Goal: Transaction & Acquisition: Book appointment/travel/reservation

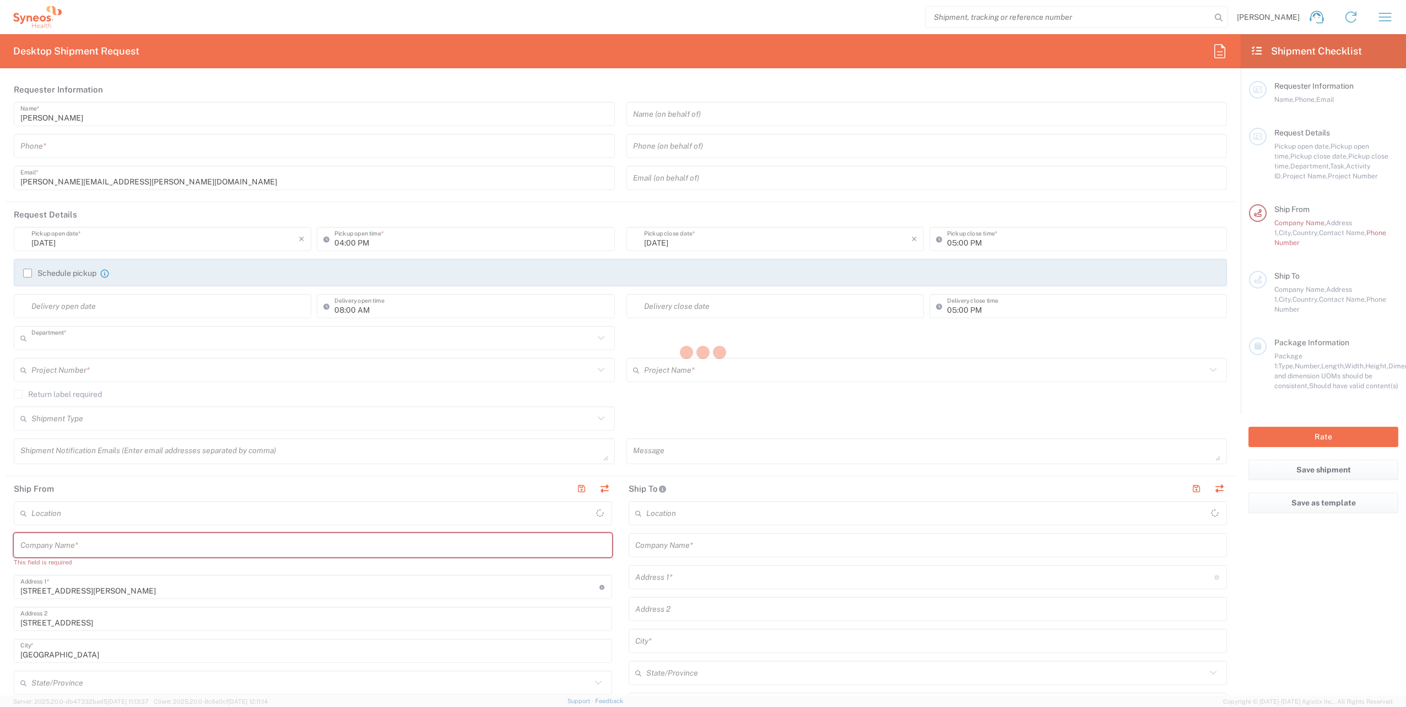
type input "3229"
type input "[GEOGRAPHIC_DATA]"
type input "Syneos Health France SARL"
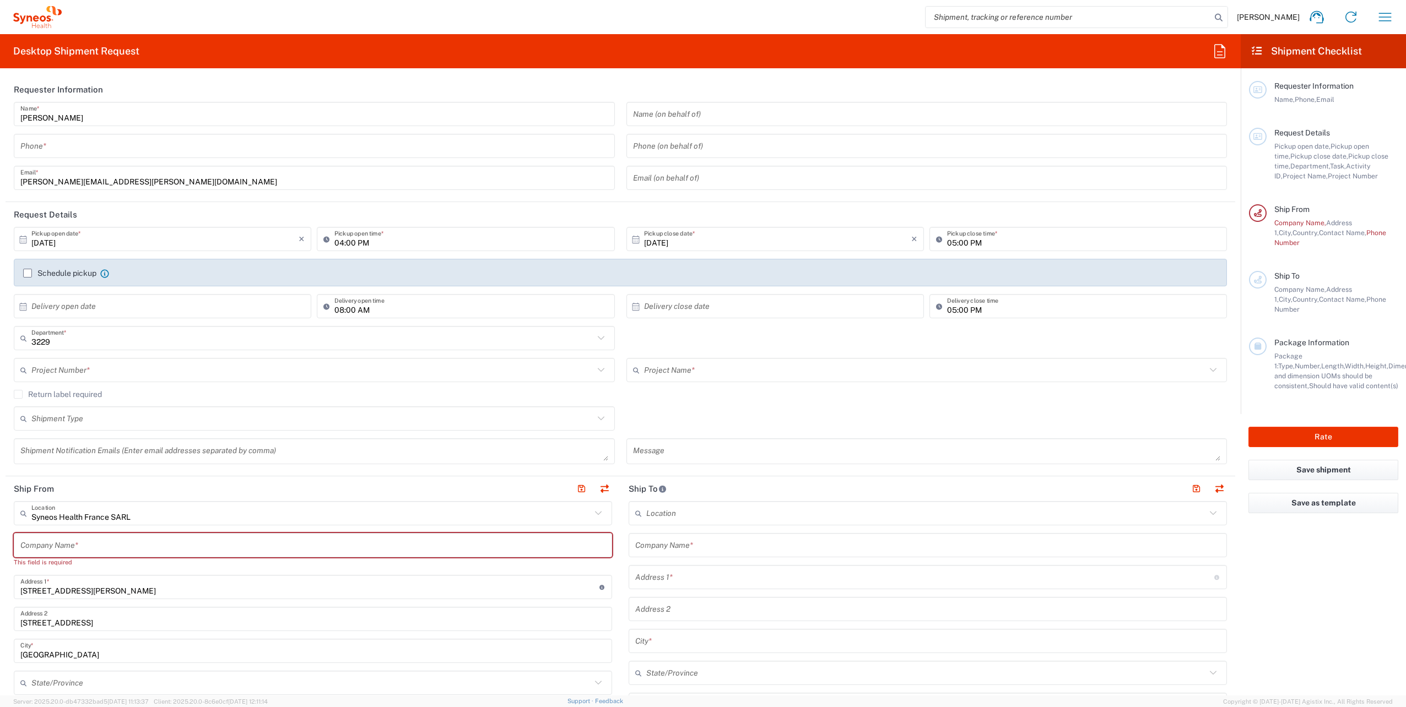
click at [144, 310] on input "text" at bounding box center [164, 306] width 267 height 19
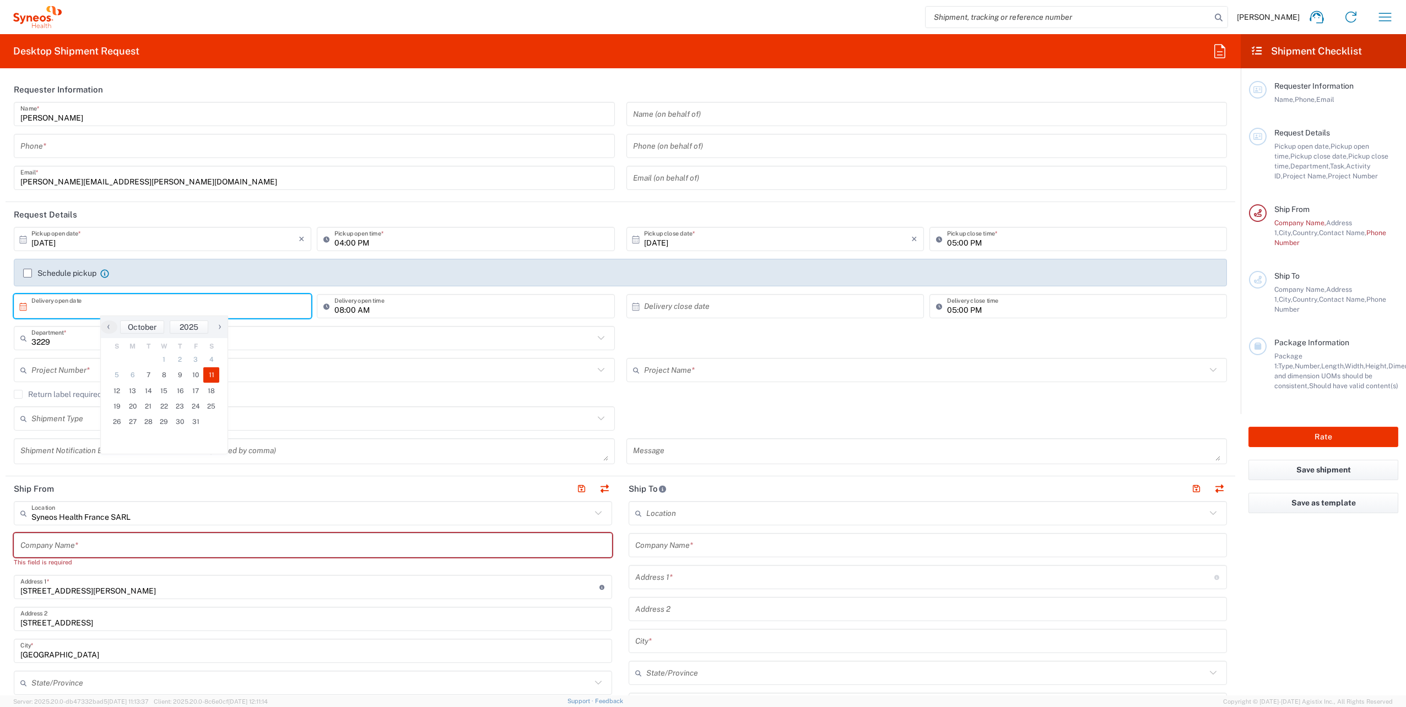
click at [209, 373] on span "11" at bounding box center [211, 374] width 16 height 15
type input "[DATE]"
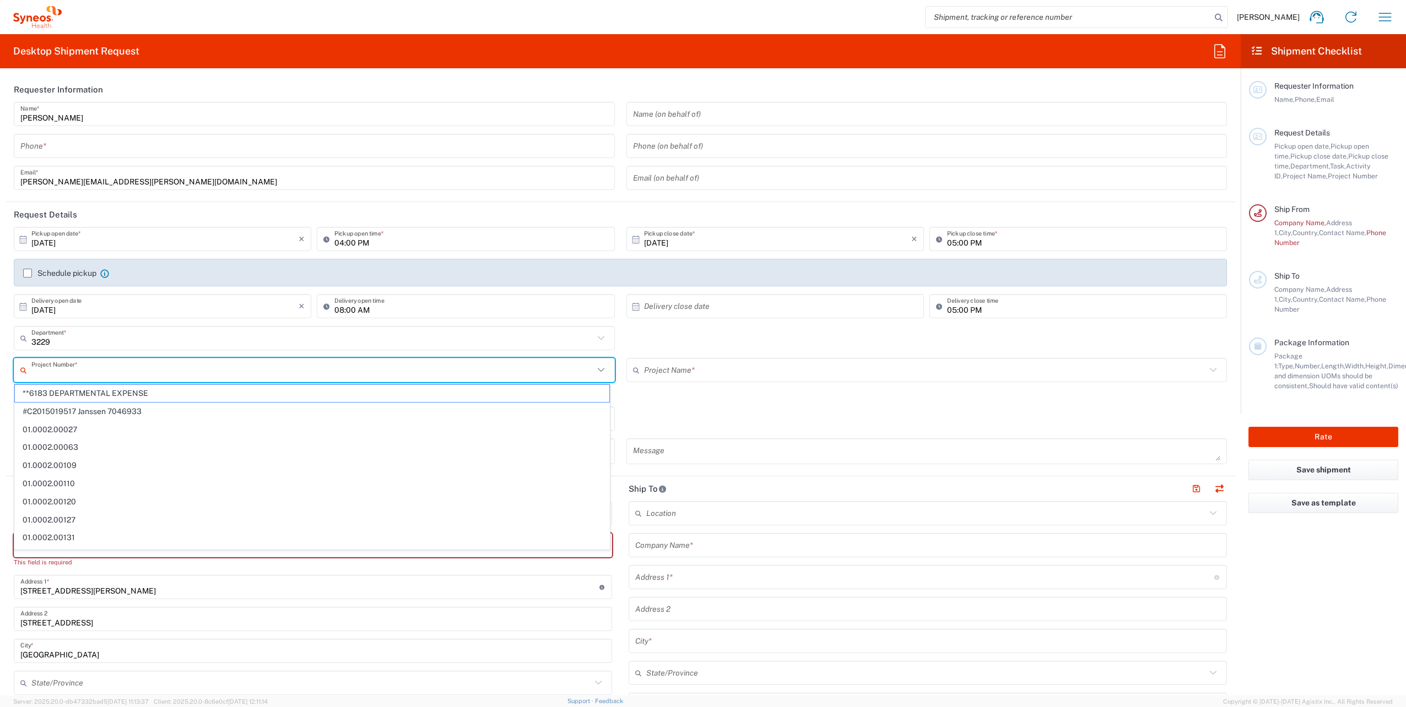
click at [110, 373] on input "text" at bounding box center [312, 370] width 562 height 19
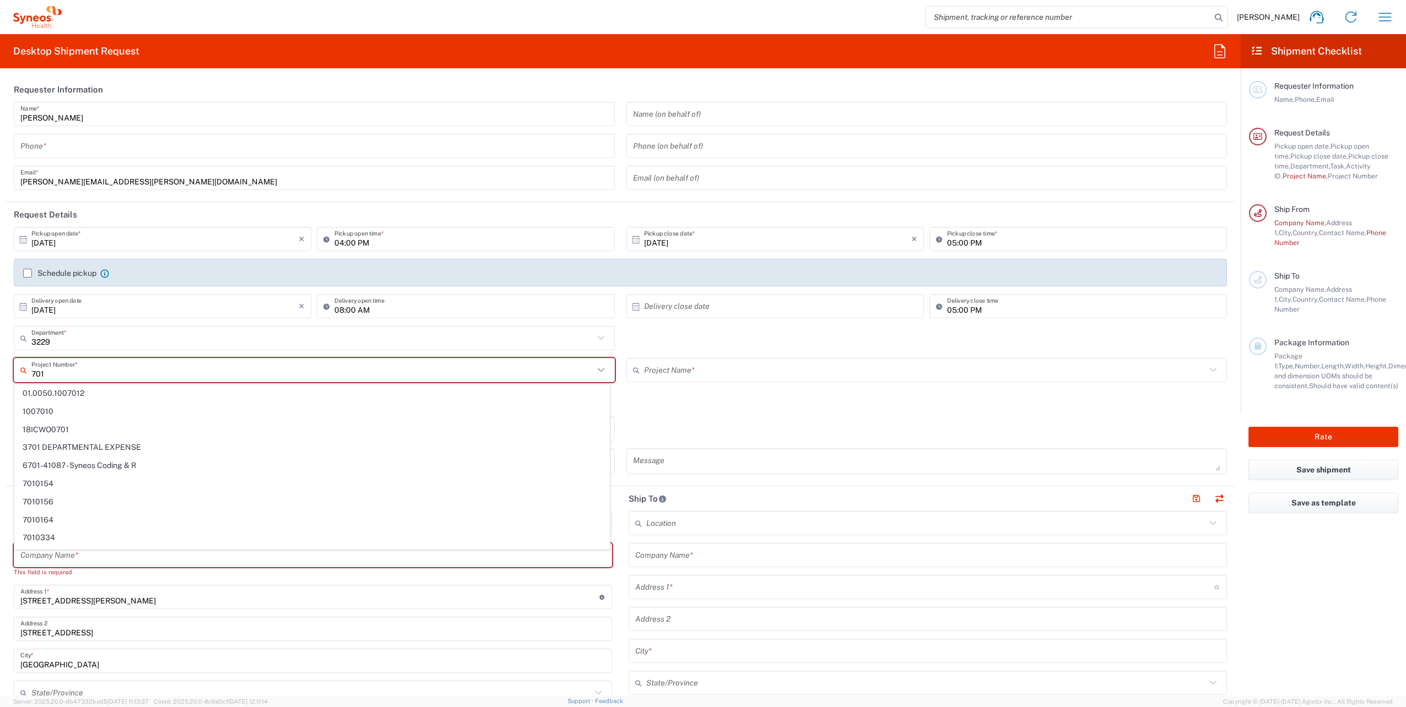
click at [106, 372] on input "701" at bounding box center [312, 370] width 562 height 19
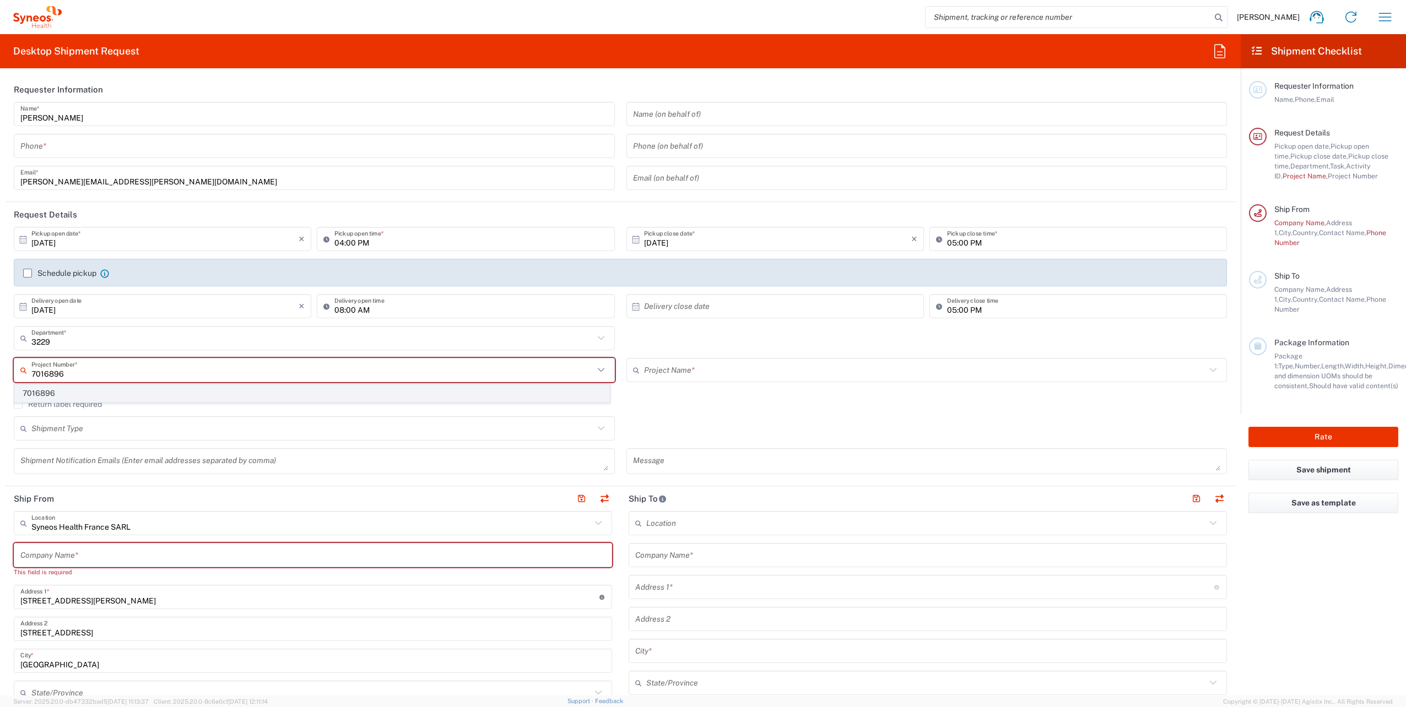
type input "7016896"
click at [167, 394] on span "7016896" at bounding box center [312, 393] width 594 height 17
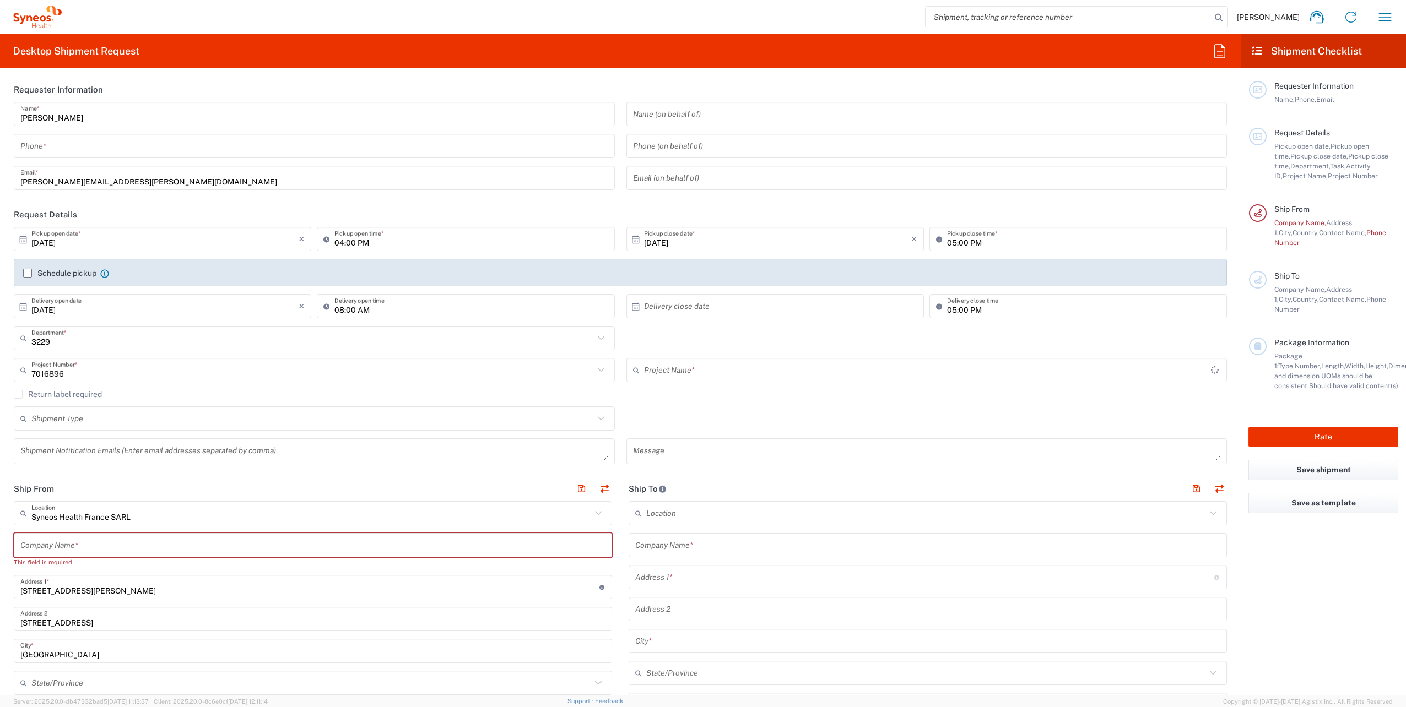
type input "Alexion 7016896"
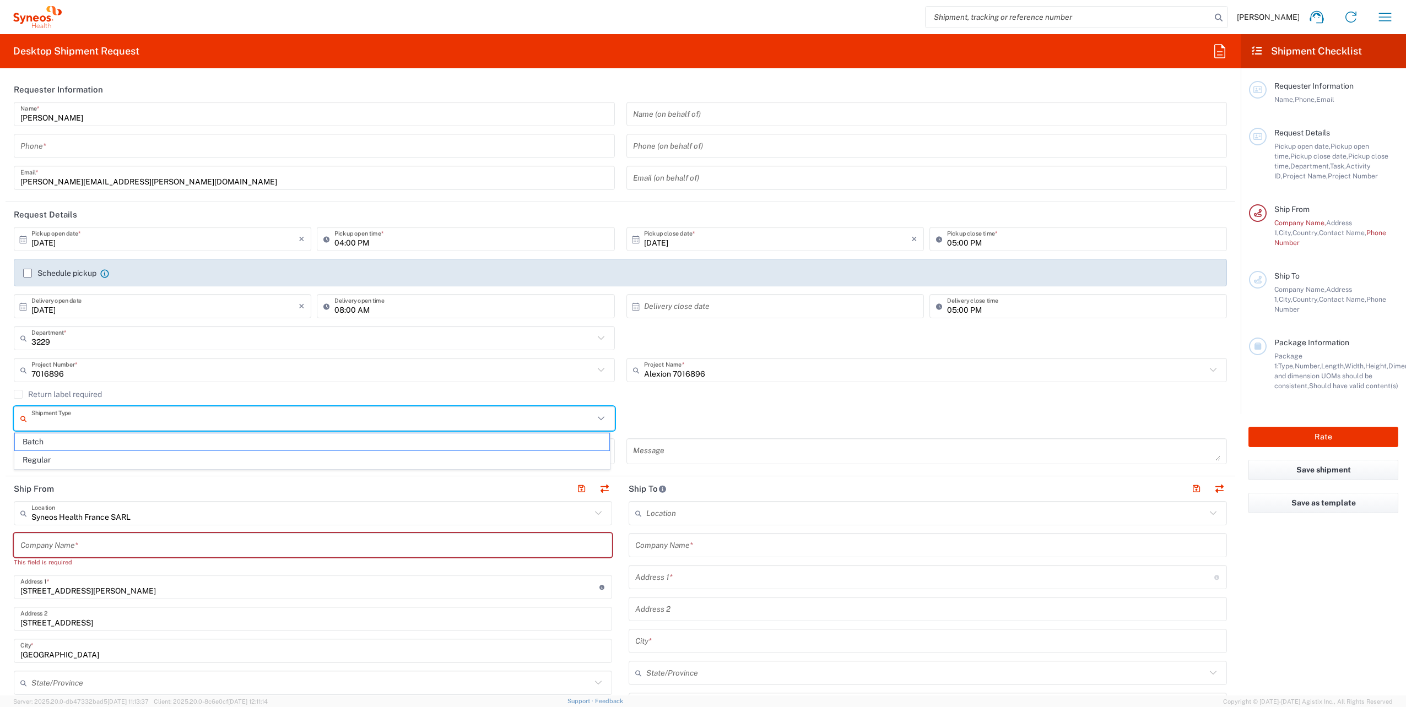
click at [157, 419] on input "text" at bounding box center [312, 418] width 562 height 19
click at [139, 445] on span "Batch" at bounding box center [312, 442] width 594 height 17
type input "Batch"
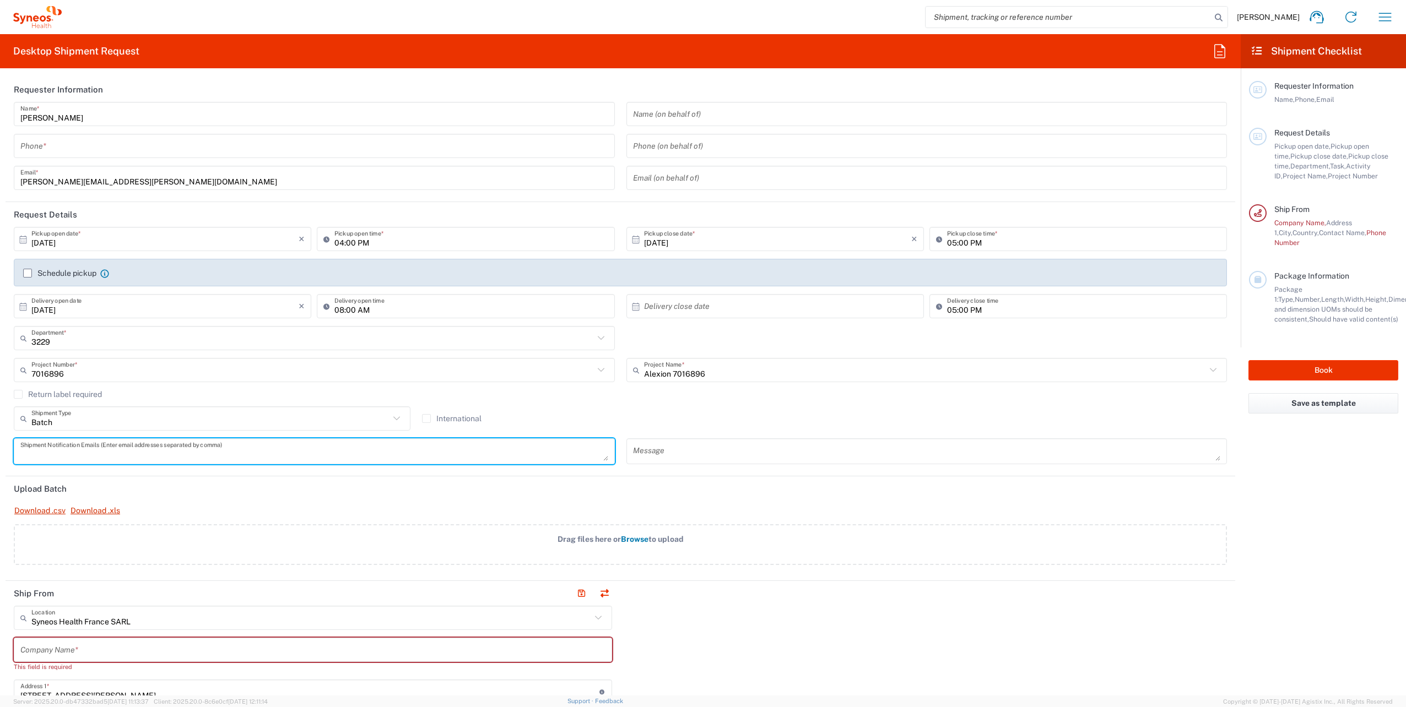
click at [176, 453] on textarea at bounding box center [314, 451] width 588 height 19
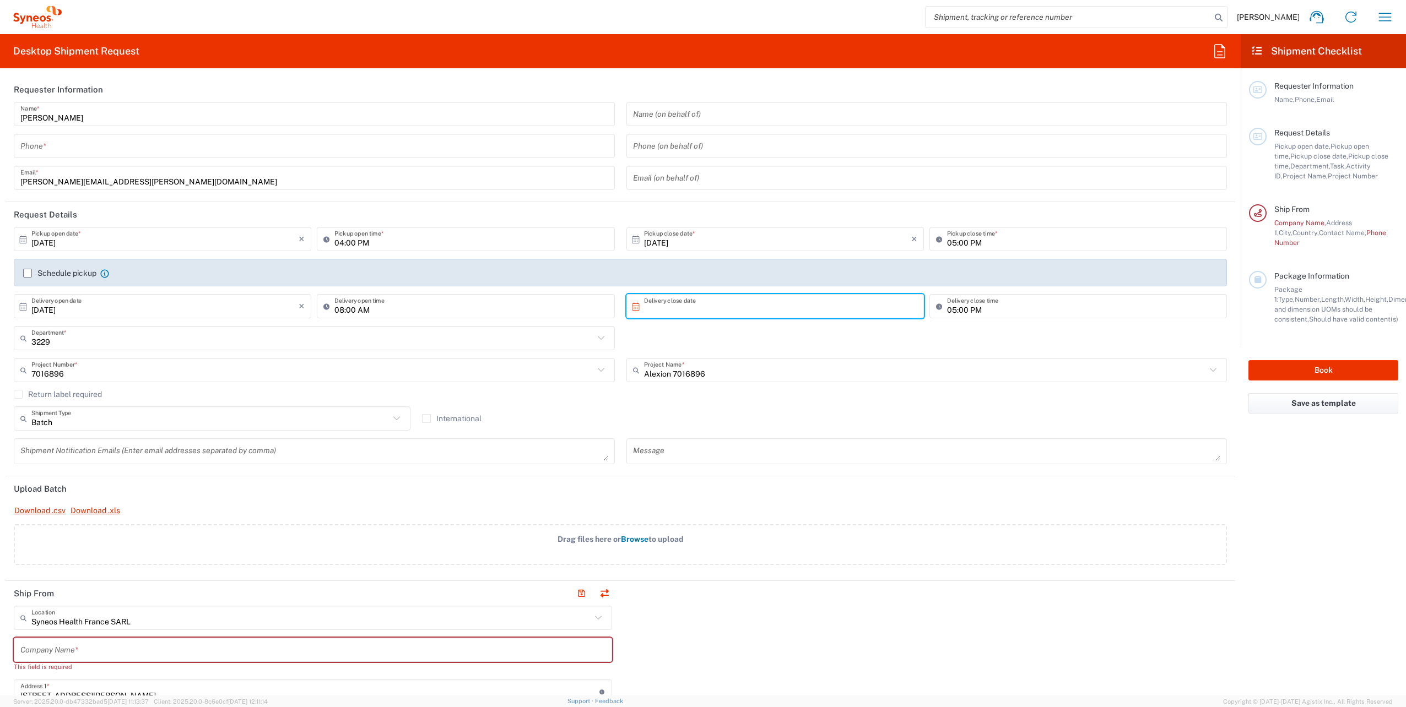
click at [719, 306] on input "text" at bounding box center [777, 306] width 267 height 19
click at [821, 378] on span "11" at bounding box center [819, 374] width 16 height 15
type input "[DATE]"
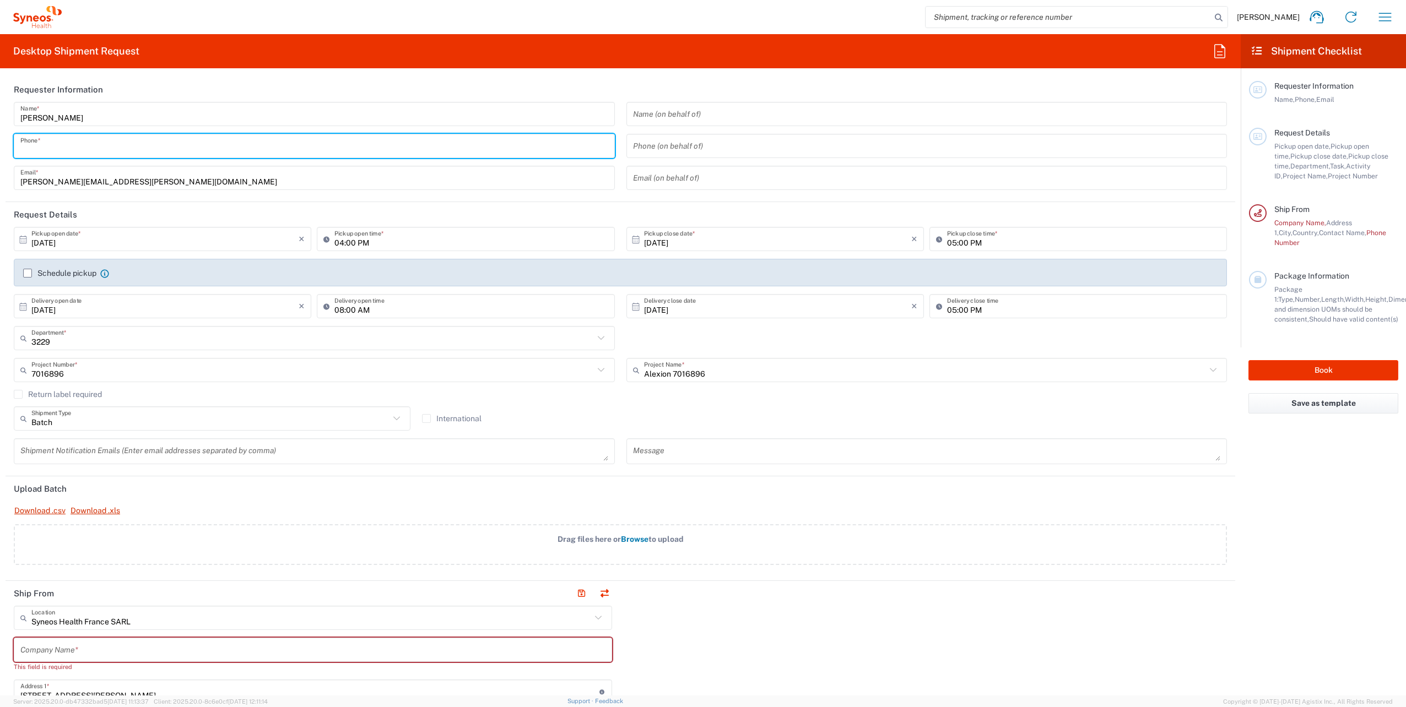
click at [143, 153] on input "tel" at bounding box center [314, 146] width 588 height 19
type input "0621812058"
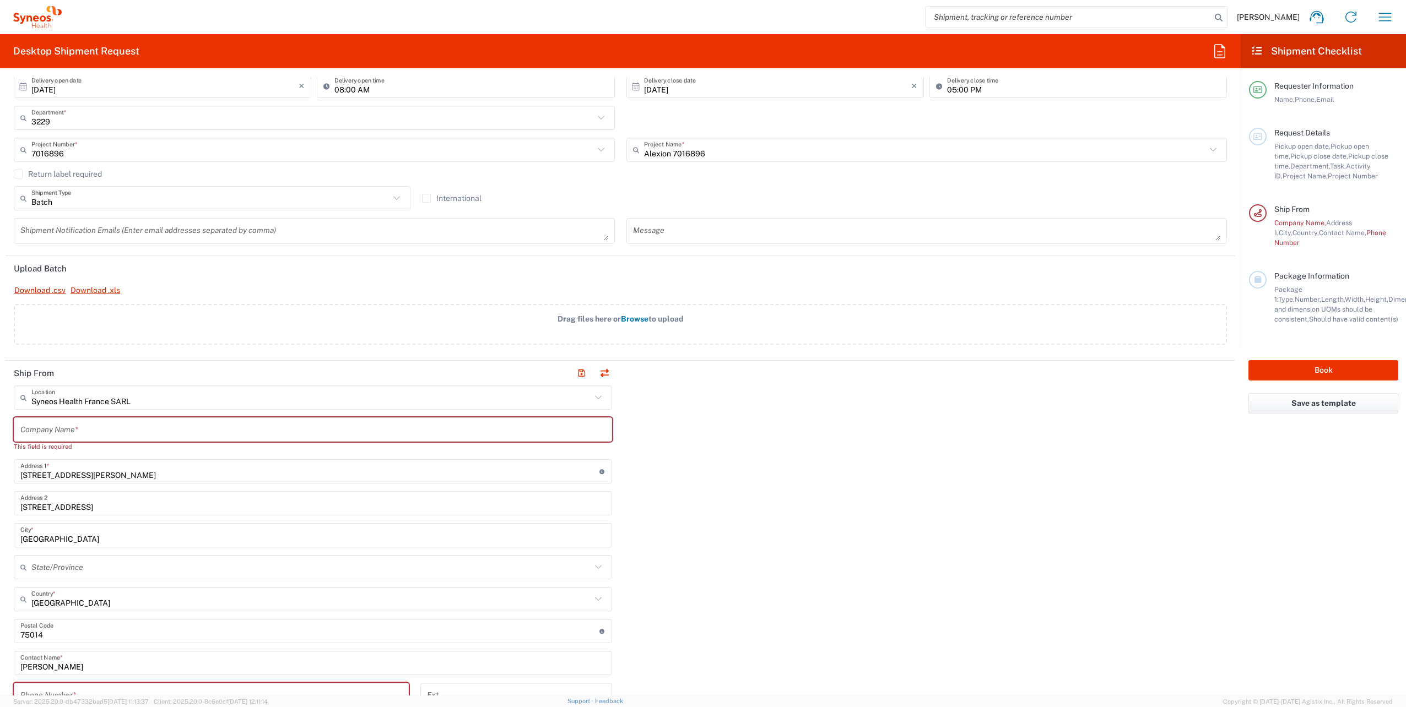
scroll to position [386, 0]
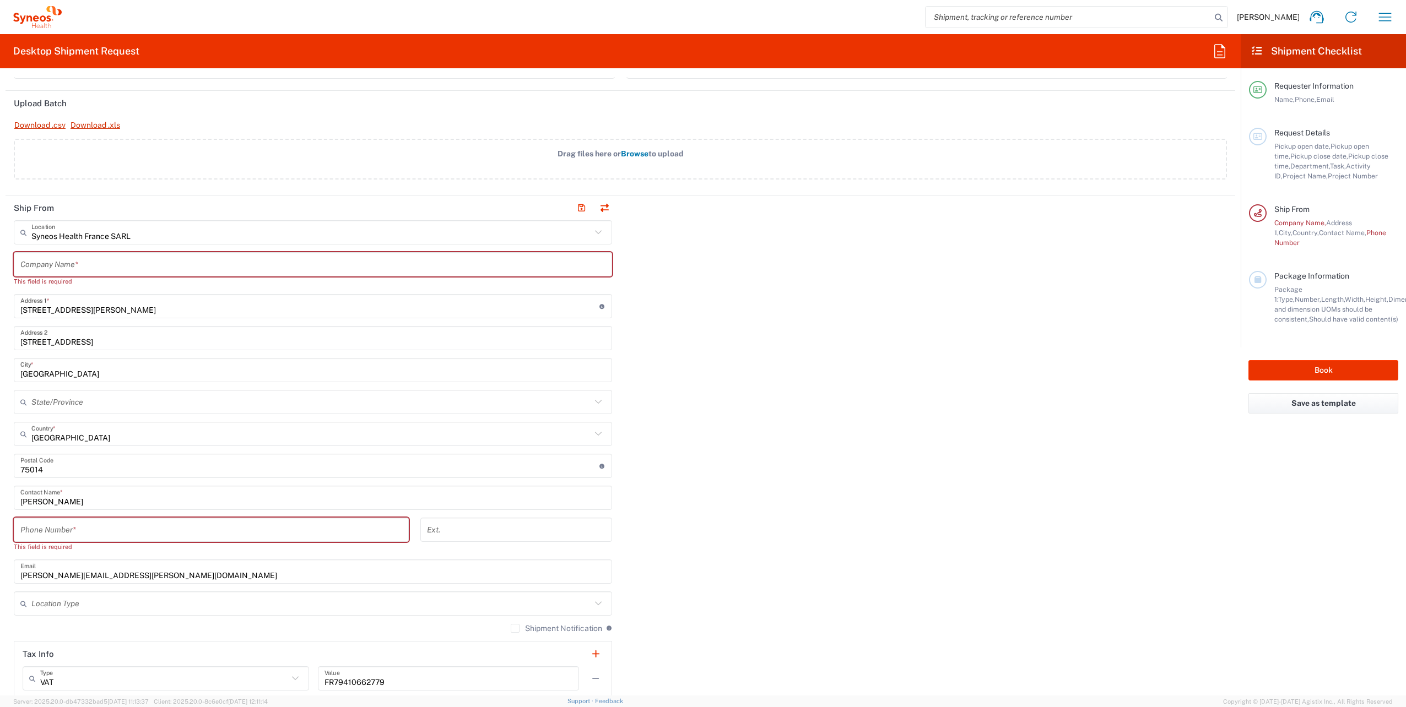
click at [79, 264] on input "text" at bounding box center [312, 264] width 585 height 19
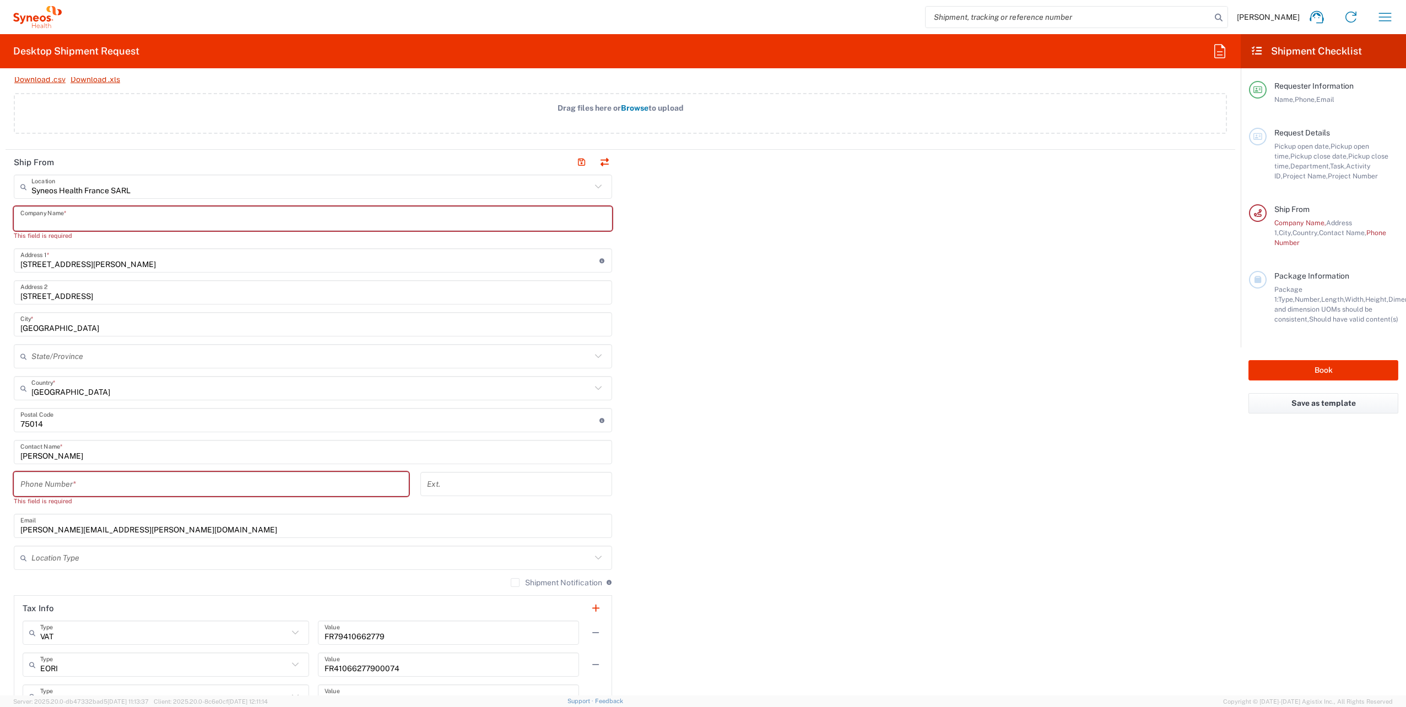
scroll to position [496, 0]
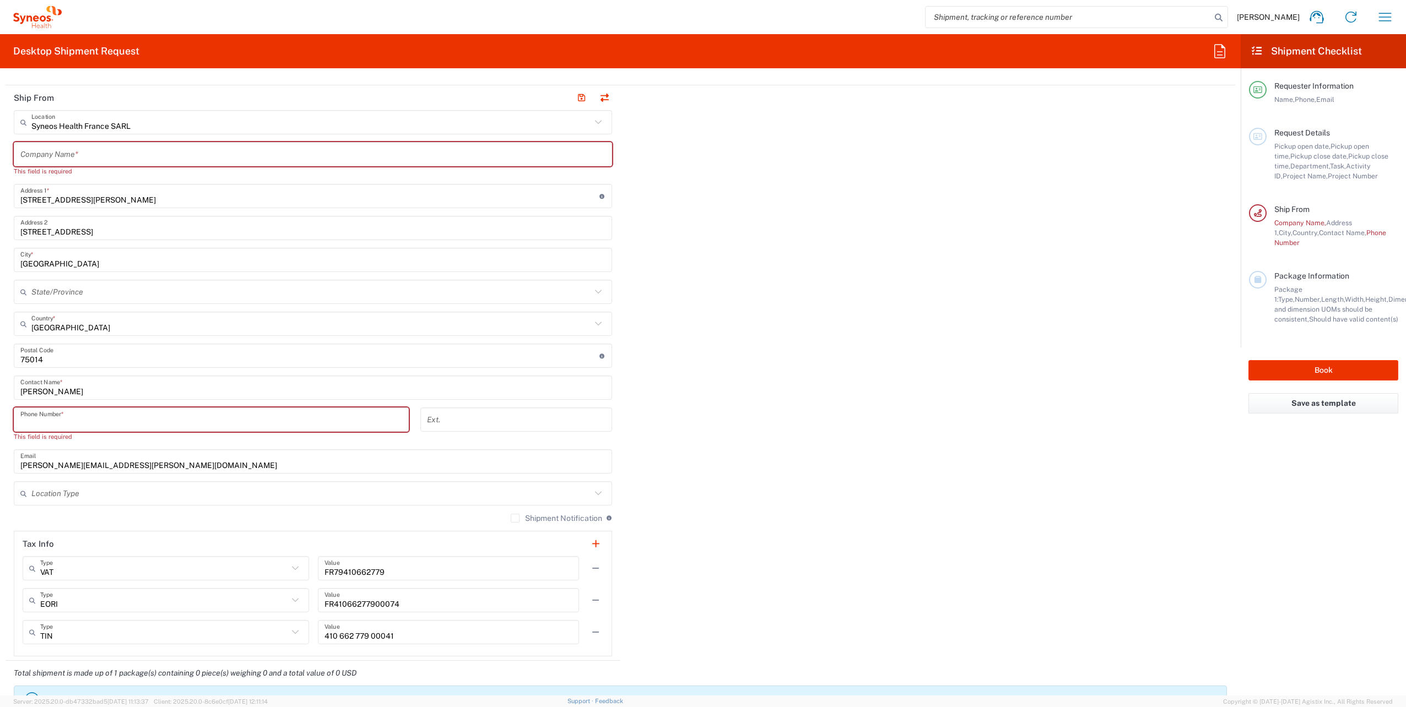
click at [129, 414] on input "tel" at bounding box center [211, 419] width 382 height 19
type input "0621812058"
type input "[PERSON_NAME][EMAIL_ADDRESS][PERSON_NAME][DOMAIN_NAME]"
type input "SYNEOS HEALTH"
type input "Europe"
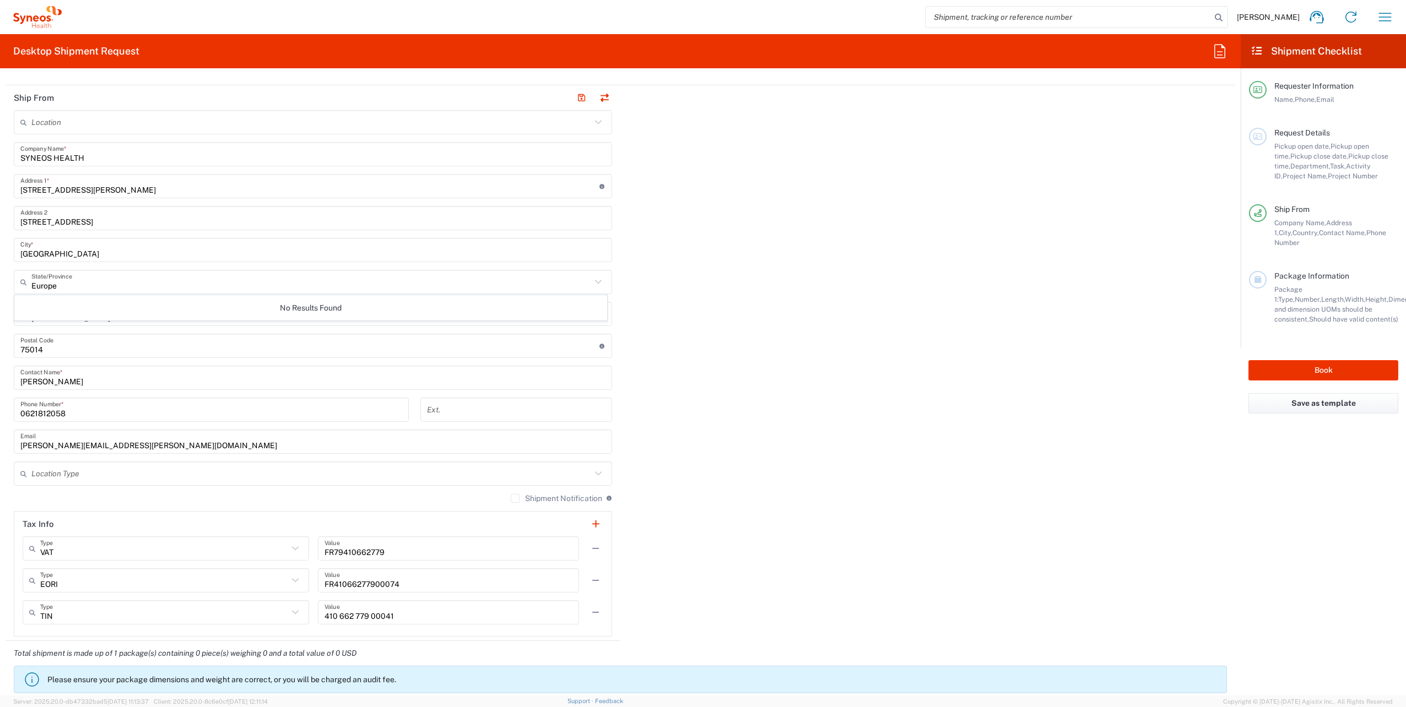
click at [706, 454] on div "Ship From Location [PERSON_NAME] LLC-[GEOGRAPHIC_DATA] [GEOGRAPHIC_DATA] [GEOGR…" at bounding box center [620, 363] width 1229 height 556
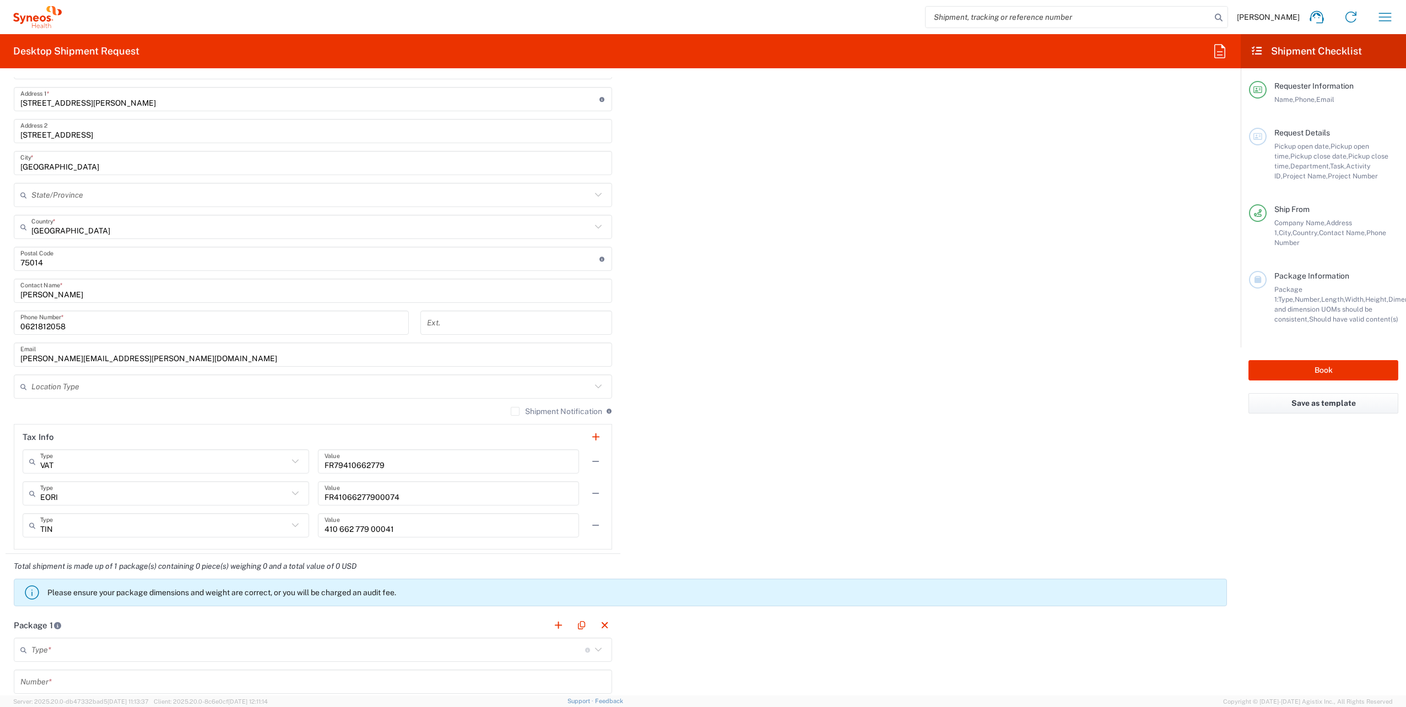
scroll to position [716, 0]
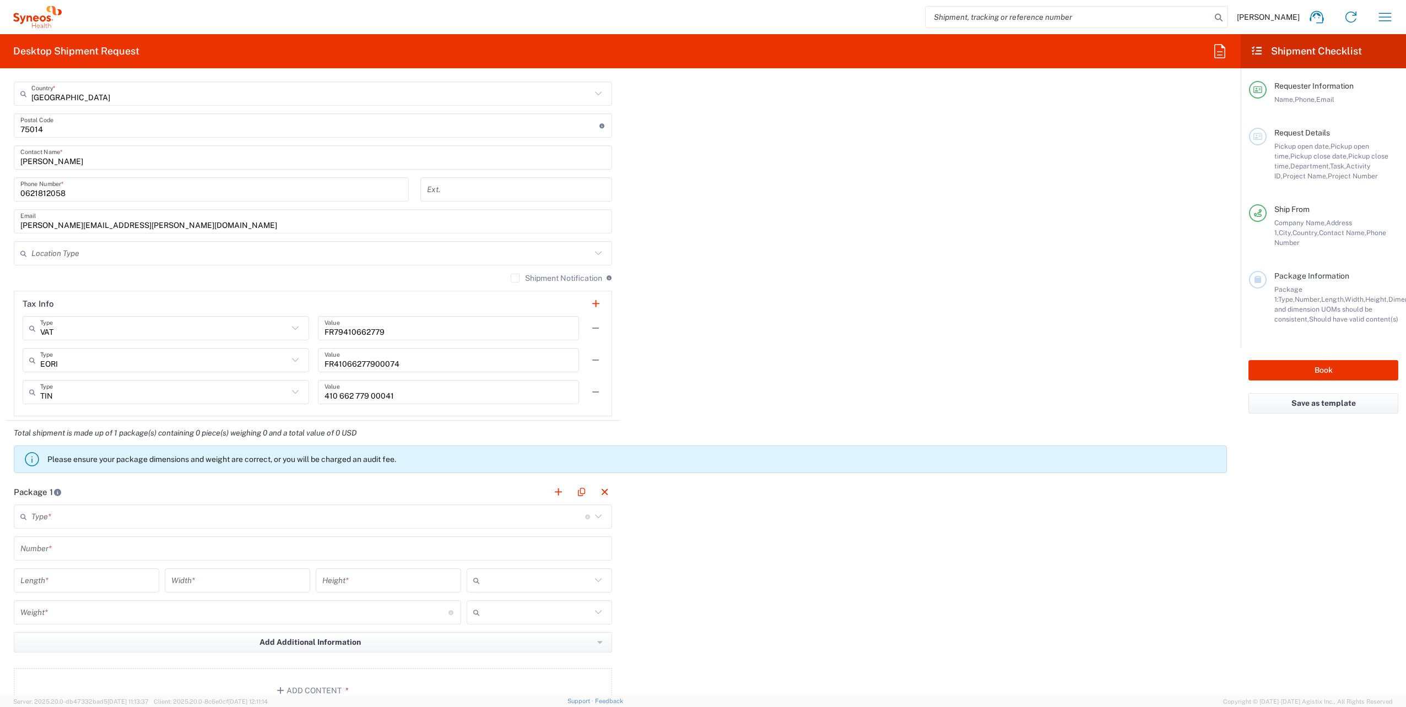
click at [239, 518] on input "text" at bounding box center [308, 516] width 554 height 19
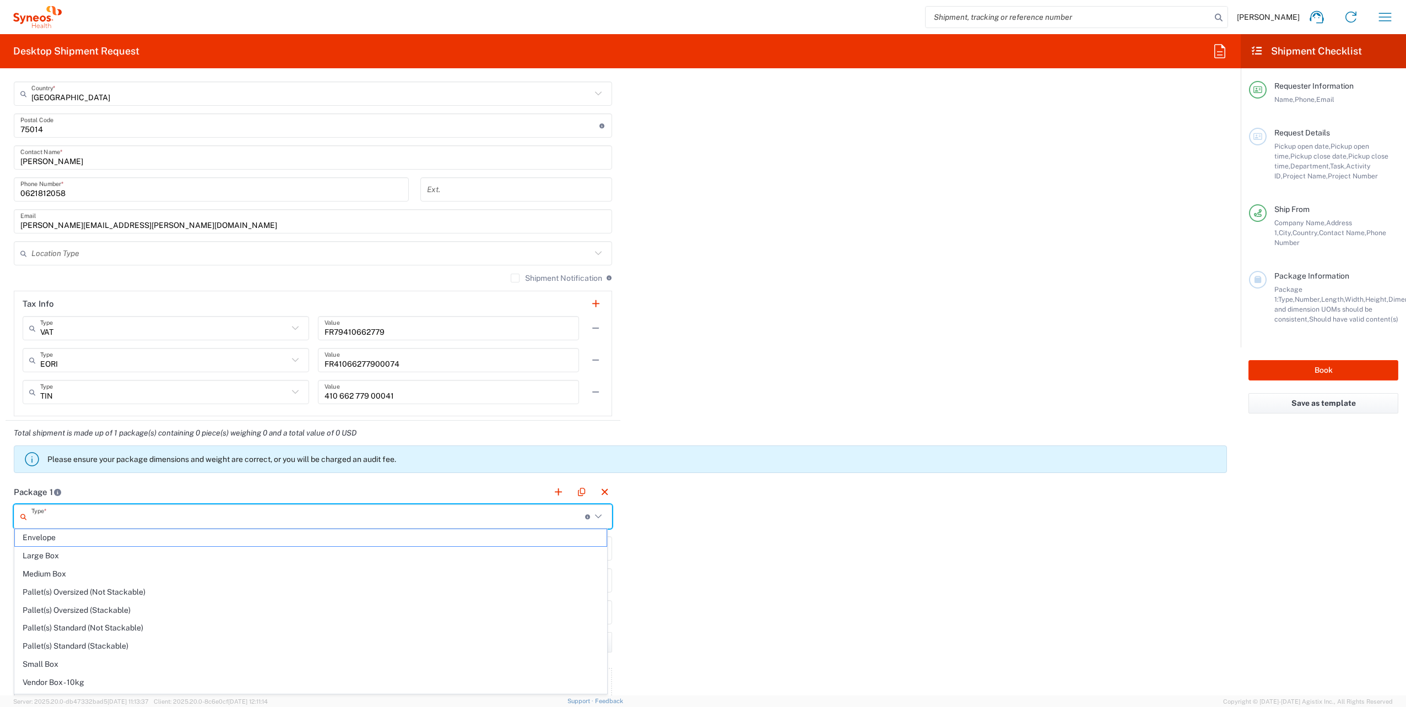
drag, startPoint x: 154, startPoint y: 662, endPoint x: 187, endPoint y: 563, distance: 104.5
click at [154, 662] on span "Small Box" at bounding box center [311, 664] width 592 height 17
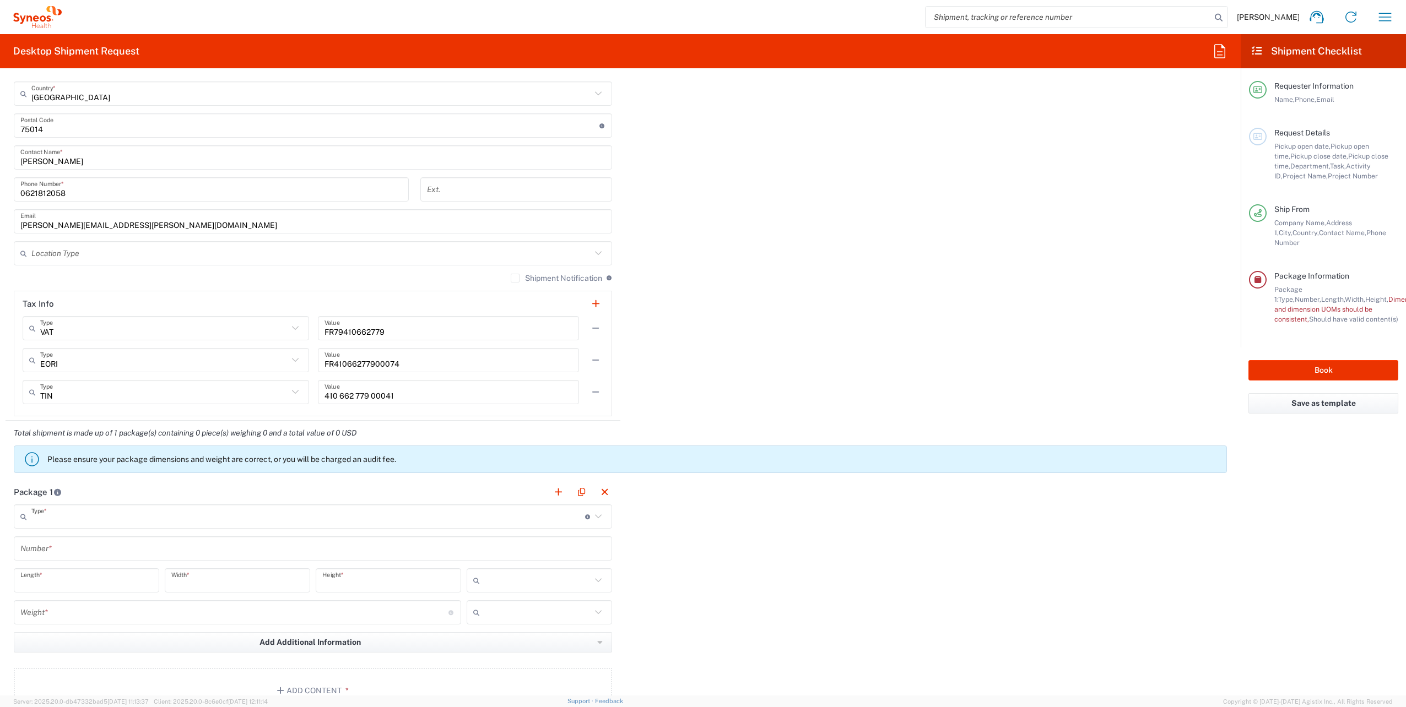
type input "Small Box"
type input "12.25"
type input "11"
type input "1.5"
type input "in"
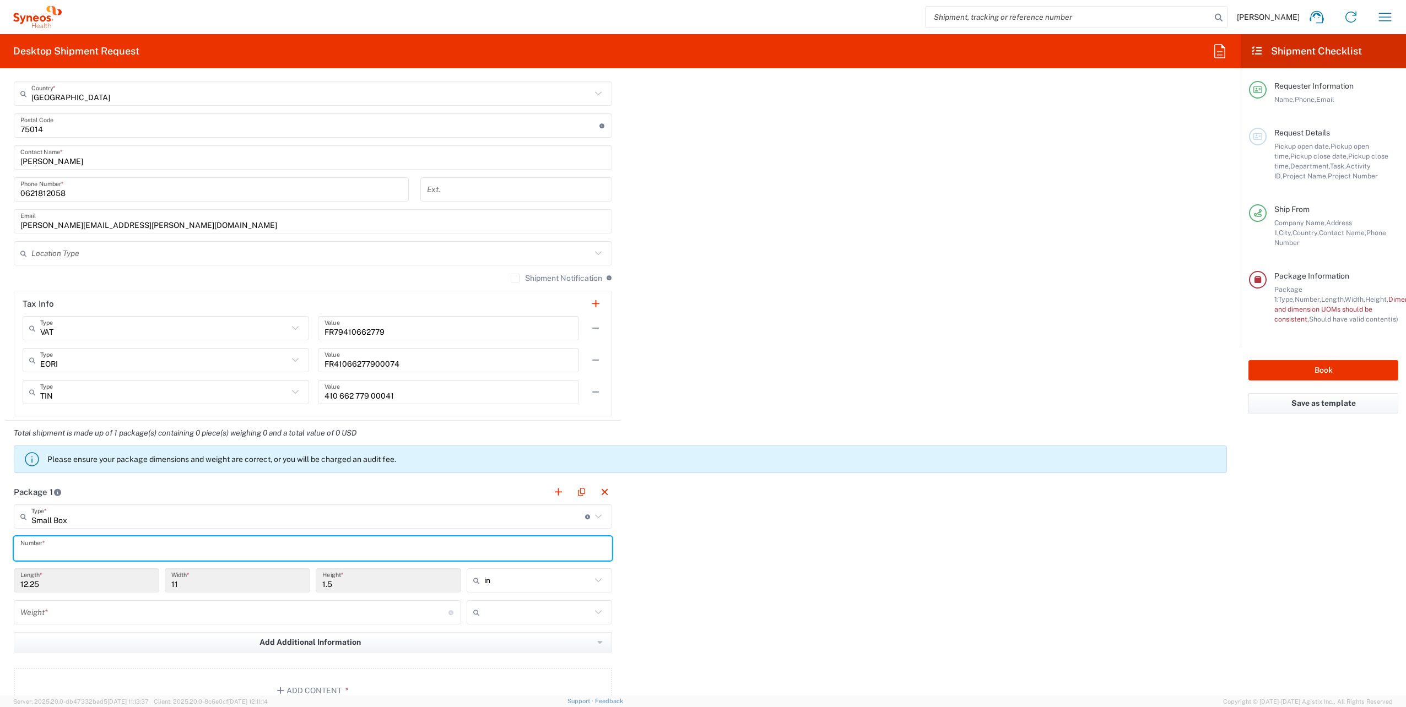
click at [100, 546] on input "text" at bounding box center [312, 548] width 585 height 19
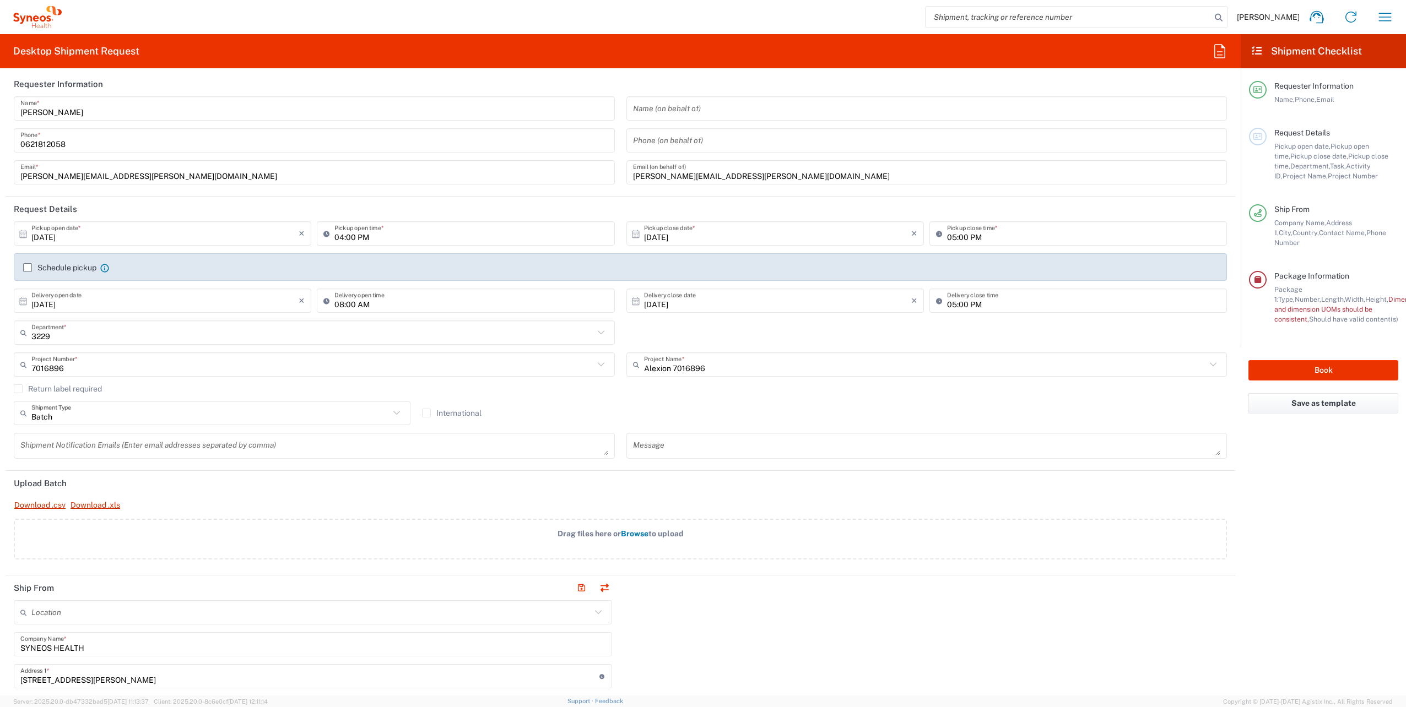
scroll to position [0, 0]
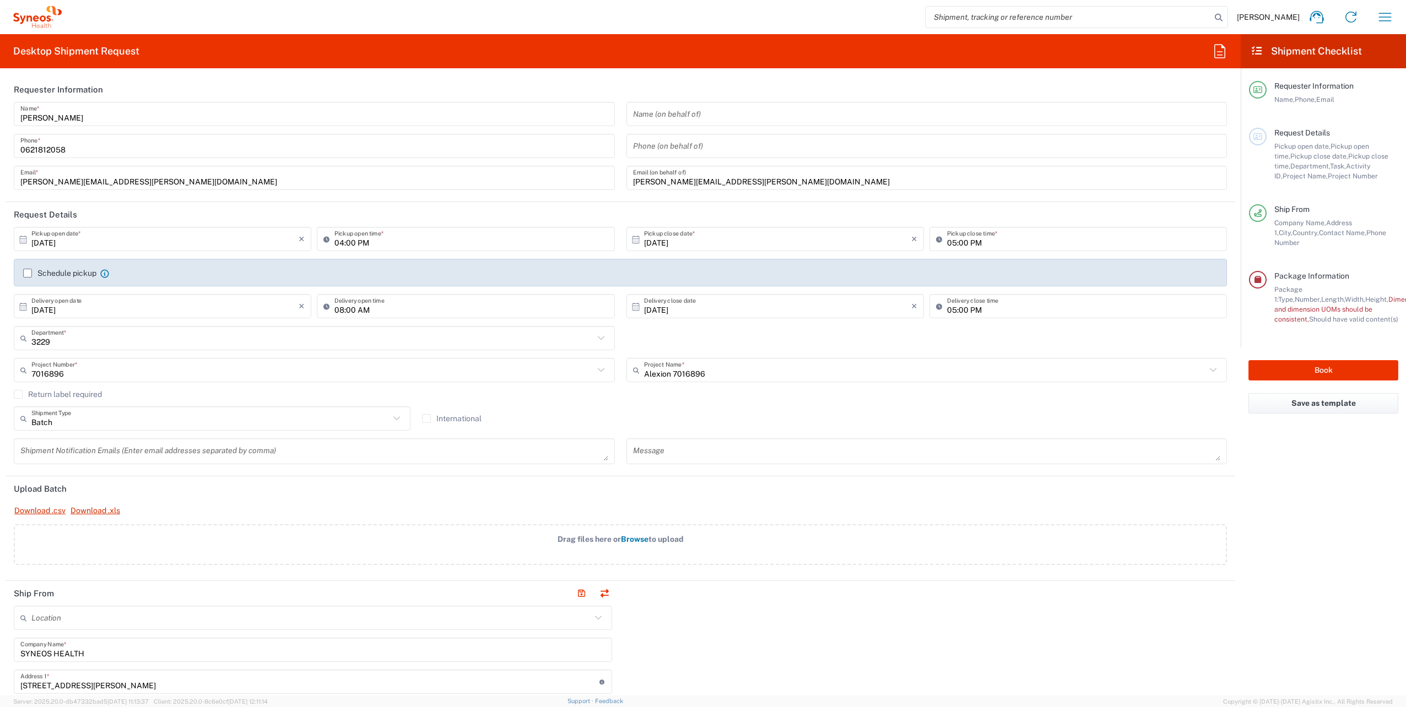
type input "1"
click at [79, 240] on input "[DATE]" at bounding box center [164, 239] width 267 height 19
drag, startPoint x: 229, startPoint y: 240, endPoint x: 166, endPoint y: 324, distance: 104.7
click at [229, 240] on input "[DATE]" at bounding box center [164, 239] width 267 height 19
click at [136, 234] on input "[DATE]" at bounding box center [164, 239] width 267 height 19
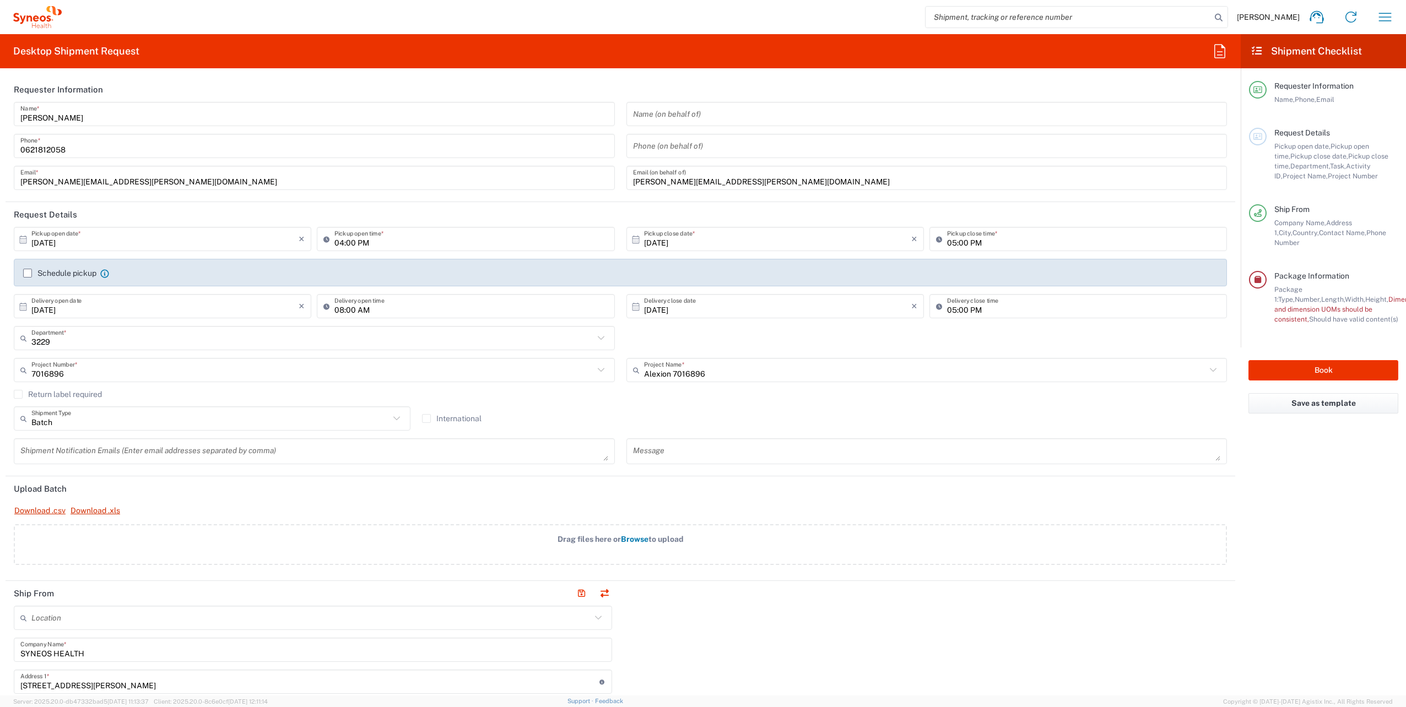
click at [133, 245] on input "[DATE]" at bounding box center [164, 239] width 267 height 19
click at [123, 237] on input "[DATE]" at bounding box center [164, 239] width 267 height 19
click at [289, 243] on input "[DATE]" at bounding box center [164, 239] width 267 height 19
click at [299, 237] on icon "×" at bounding box center [302, 239] width 6 height 18
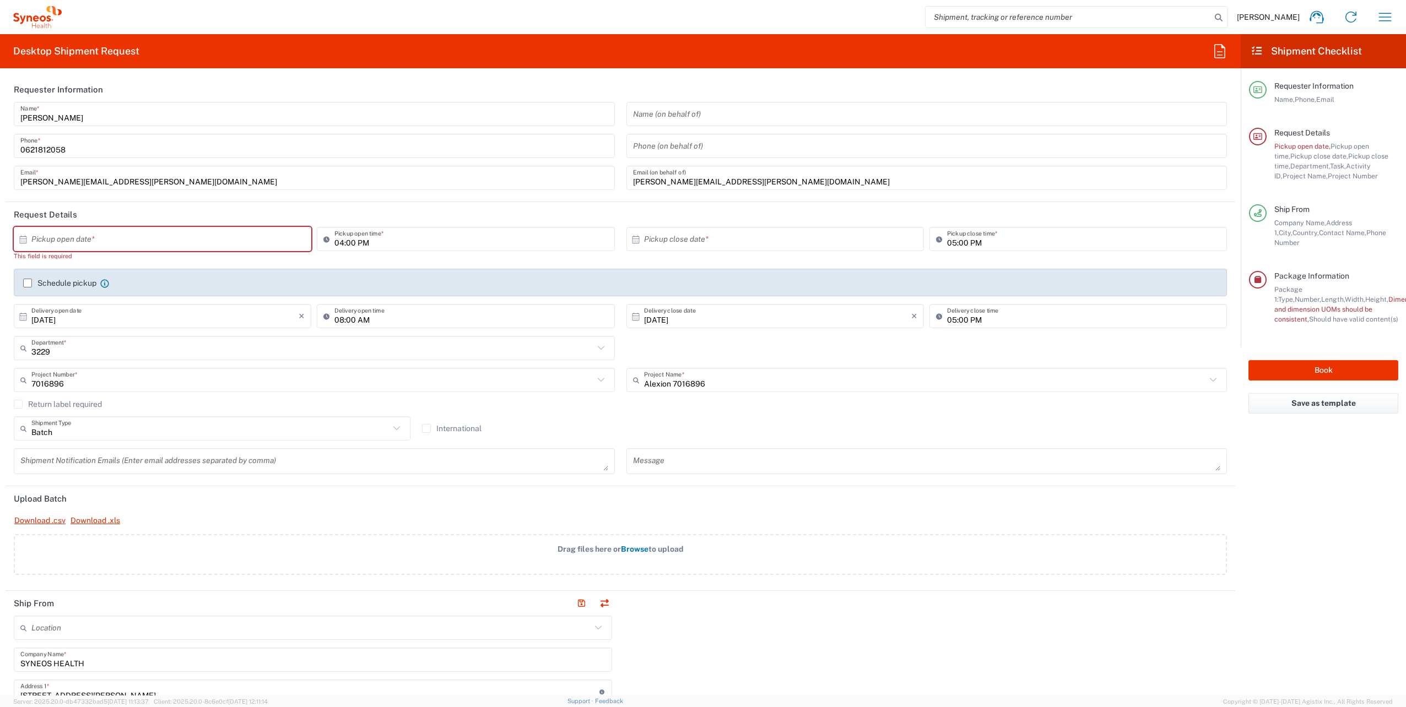
click at [299, 239] on div "× Pickup open date *" at bounding box center [162, 239] width 297 height 24
click at [260, 241] on input "text" at bounding box center [164, 239] width 267 height 19
click at [27, 240] on icon at bounding box center [23, 240] width 10 height 10
drag, startPoint x: 301, startPoint y: 265, endPoint x: 252, endPoint y: 243, distance: 53.7
click at [296, 263] on div "× Pickup open date * This field is required Cancel Apply" at bounding box center [162, 248] width 303 height 42
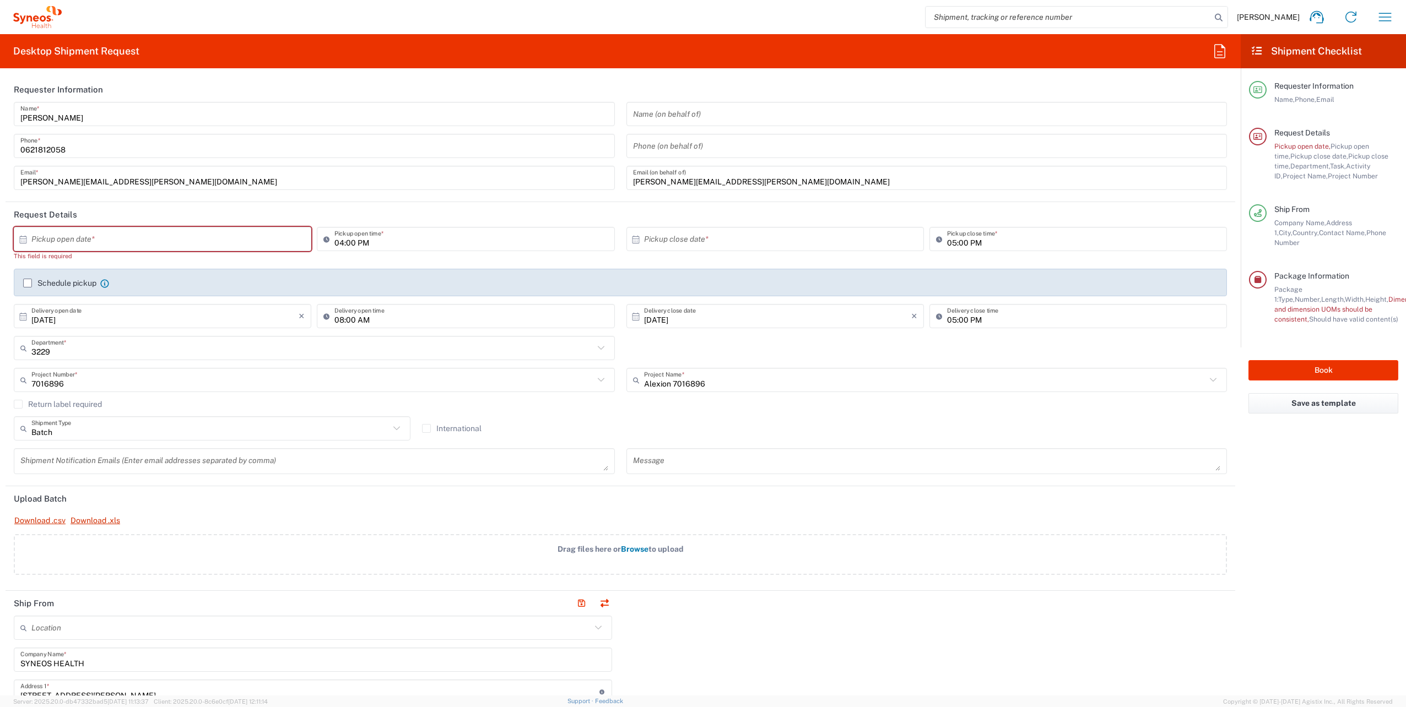
click at [25, 237] on icon at bounding box center [23, 240] width 10 height 10
click at [47, 242] on input "text" at bounding box center [164, 239] width 267 height 19
click at [160, 308] on span "8" at bounding box center [164, 307] width 16 height 15
type input "[DATE]"
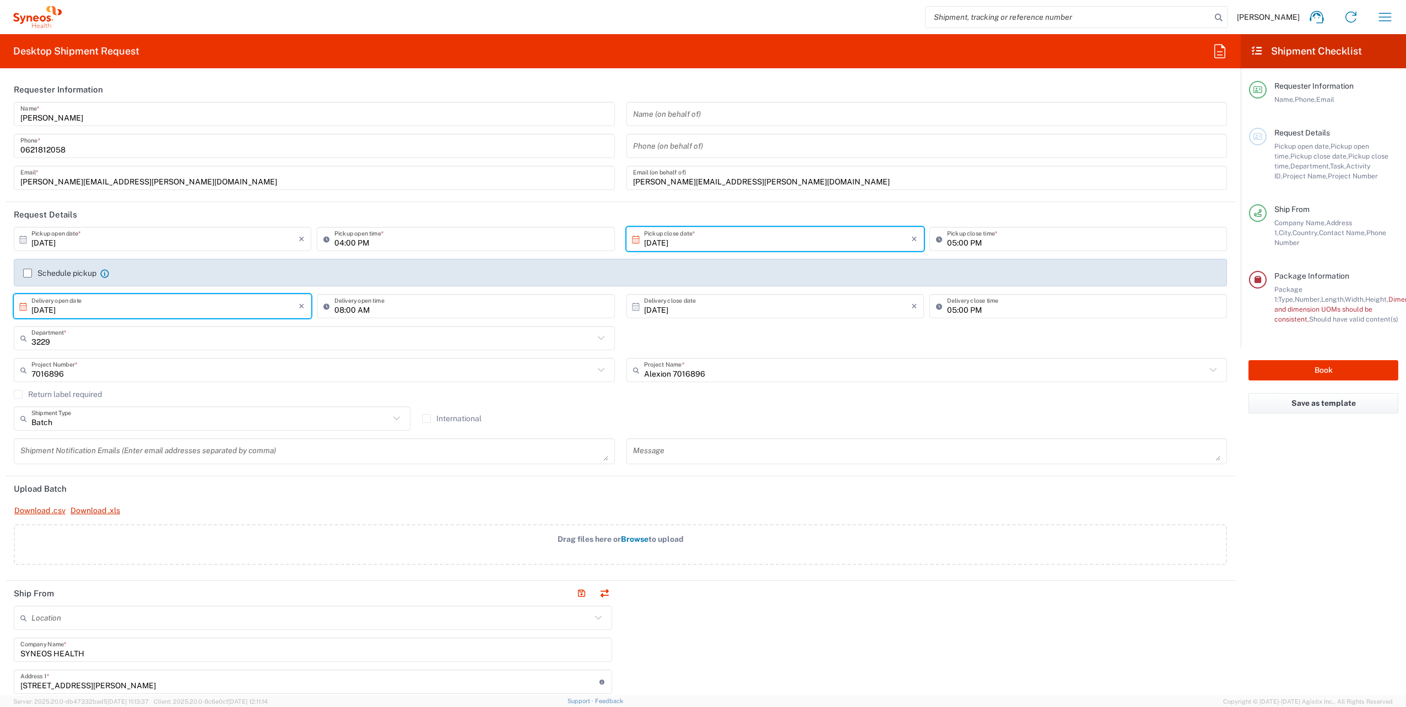
click at [111, 314] on input "[DATE]" at bounding box center [164, 306] width 267 height 19
click at [178, 373] on span "9" at bounding box center [180, 374] width 16 height 15
type input "[DATE]"
drag, startPoint x: 733, startPoint y: 336, endPoint x: 780, endPoint y: 310, distance: 54.3
click at [734, 335] on div "3229 Department * 3229 3000 3100 3109 3110 3111 3112 3125 3130 3135 3136 3150 3…" at bounding box center [620, 342] width 1225 height 32
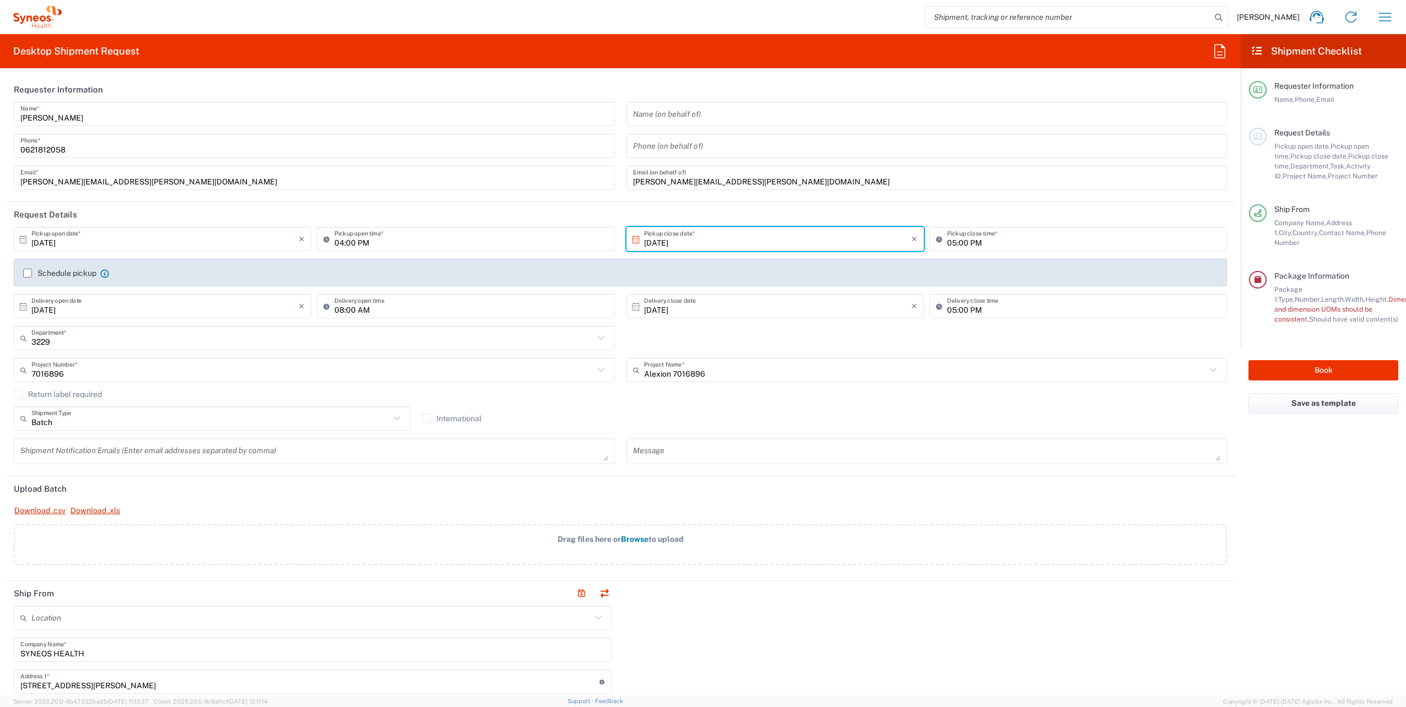
click at [773, 310] on input "[DATE]" at bounding box center [777, 306] width 267 height 19
click at [778, 249] on div "[DATE] × Pickup close date *" at bounding box center [774, 239] width 297 height 24
drag, startPoint x: 772, startPoint y: 248, endPoint x: 794, endPoint y: 273, distance: 32.4
click at [772, 247] on div "[DATE] × Pickup close date *" at bounding box center [774, 239] width 297 height 24
click at [784, 240] on input "[DATE]" at bounding box center [777, 239] width 267 height 19
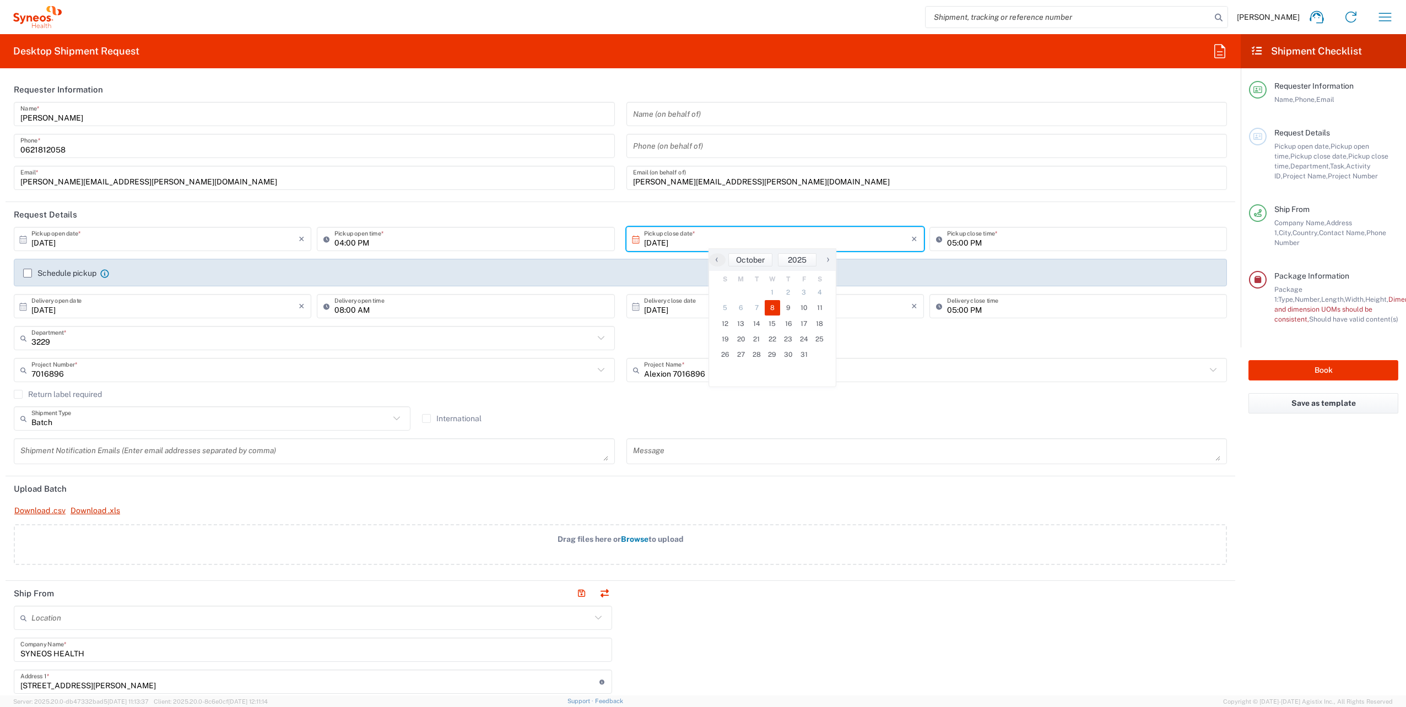
click at [989, 246] on input "05:00 PM" at bounding box center [1083, 239] width 273 height 19
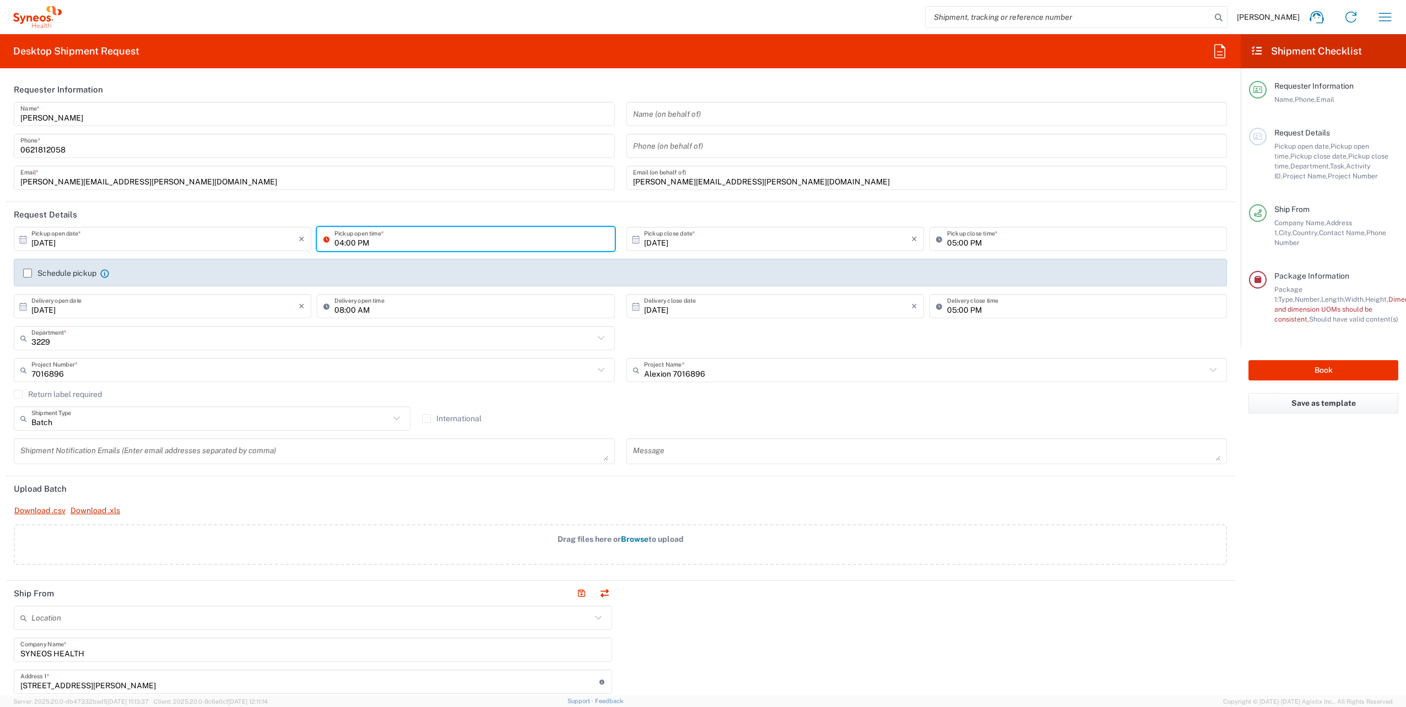
click at [341, 241] on input "04:00 PM" at bounding box center [470, 239] width 273 height 19
click at [410, 247] on input "04:00 PM" at bounding box center [470, 239] width 273 height 19
click at [506, 243] on input "04:00 PM" at bounding box center [470, 239] width 273 height 19
drag, startPoint x: 605, startPoint y: 251, endPoint x: 235, endPoint y: 231, distance: 370.1
click at [604, 249] on div "04:00 PM Pickup open time *" at bounding box center [465, 239] width 297 height 24
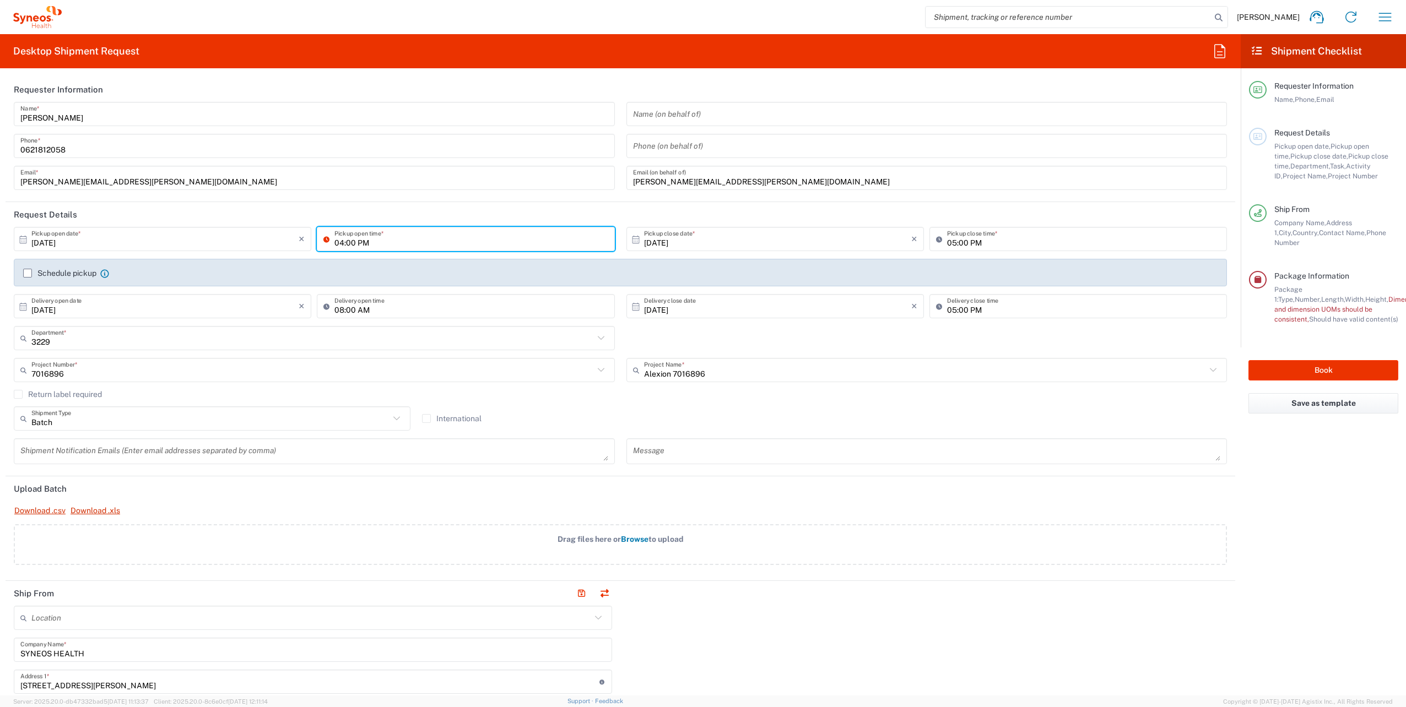
click at [348, 237] on input "04:00 PM" at bounding box center [470, 239] width 273 height 19
click at [337, 242] on input "04:00 PM" at bounding box center [470, 239] width 273 height 19
type input "14:00 PM"
drag, startPoint x: 502, startPoint y: 277, endPoint x: 661, endPoint y: 268, distance: 159.4
click at [502, 276] on div "Schedule pickup When scheduling a pickup please be sure to meet the following c…" at bounding box center [620, 273] width 1213 height 28
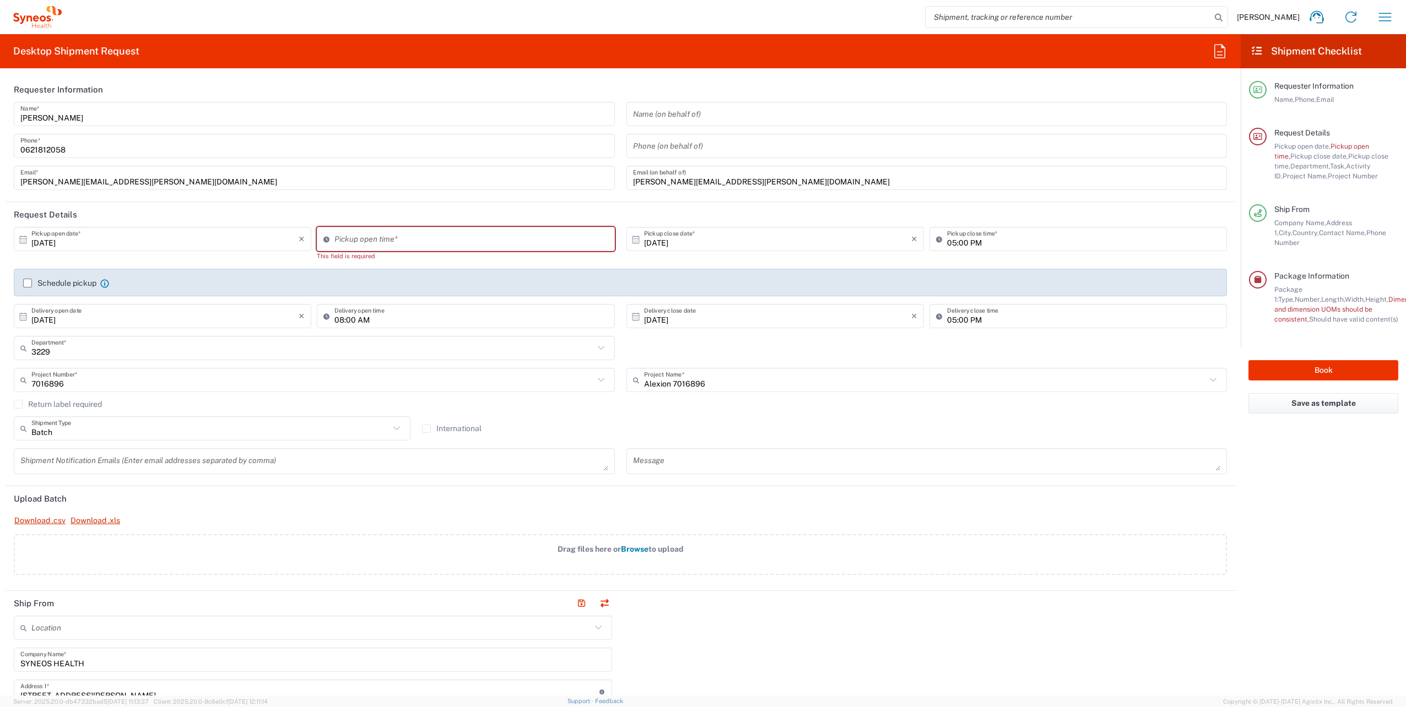
click at [510, 251] on div "This field is required" at bounding box center [465, 256] width 297 height 10
type input "03:57 PM"
click at [507, 244] on input "03:57 PM" at bounding box center [470, 239] width 273 height 19
click at [725, 256] on div "[DATE] × Pickup close date * Cancel Apply" at bounding box center [775, 243] width 303 height 32
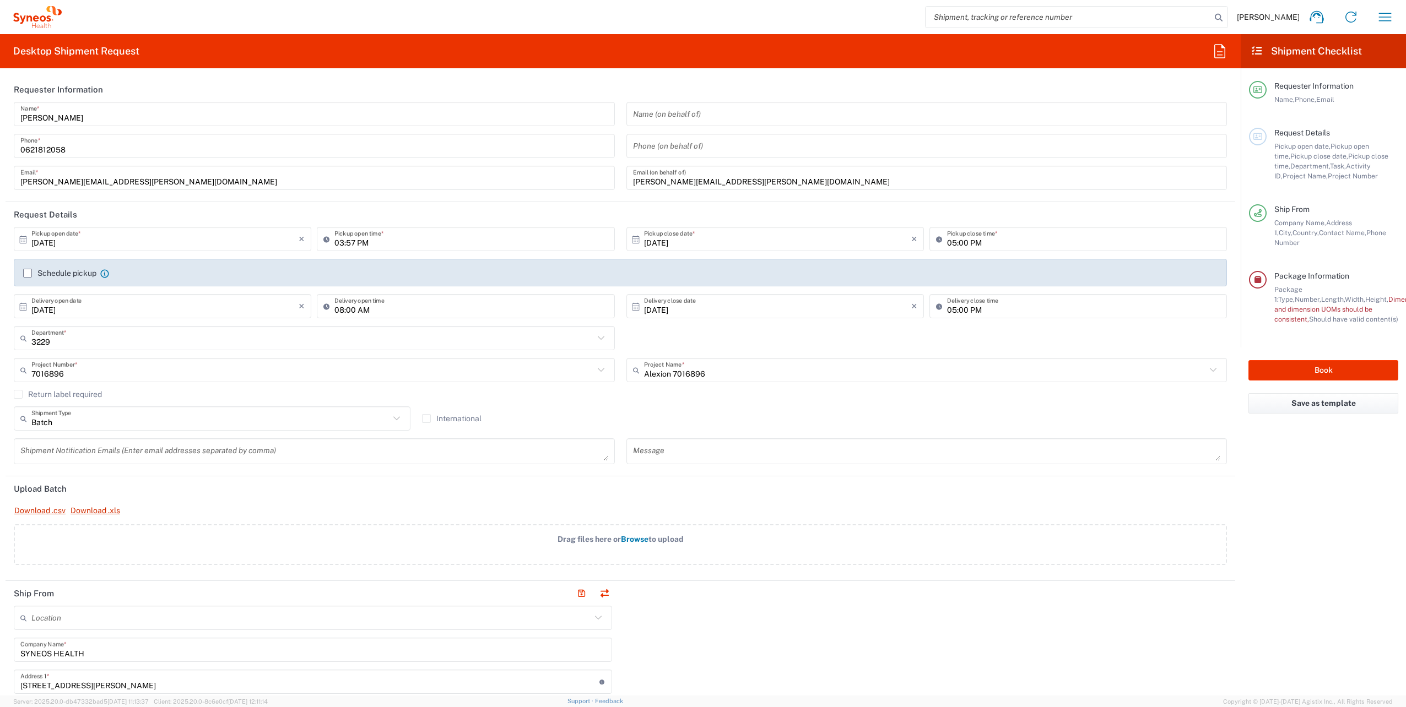
click at [961, 237] on input "05:00 PM" at bounding box center [1083, 239] width 273 height 19
click at [1008, 240] on input "14:00 PM" at bounding box center [1083, 239] width 273 height 19
type input "14:00 PM"
drag, startPoint x: 1051, startPoint y: 213, endPoint x: 993, endPoint y: 245, distance: 66.8
click at [1048, 212] on header "Request Details" at bounding box center [620, 214] width 1229 height 25
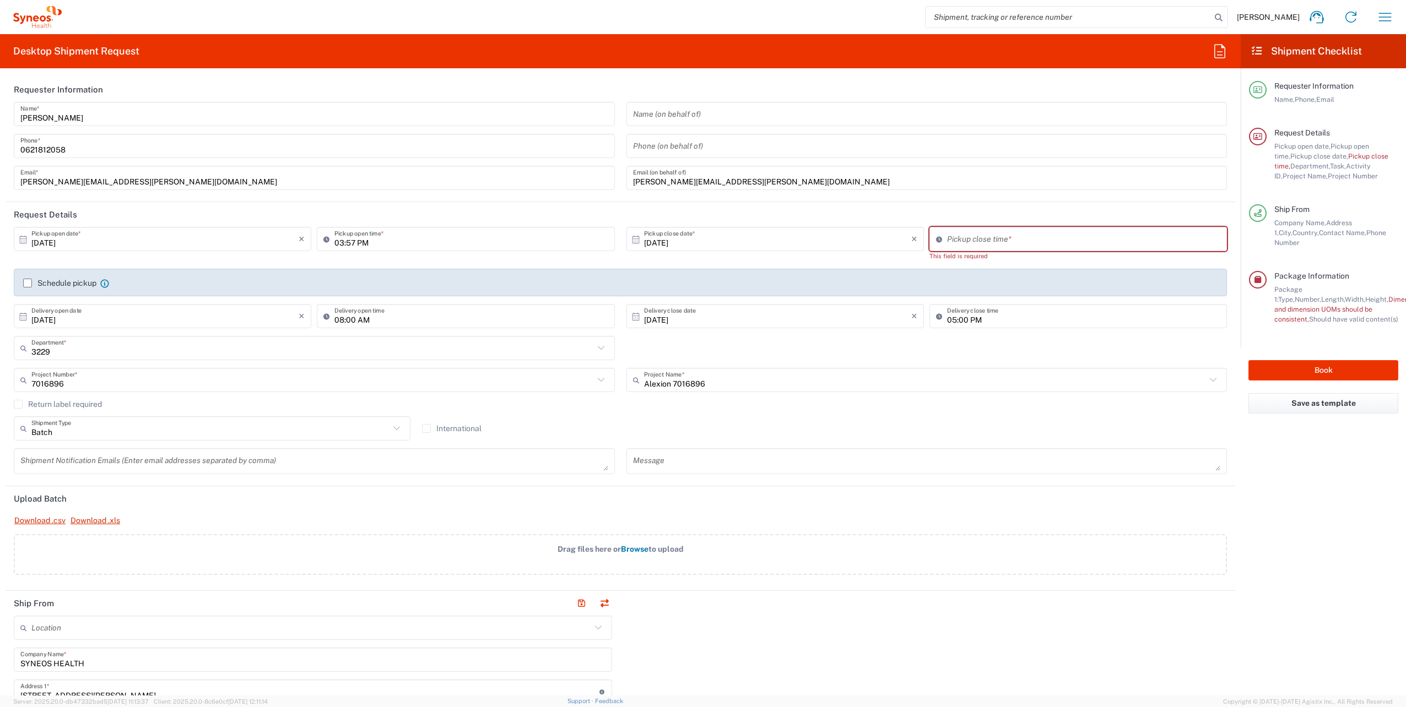
type input "03:58 PM"
click at [1007, 238] on input "03:58 PM" at bounding box center [1083, 239] width 273 height 19
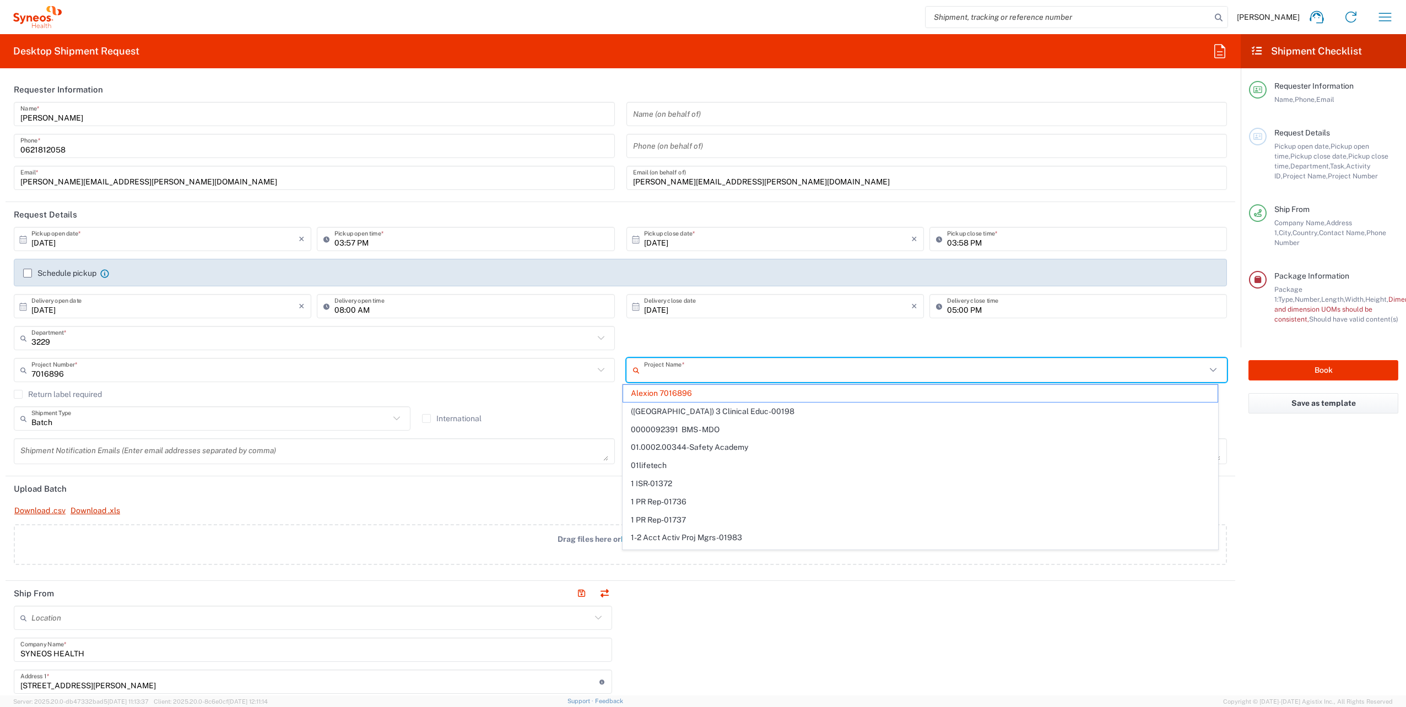
click at [984, 376] on input "text" at bounding box center [925, 370] width 562 height 19
click at [723, 315] on input "[DATE]" at bounding box center [777, 306] width 267 height 19
type input "Alexion 7016896"
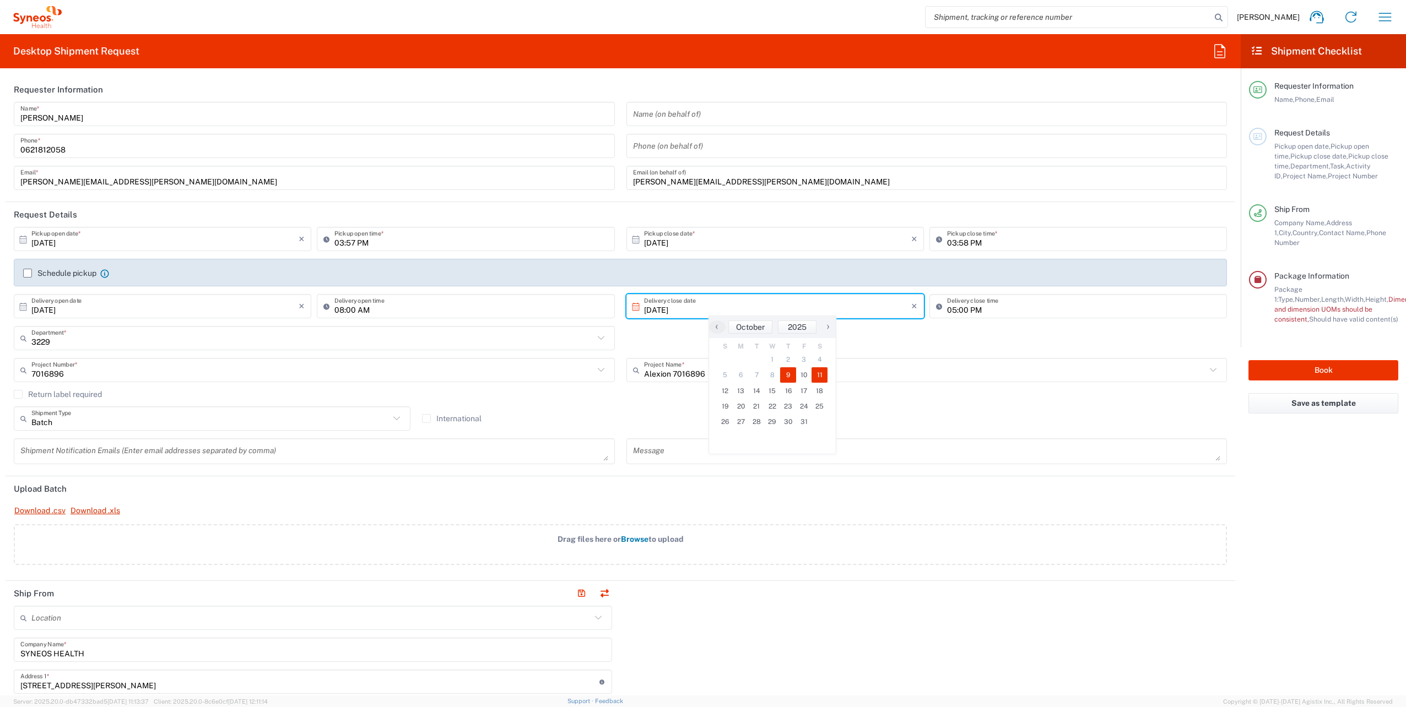
click at [793, 371] on span "9" at bounding box center [788, 374] width 16 height 15
type input "[DATE]"
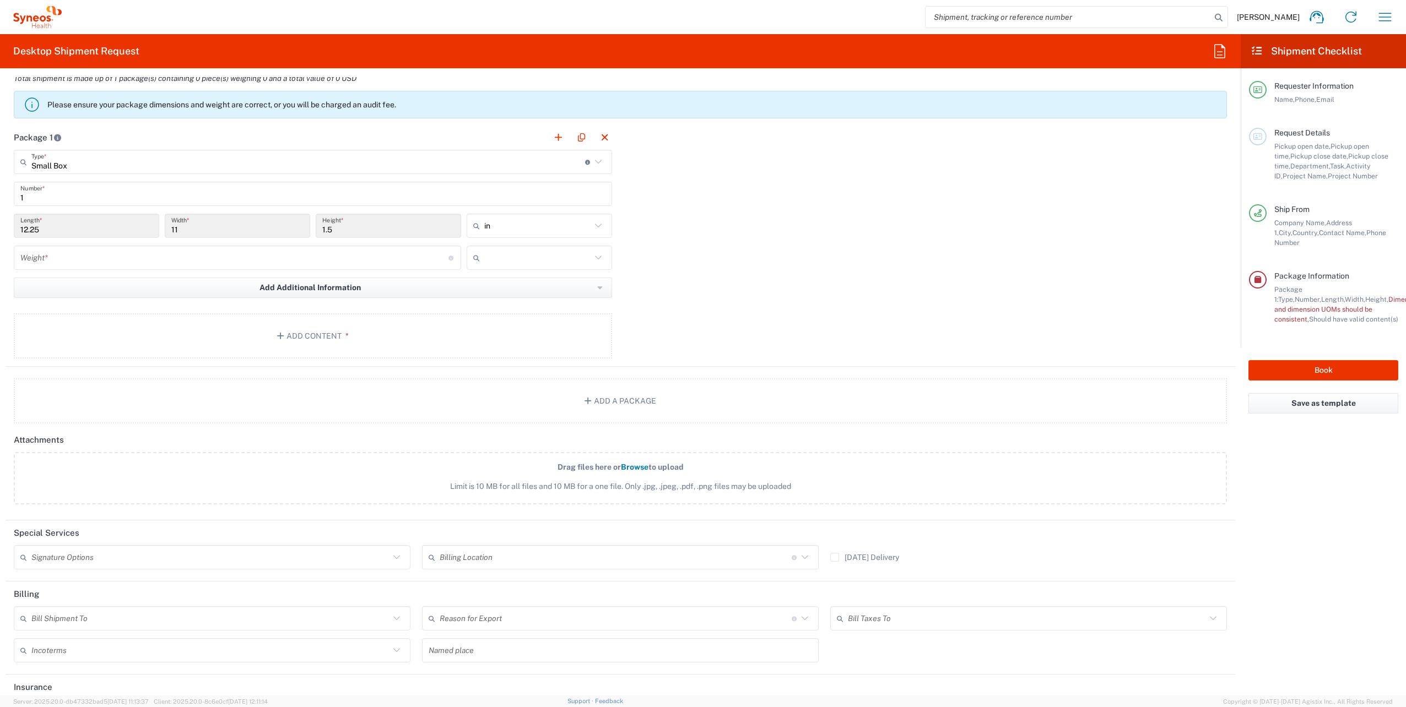
scroll to position [952, 0]
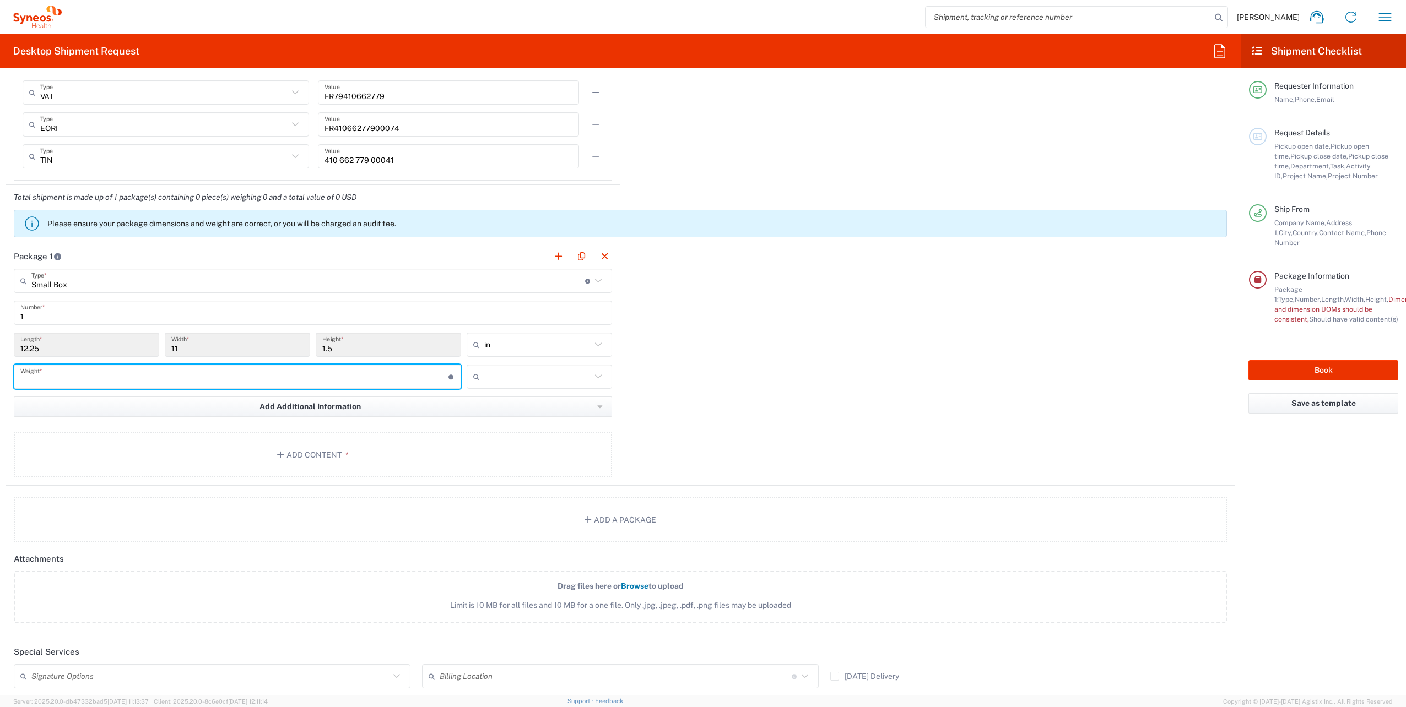
click at [241, 377] on input "number" at bounding box center [234, 376] width 428 height 19
drag, startPoint x: 654, startPoint y: 389, endPoint x: 284, endPoint y: 380, distance: 370.3
click at [654, 388] on div "Package 1 Small Box Type * Material used to package goods Envelope Large Box Me…" at bounding box center [620, 365] width 1229 height 242
drag, startPoint x: 268, startPoint y: 375, endPoint x: 2, endPoint y: 378, distance: 266.1
click at [0, 377] on html "[PERSON_NAME] Home Shipment estimator Shipment tracking Desktop shipment reques…" at bounding box center [703, 353] width 1406 height 707
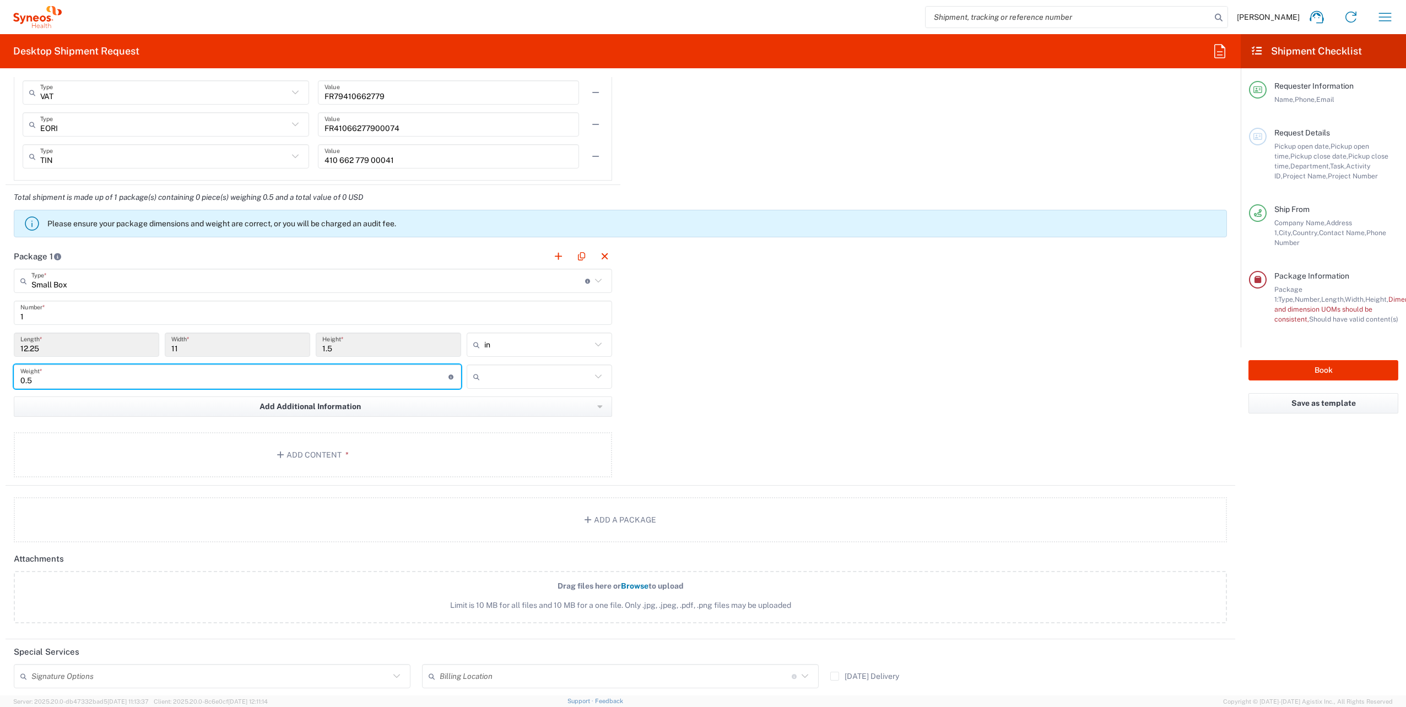
type input "0.5"
click at [740, 386] on div "Package 1 Small Box Type * Material used to package goods Envelope Large Box Me…" at bounding box center [620, 365] width 1229 height 242
drag, startPoint x: 592, startPoint y: 342, endPoint x: 582, endPoint y: 349, distance: 12.6
click at [591, 342] on icon at bounding box center [598, 345] width 14 height 14
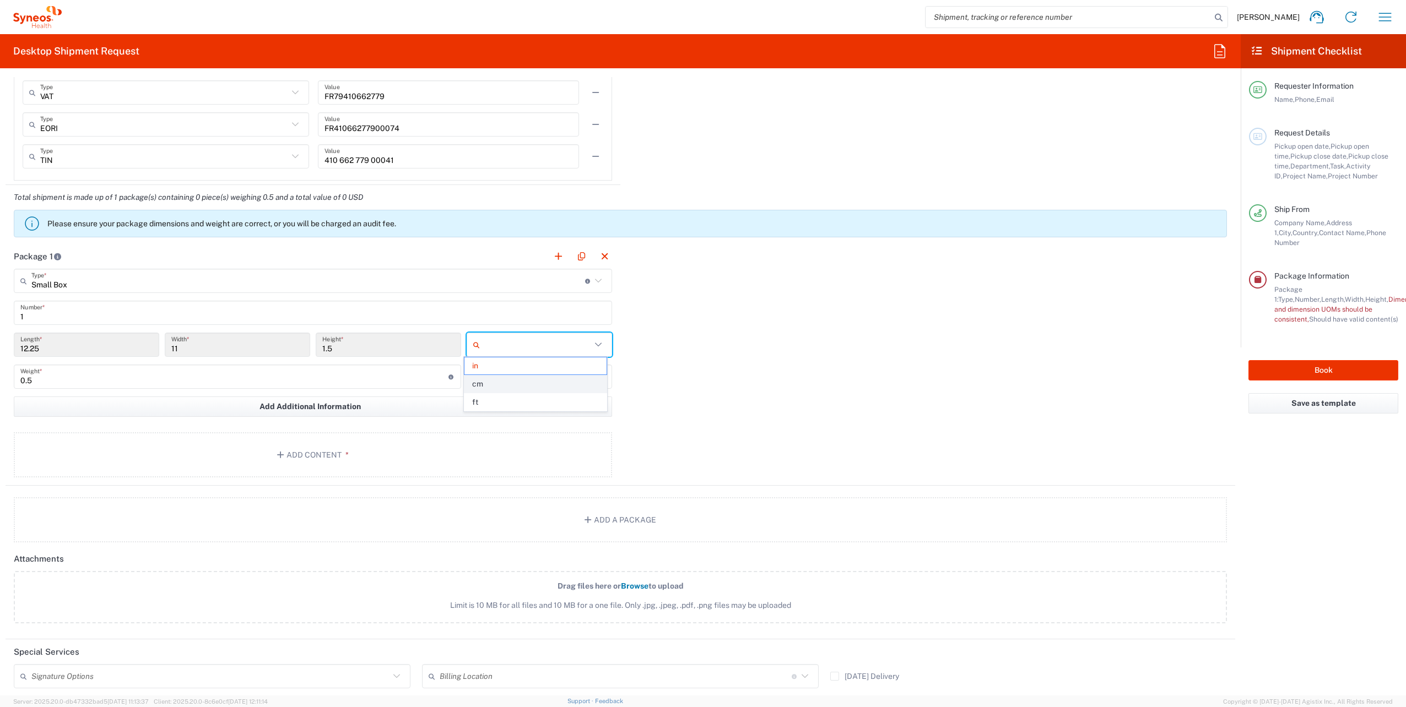
click at [521, 386] on span "cm" at bounding box center [535, 384] width 142 height 17
type input "31.12"
type input "27.94"
type input "3.81"
type input "cm"
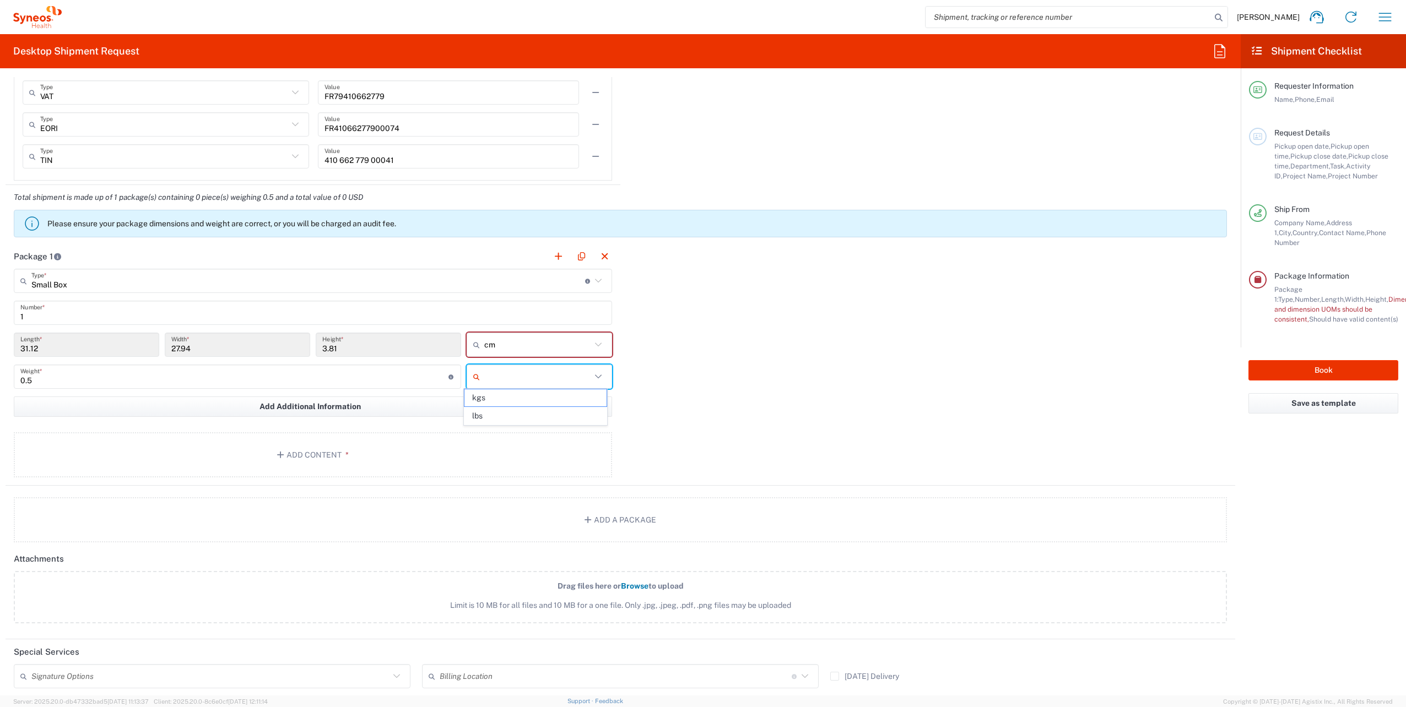
click at [544, 376] on input "text" at bounding box center [537, 377] width 107 height 18
click at [528, 399] on span "kgs" at bounding box center [535, 397] width 142 height 17
type input "kgs"
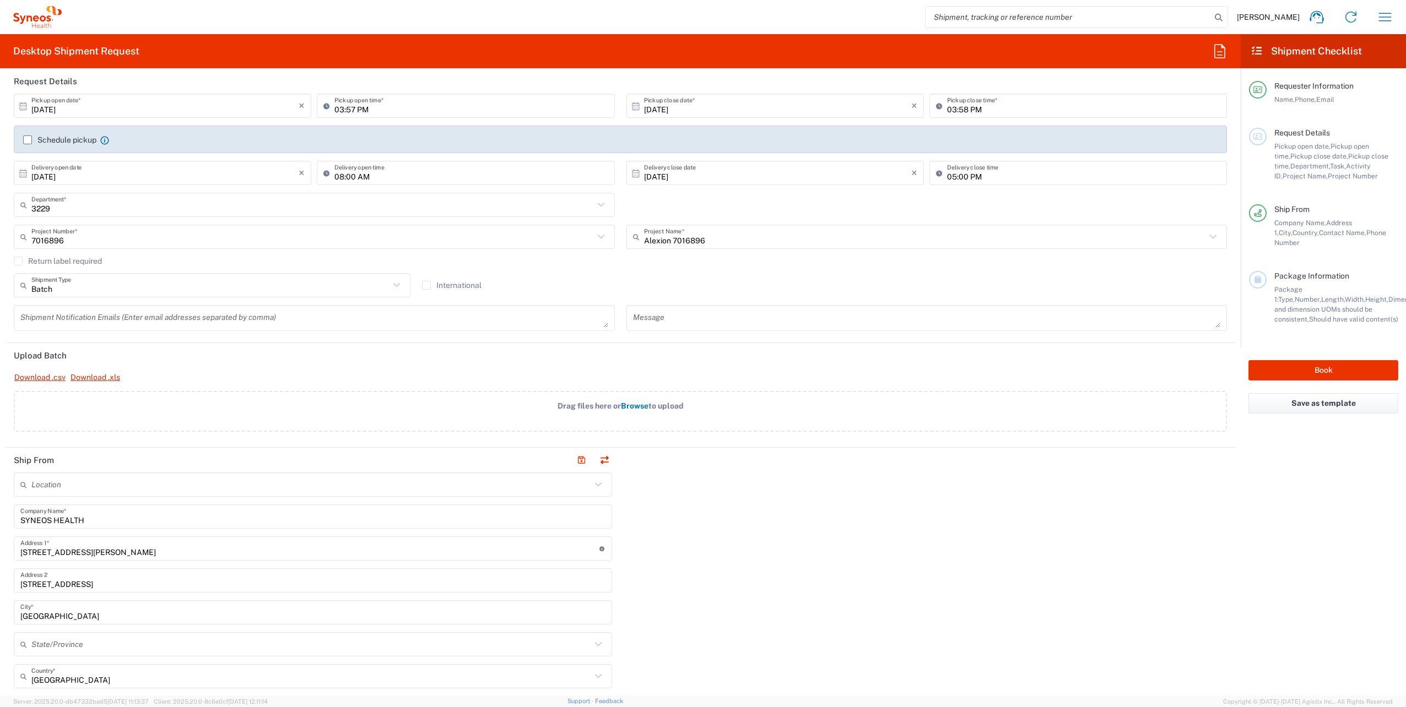
scroll to position [15, 0]
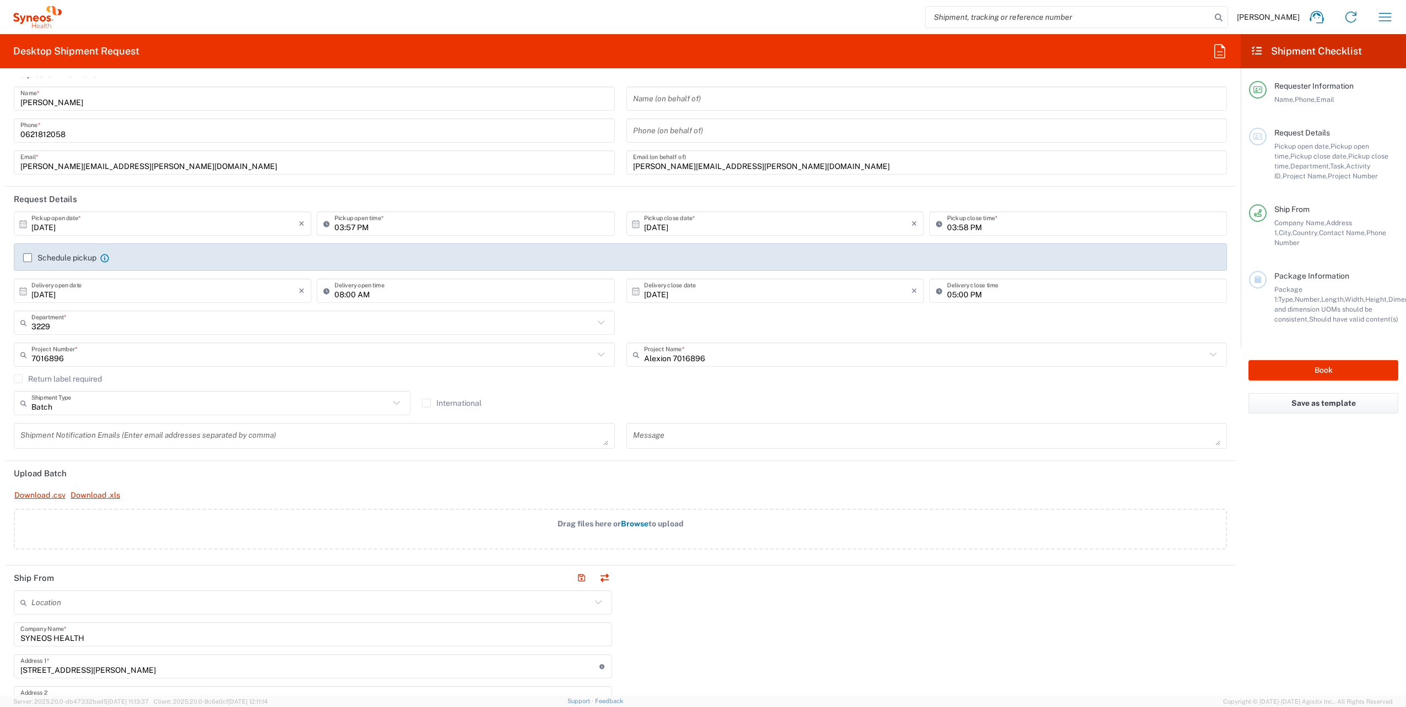
click at [954, 322] on div "3229 Department * 3229 3000 3100 3109 3110 3111 3112 3125 3130 3135 3136 3150 3…" at bounding box center [620, 327] width 1225 height 32
click at [1098, 457] on agx-form-section "Request Details [DATE] × Pickup open date * Cancel Apply 03:57 PM Pickup open t…" at bounding box center [620, 324] width 1229 height 274
click at [738, 306] on div "[DATE] × Delivery close date Cancel Apply" at bounding box center [775, 295] width 303 height 32
click at [26, 256] on label "Schedule pickup" at bounding box center [59, 257] width 73 height 9
click at [28, 258] on input "Schedule pickup" at bounding box center [28, 258] width 0 height 0
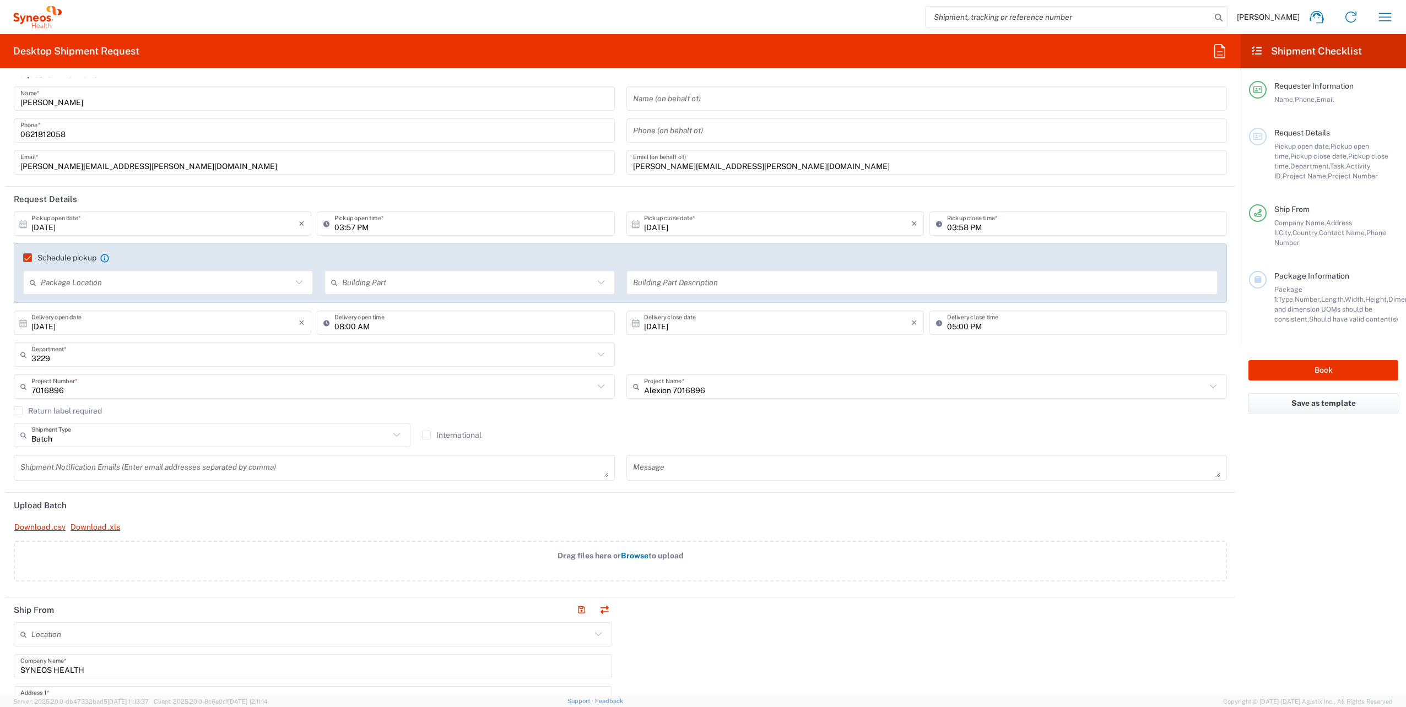
click at [803, 524] on div "Download .csv Download .xls" at bounding box center [620, 527] width 1225 height 19
click at [843, 435] on div "Batch Shipment Type Batch Regular International" at bounding box center [620, 439] width 1225 height 32
click at [32, 255] on label "Schedule pickup" at bounding box center [59, 257] width 73 height 9
click at [23, 258] on input "Schedule pickup" at bounding box center [23, 258] width 0 height 0
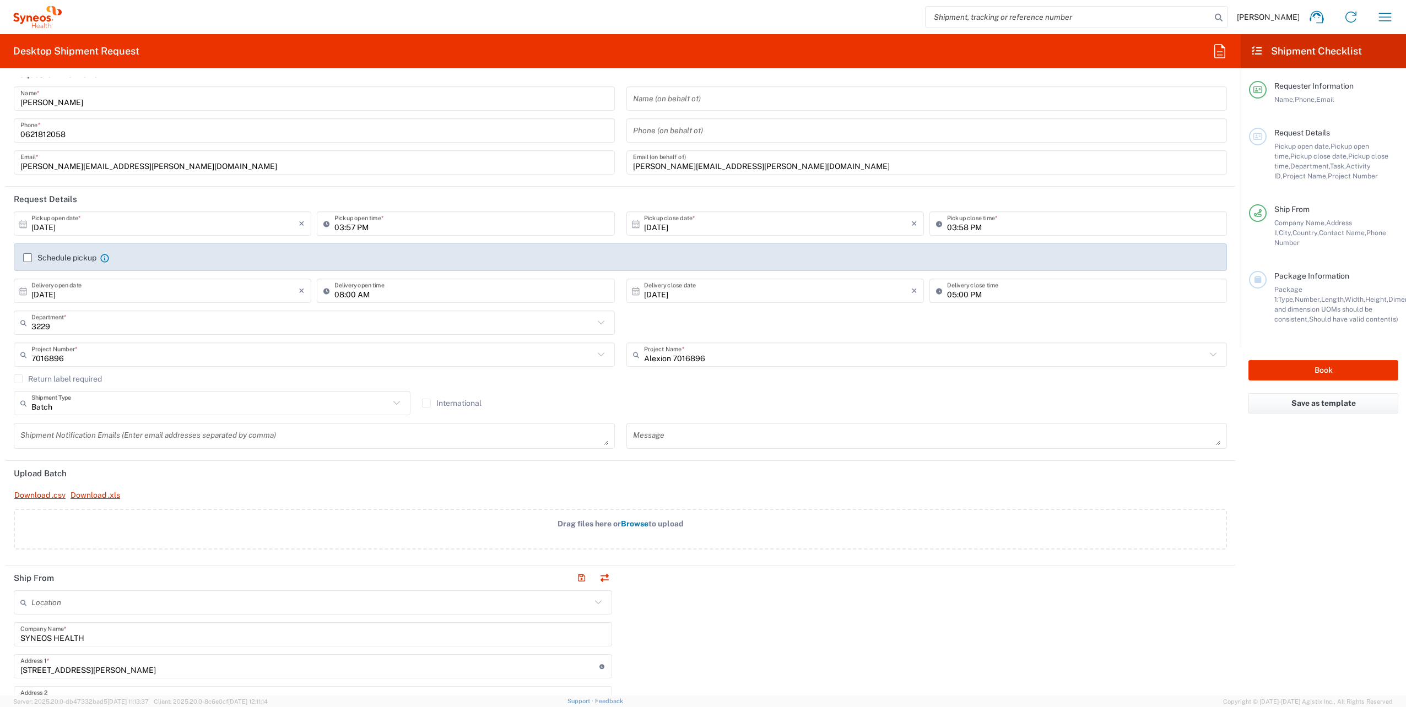
click at [392, 477] on header "Upload Batch" at bounding box center [620, 473] width 1229 height 25
click at [901, 395] on div "Batch Shipment Type Batch Regular International" at bounding box center [620, 407] width 1225 height 32
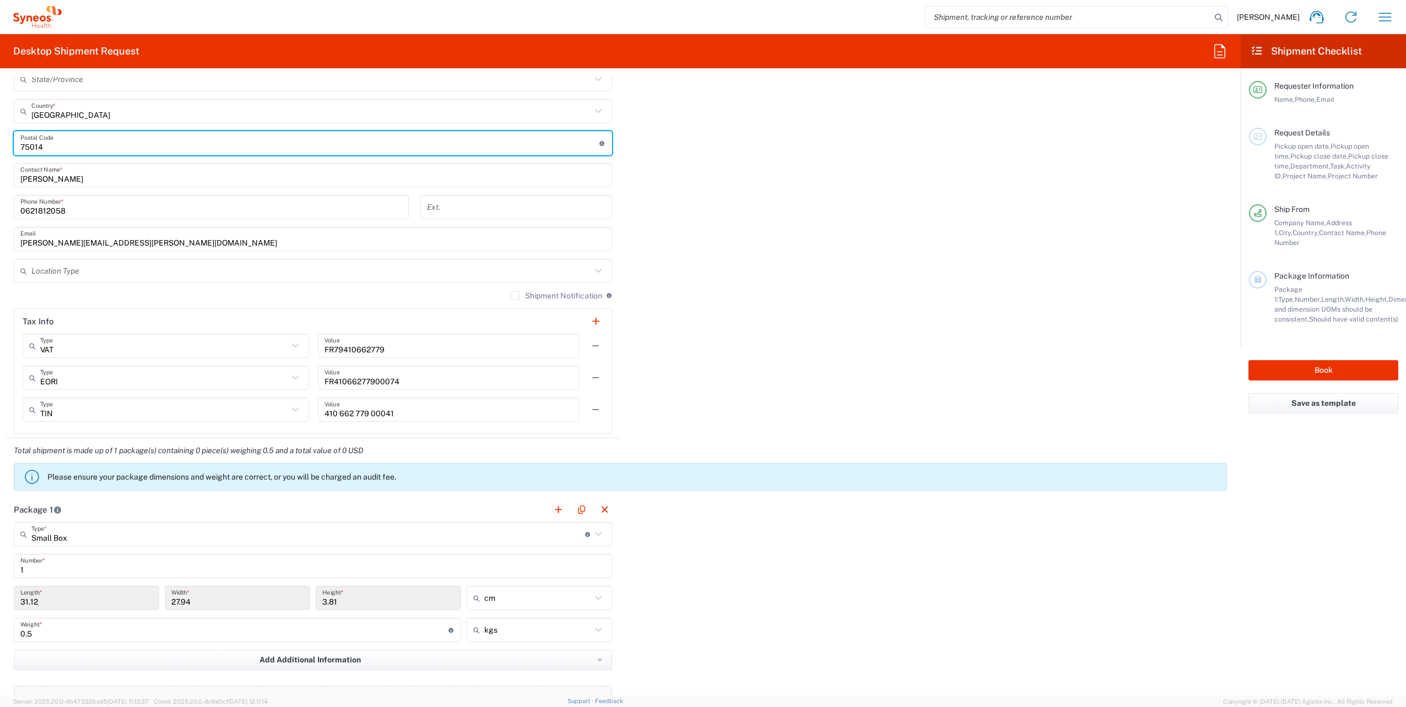
scroll to position [643, 0]
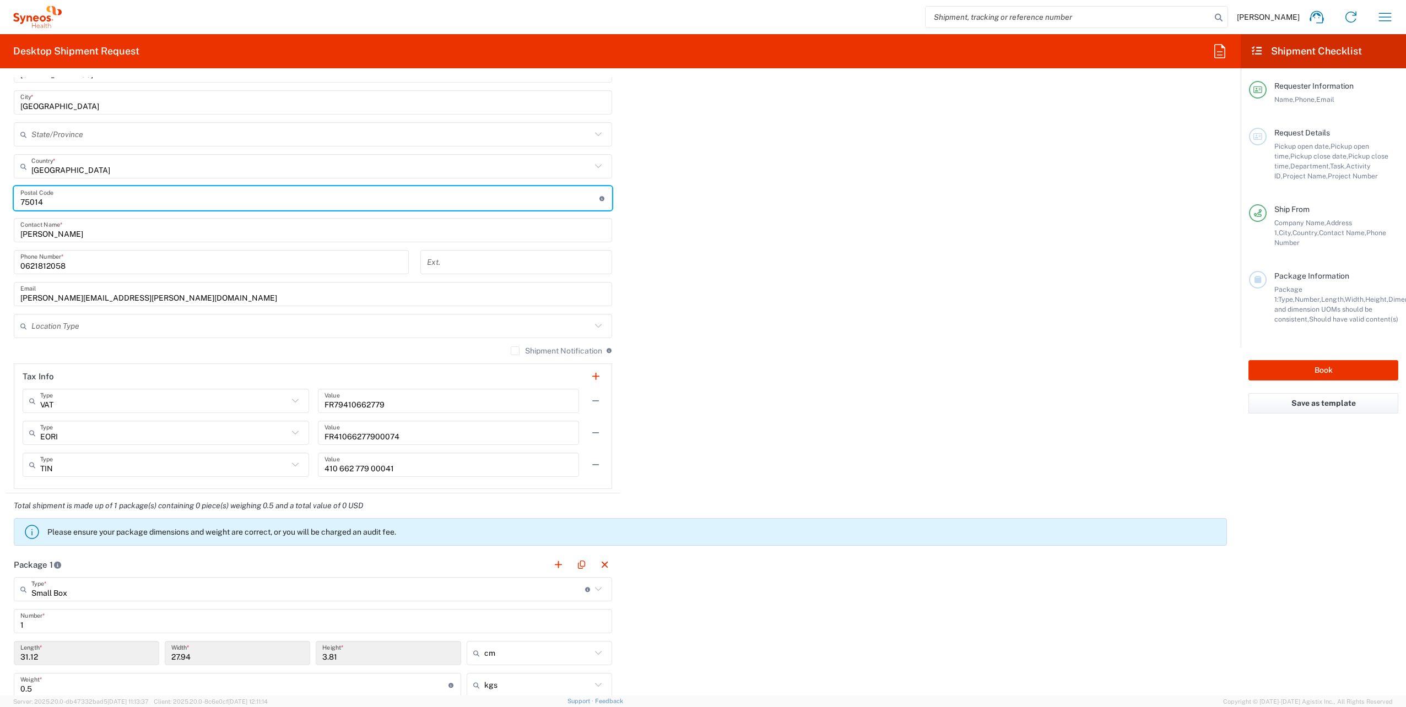
click at [118, 327] on input "text" at bounding box center [311, 326] width 560 height 19
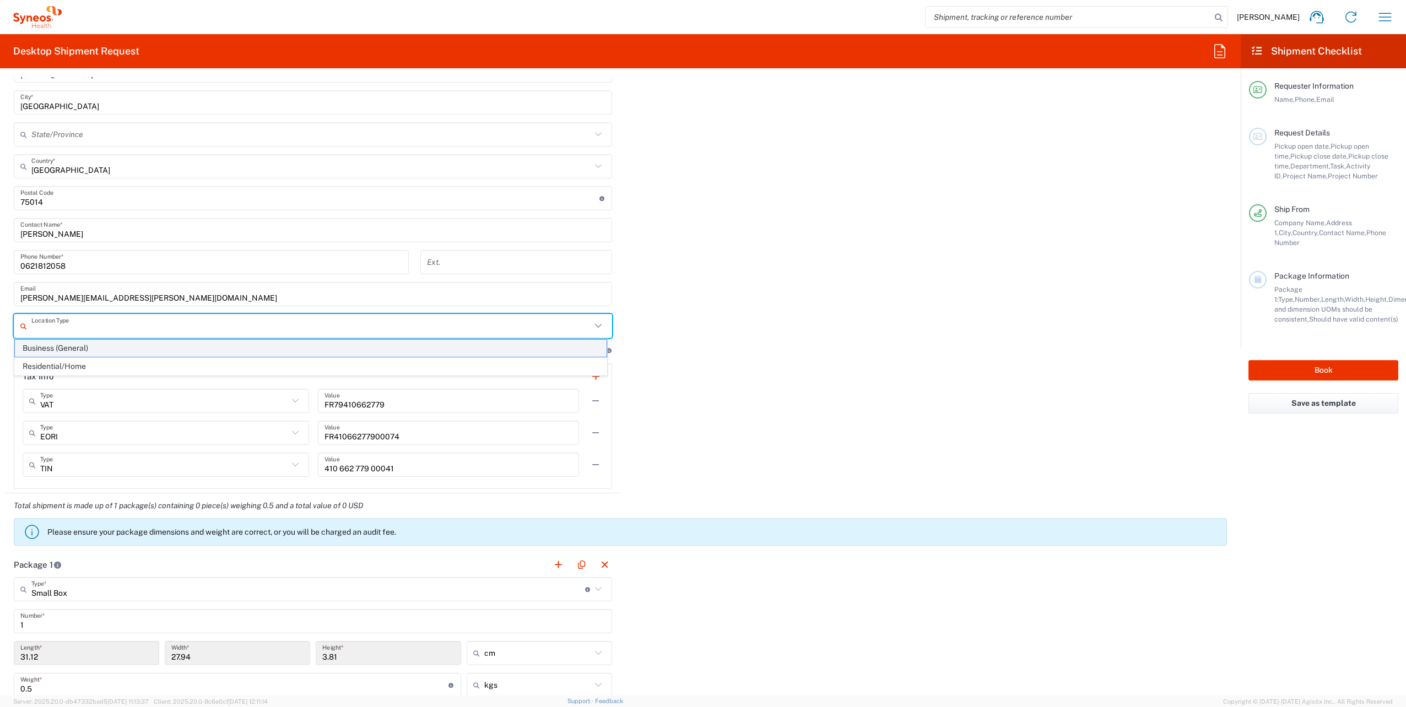
click at [115, 350] on span "Business (General)" at bounding box center [311, 348] width 592 height 17
type input "Business (General)"
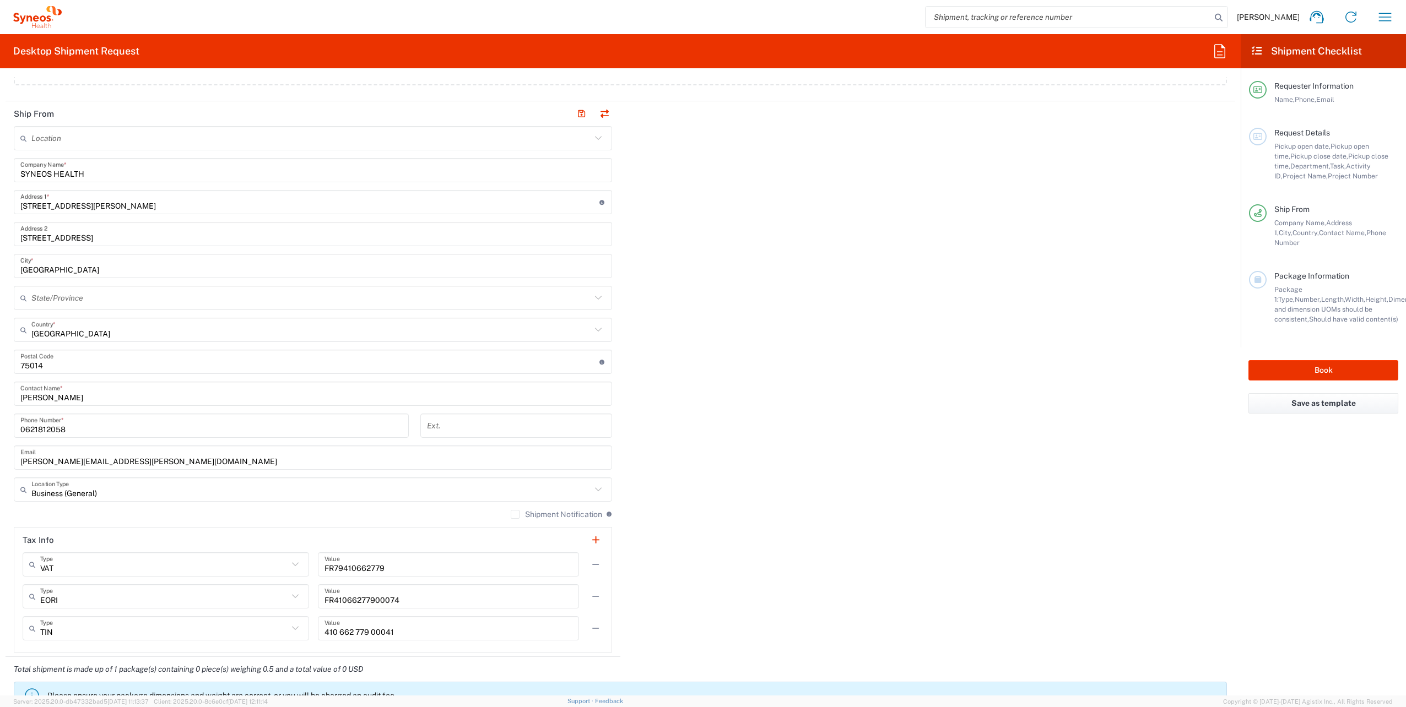
scroll to position [423, 0]
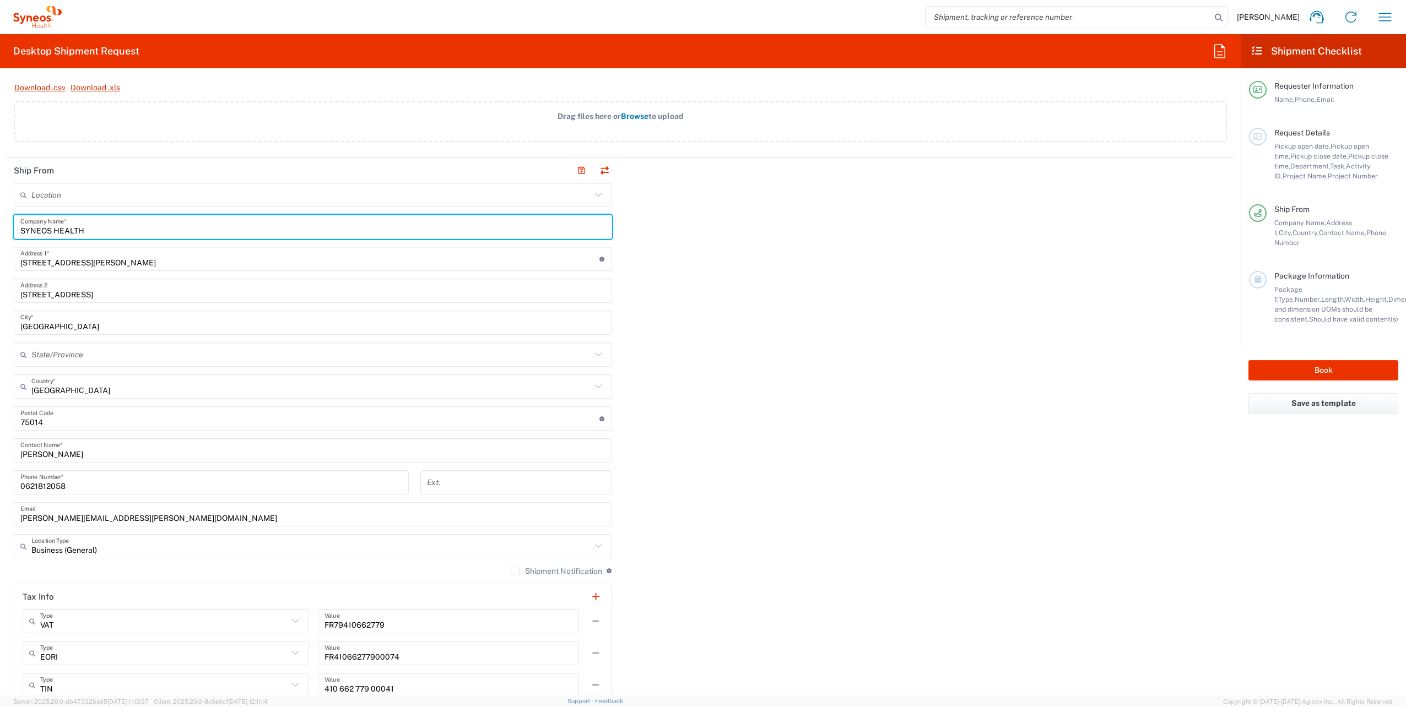
click at [411, 225] on input "SYNEOS HEALTH" at bounding box center [312, 227] width 585 height 19
click at [755, 313] on div "Ship From Location [PERSON_NAME] LLC-[GEOGRAPHIC_DATA] [GEOGRAPHIC_DATA] [GEOGR…" at bounding box center [620, 436] width 1229 height 556
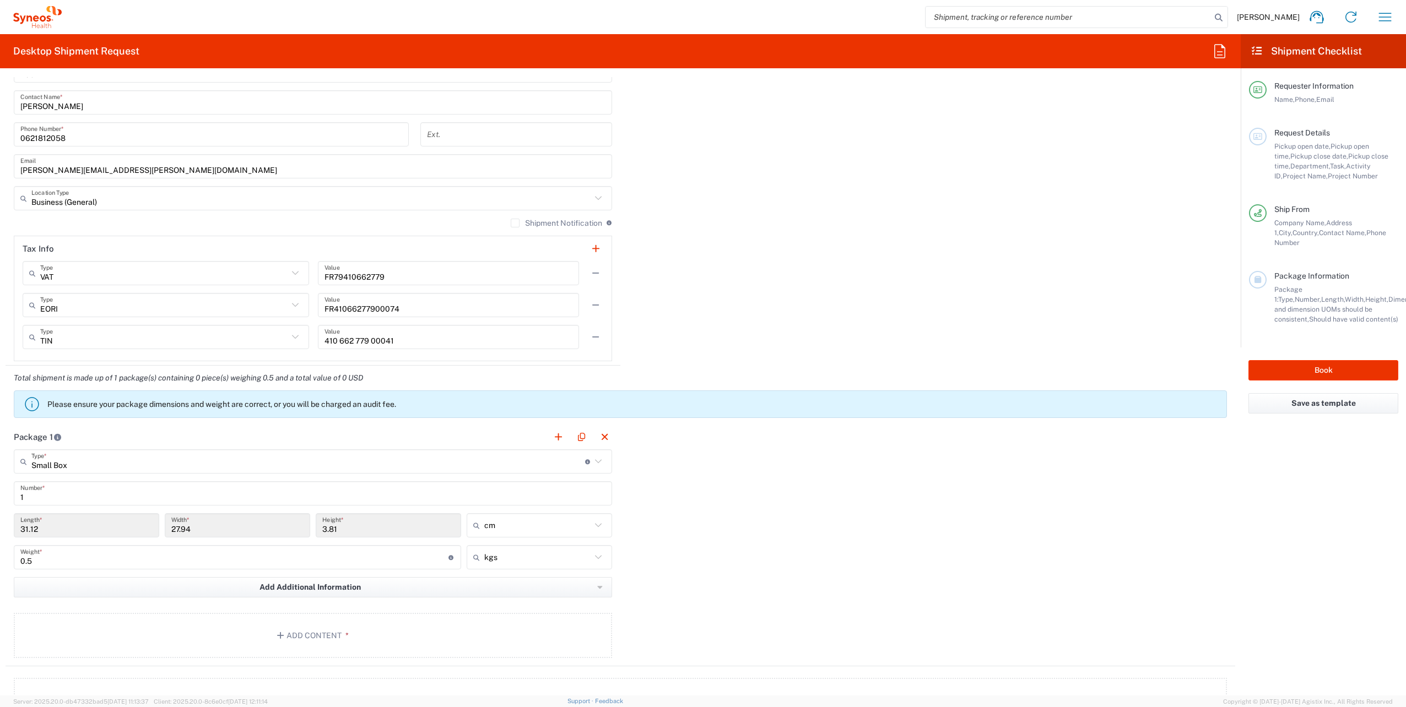
scroll to position [936, 0]
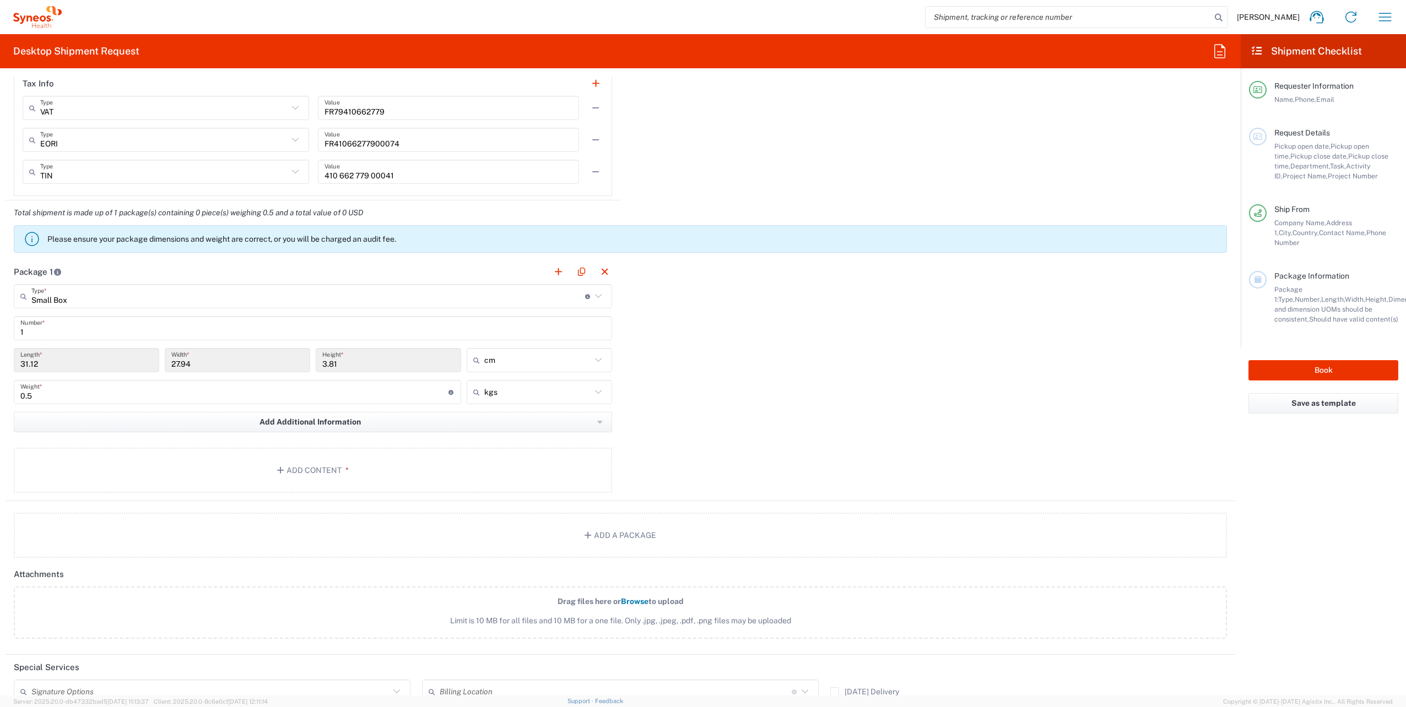
click at [659, 315] on div "Package 1 Small Box Type * Material used to package goods Envelope Large Box Me…" at bounding box center [620, 380] width 1229 height 242
click at [691, 423] on div "Package 1 Small Box Type * Material used to package goods Envelope Large Box Me…" at bounding box center [620, 380] width 1229 height 242
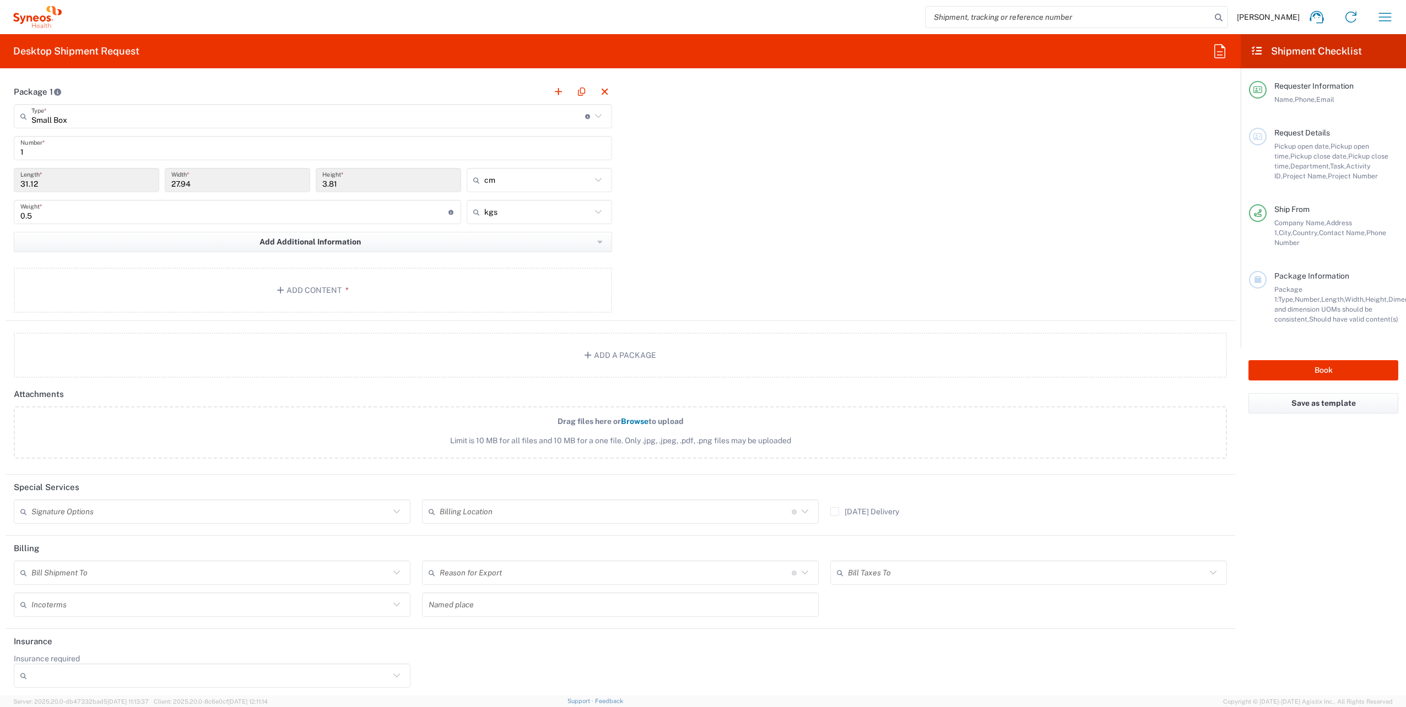
scroll to position [1117, 0]
drag, startPoint x: 213, startPoint y: 517, endPoint x: 223, endPoint y: 512, distance: 11.1
click at [216, 516] on input "text" at bounding box center [210, 511] width 358 height 19
click at [538, 507] on input "text" at bounding box center [616, 511] width 352 height 19
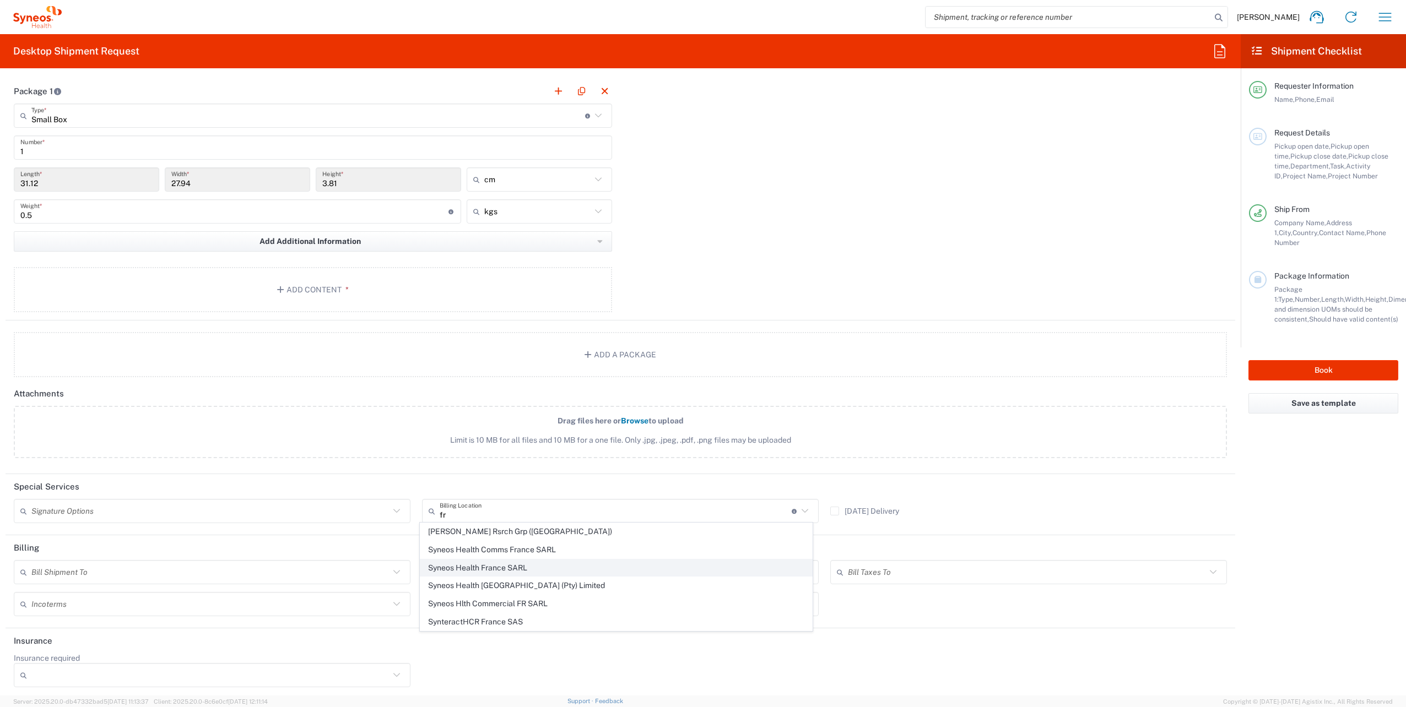
click at [556, 566] on span "Syneos Health France SARL" at bounding box center [616, 568] width 392 height 17
type input "Syneos Health France SARL"
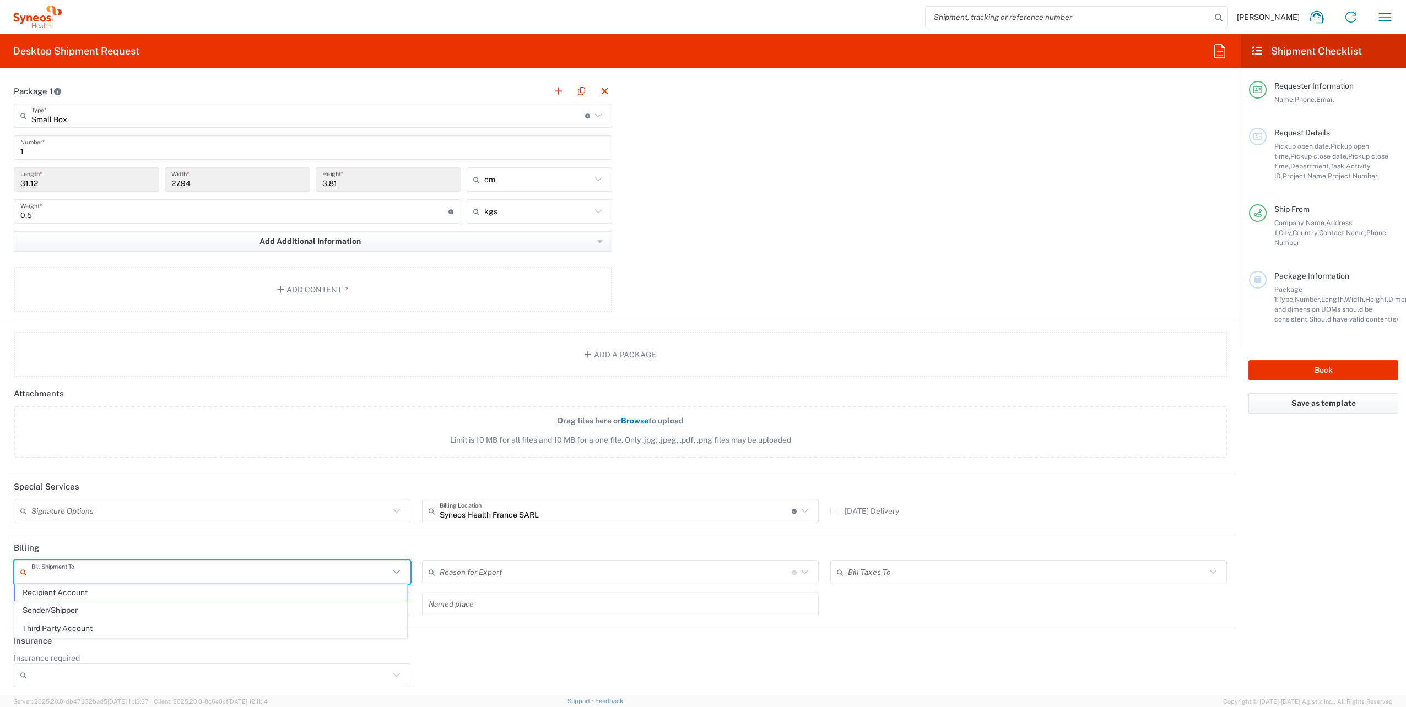
click at [167, 576] on input "text" at bounding box center [210, 572] width 358 height 19
click at [139, 609] on span "Sender/Shipper" at bounding box center [211, 610] width 392 height 17
type input "Sender/Shipper"
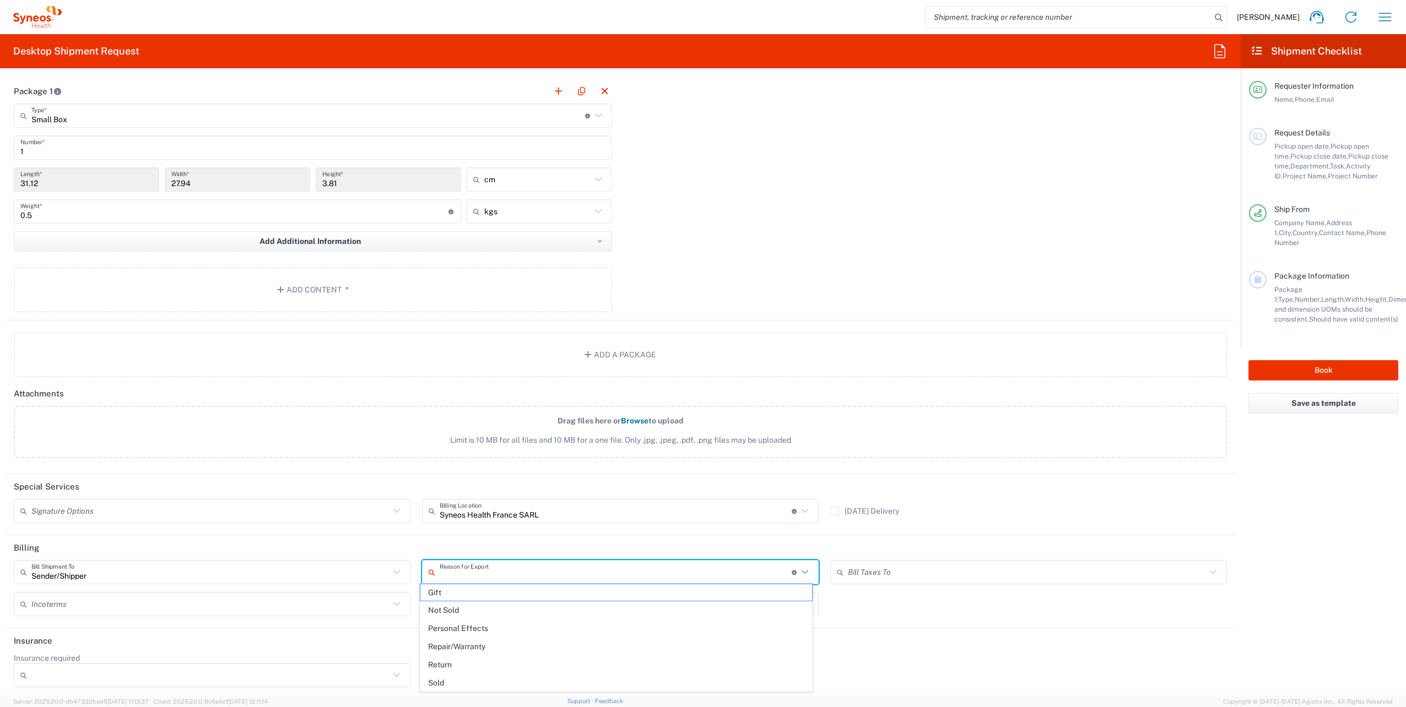
click at [500, 572] on input "text" at bounding box center [616, 572] width 352 height 19
click at [924, 649] on header "Insurance" at bounding box center [620, 641] width 1229 height 25
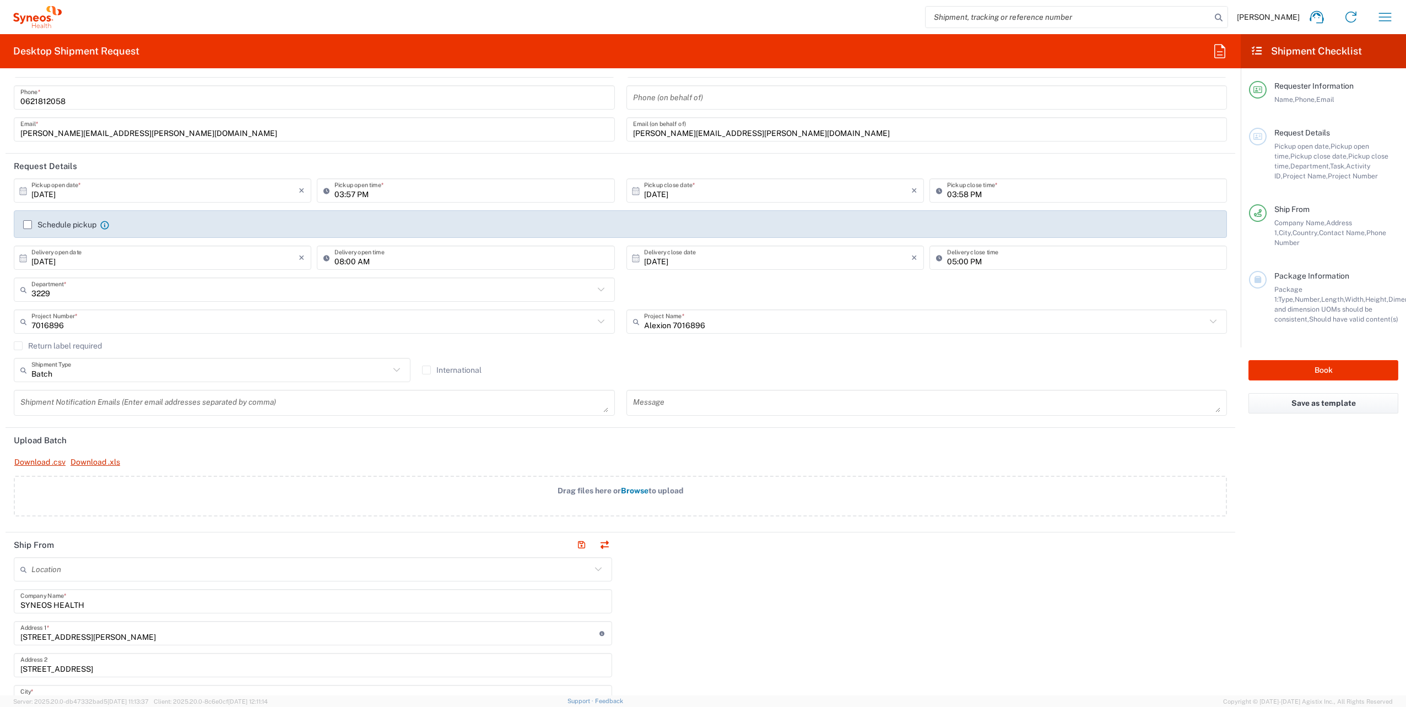
scroll to position [0, 0]
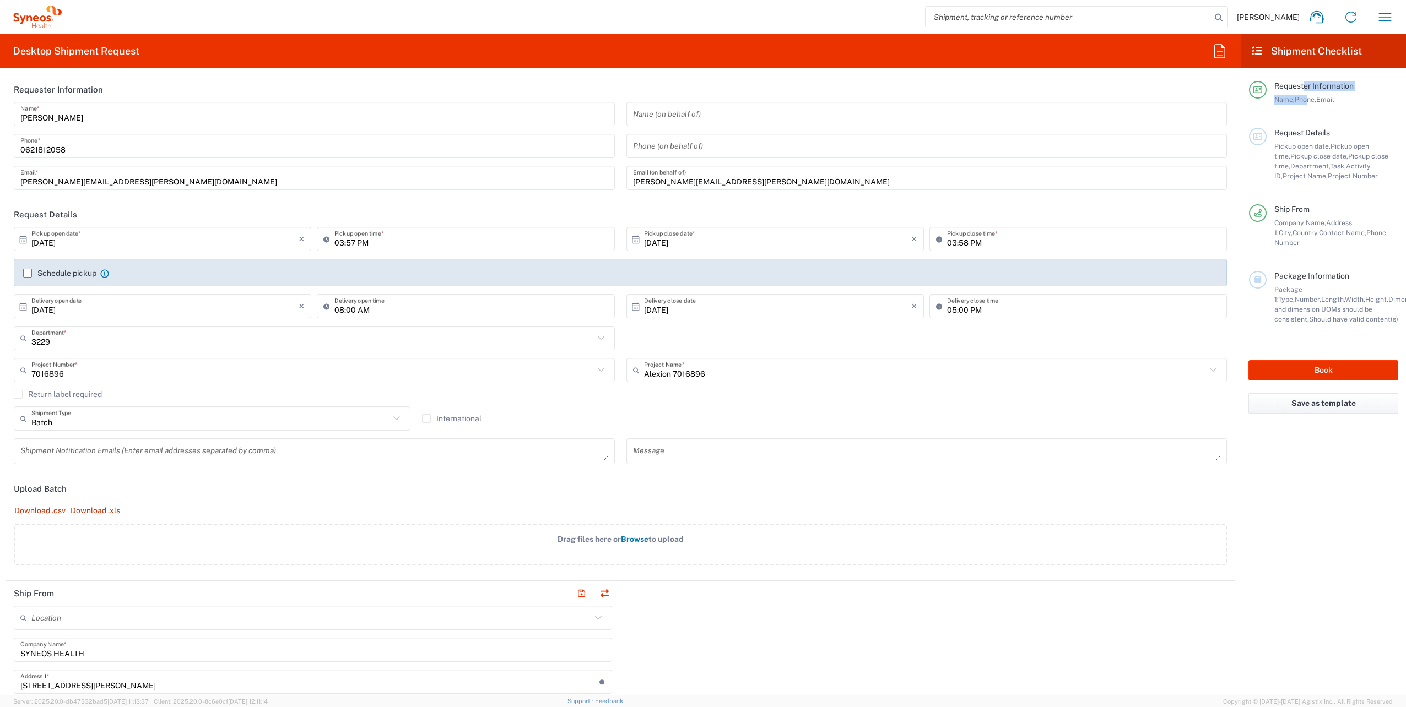
click at [1305, 89] on div "Requester Information Name, Phone, Email" at bounding box center [1332, 93] width 132 height 24
drag, startPoint x: 1305, startPoint y: 88, endPoint x: 1240, endPoint y: 85, distance: 65.1
click at [1293, 86] on span "Requester Information" at bounding box center [1313, 86] width 79 height 9
click at [1257, 86] on icon at bounding box center [1258, 90] width 10 height 8
click at [1287, 132] on span "Request Details" at bounding box center [1302, 132] width 56 height 9
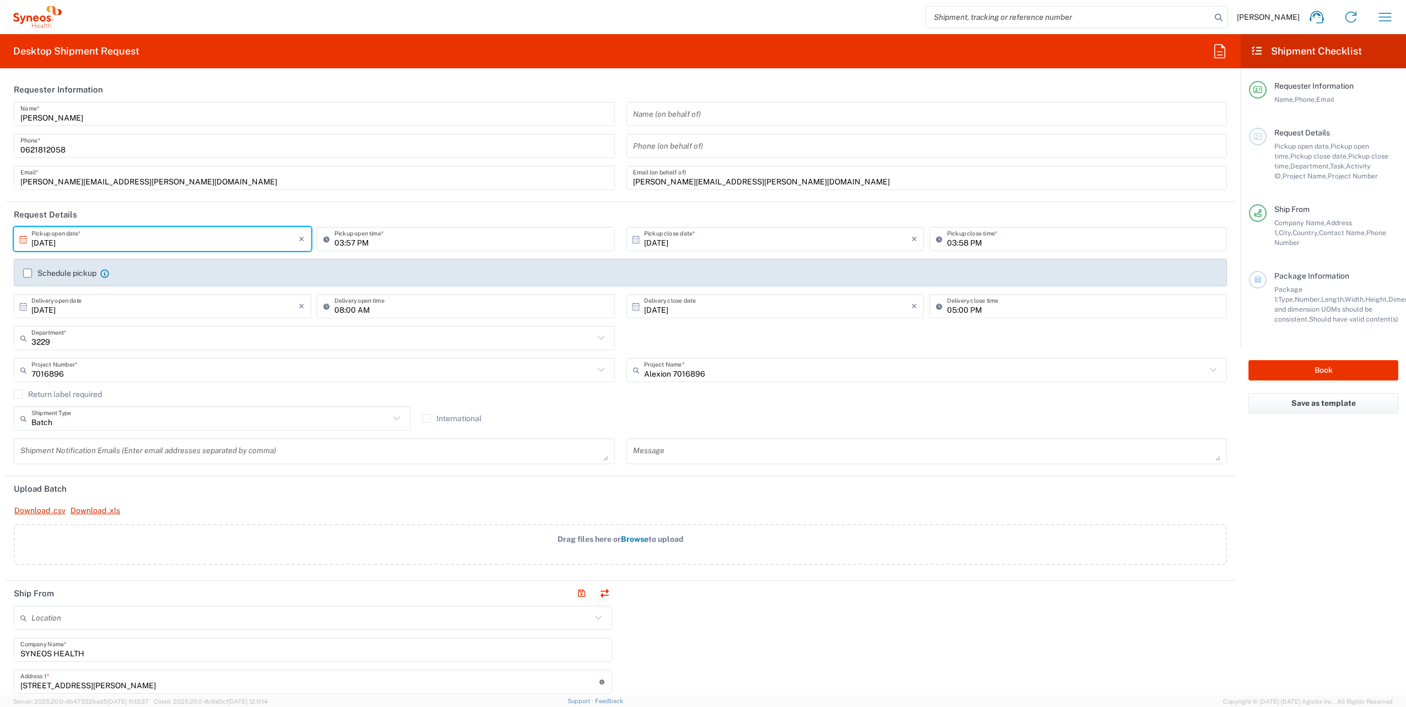
click at [126, 244] on input "[DATE]" at bounding box center [164, 239] width 267 height 19
click at [167, 306] on span "8" at bounding box center [164, 307] width 16 height 15
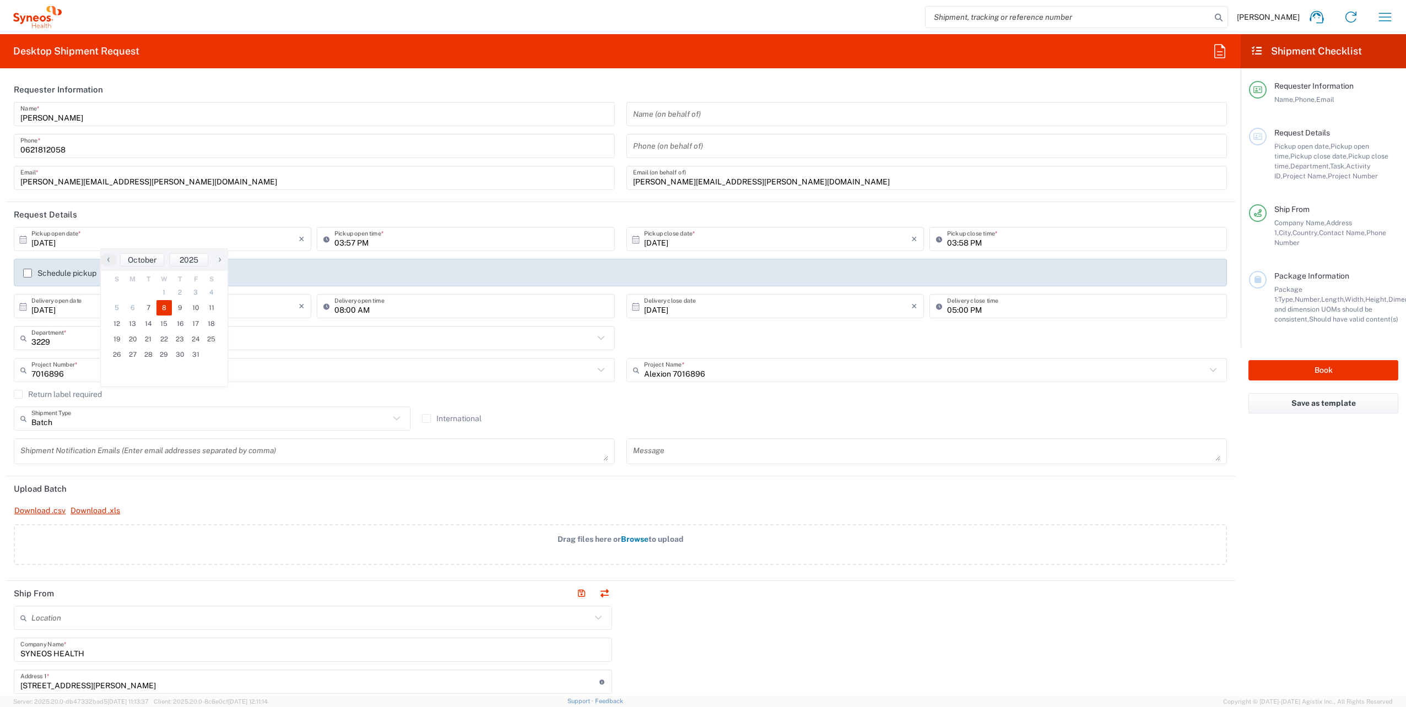
click at [204, 215] on header "Request Details" at bounding box center [620, 214] width 1229 height 25
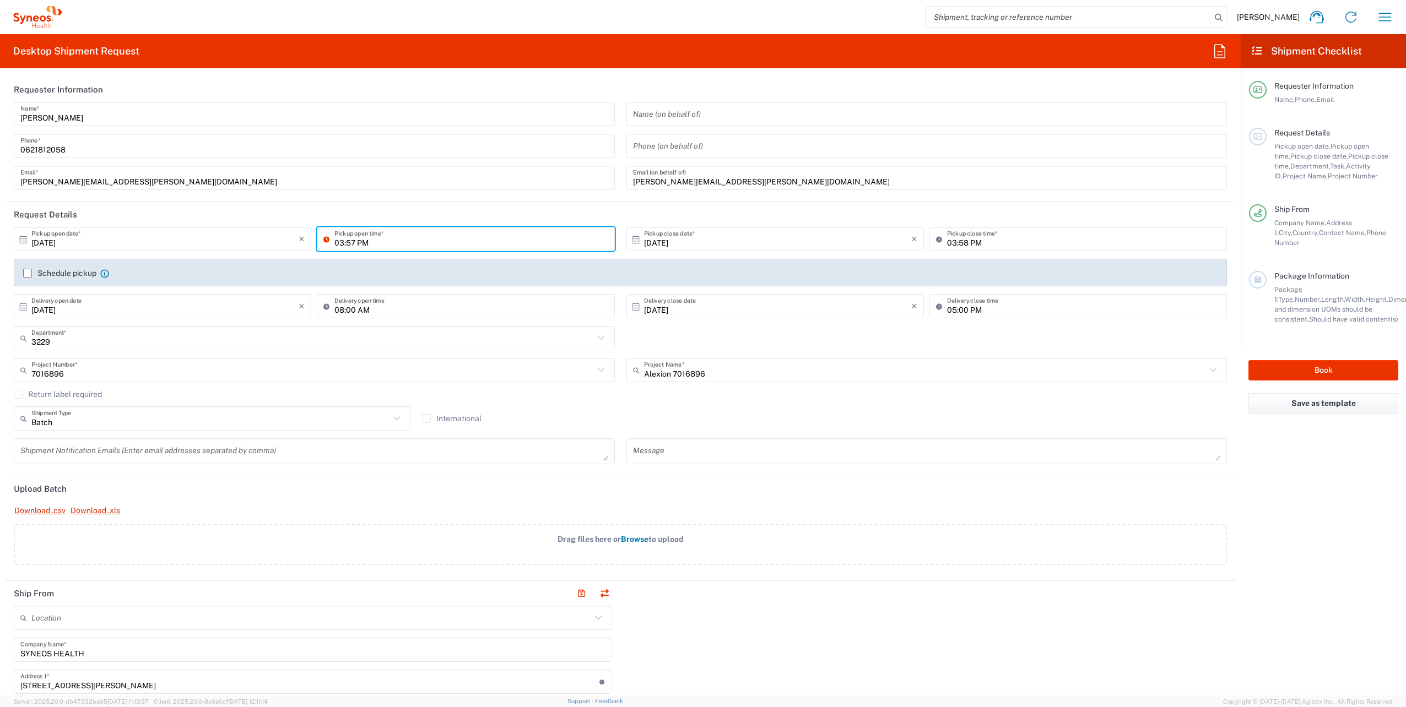
click at [443, 238] on input "03:57 PM" at bounding box center [470, 239] width 273 height 19
click at [454, 266] on div "Schedule pickup When scheduling a pickup please be sure to meet the following c…" at bounding box center [620, 273] width 1213 height 28
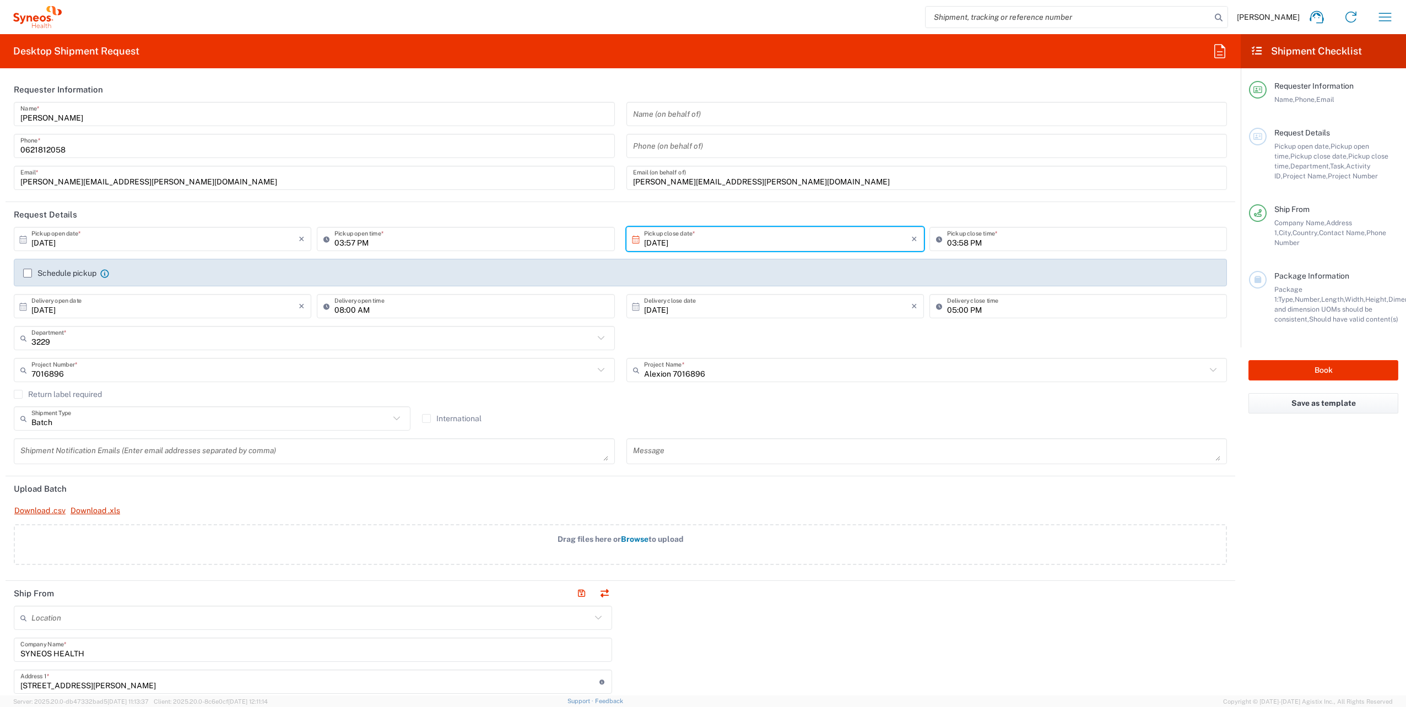
click at [712, 241] on input "[DATE]" at bounding box center [777, 239] width 267 height 19
click at [724, 275] on agx-checkbox-control "Schedule pickup When scheduling a pickup please be sure to meet the following c…" at bounding box center [620, 273] width 1194 height 10
click at [729, 270] on agx-checkbox-control "Schedule pickup When scheduling a pickup please be sure to meet the following c…" at bounding box center [620, 273] width 1194 height 10
click at [751, 246] on input "[DATE]" at bounding box center [777, 239] width 267 height 19
click at [347, 240] on input "03:57 PM" at bounding box center [470, 239] width 273 height 19
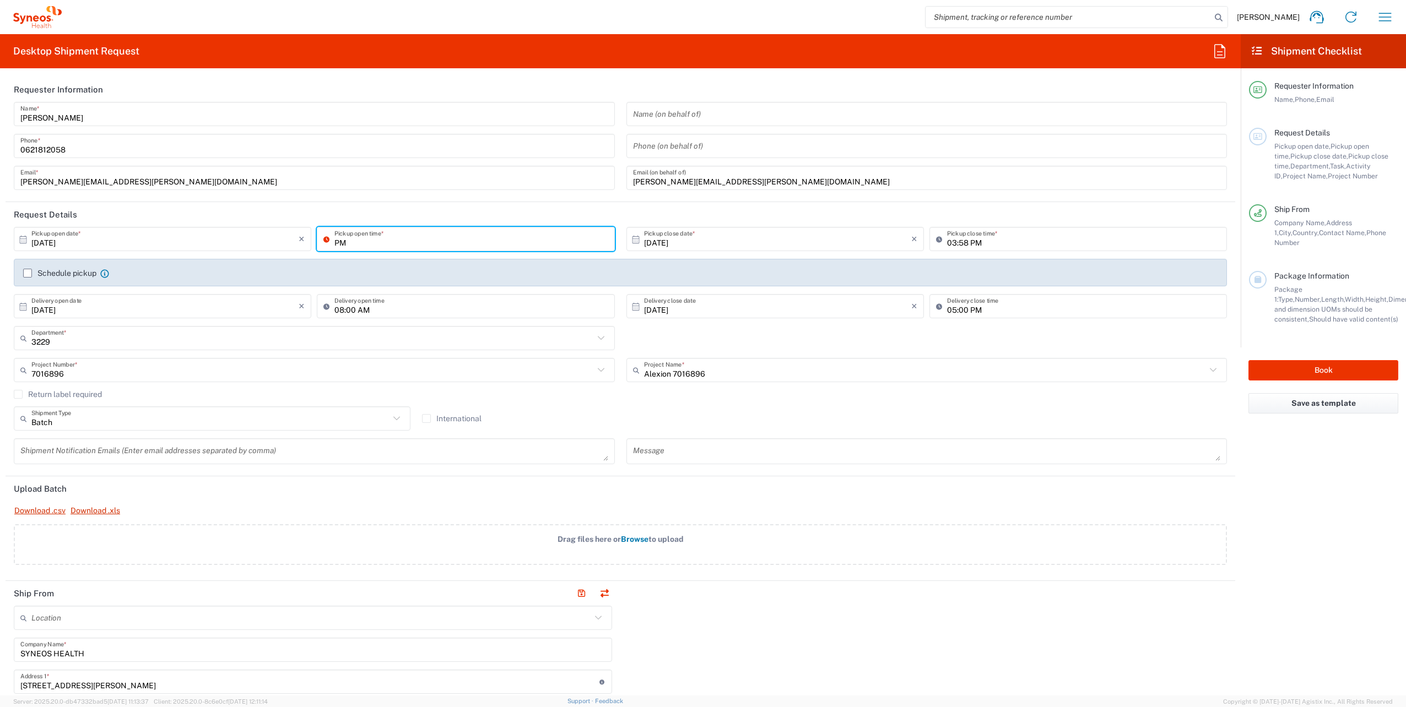
type input "M"
click at [408, 224] on header "Request Details" at bounding box center [620, 214] width 1229 height 25
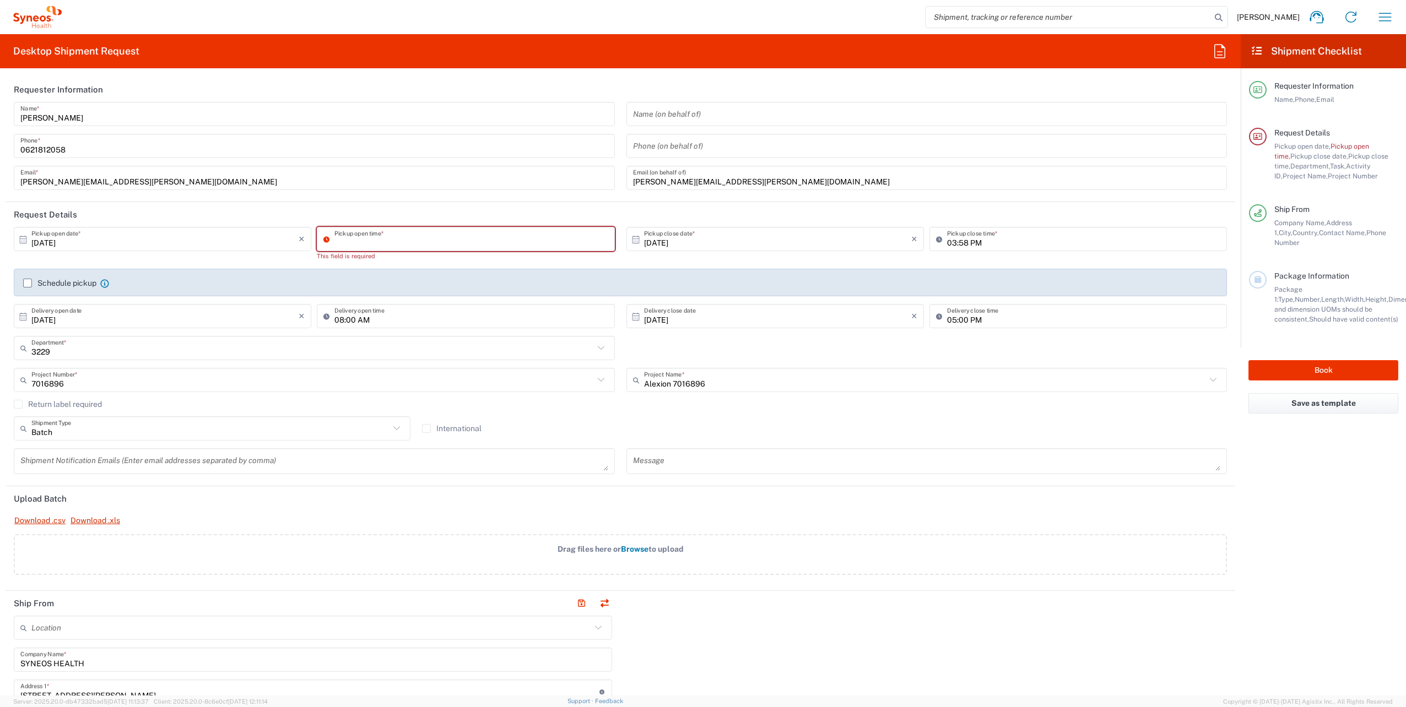
type input "04:01 PM"
click at [406, 242] on input "04:01 PM" at bounding box center [470, 239] width 273 height 19
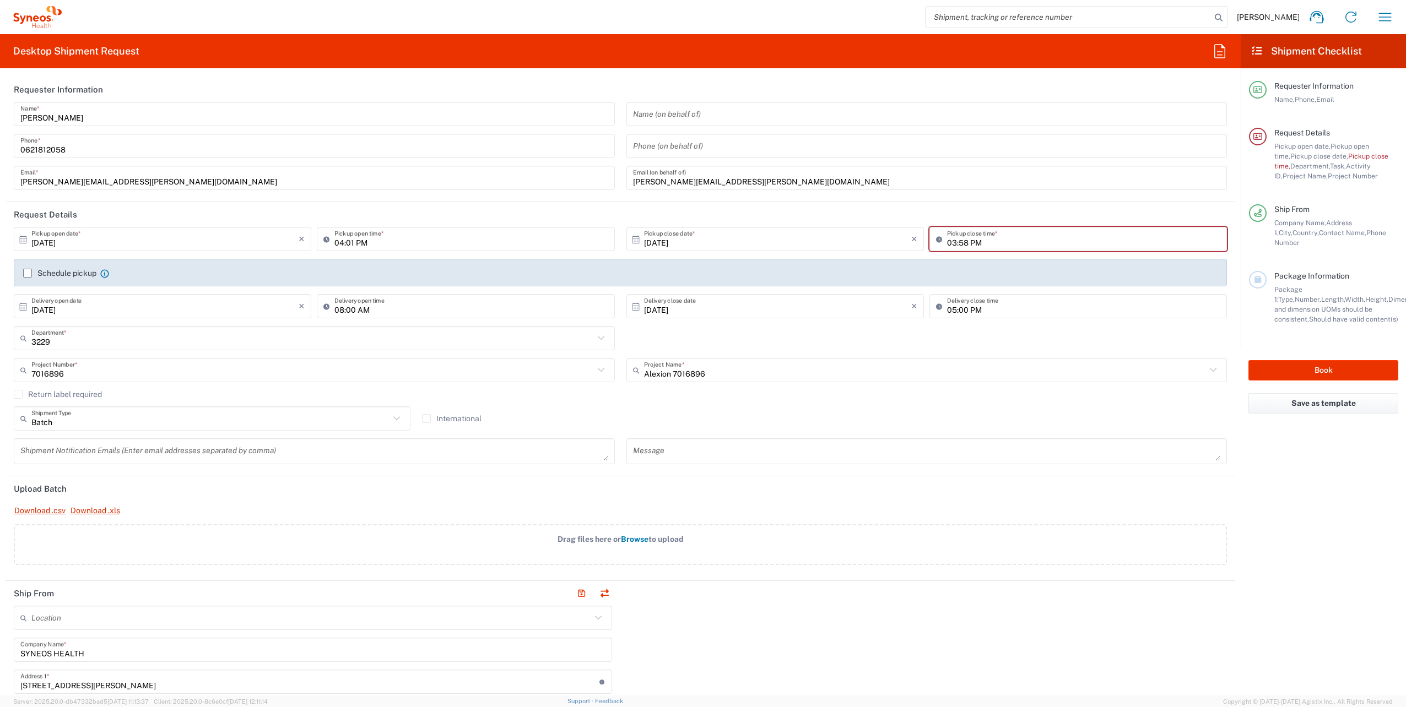
click at [433, 263] on div "[DATE] × Pickup open date * Cancel Apply 04:01 PM Pickup open time * [DATE] × P…" at bounding box center [620, 276] width 1225 height 99
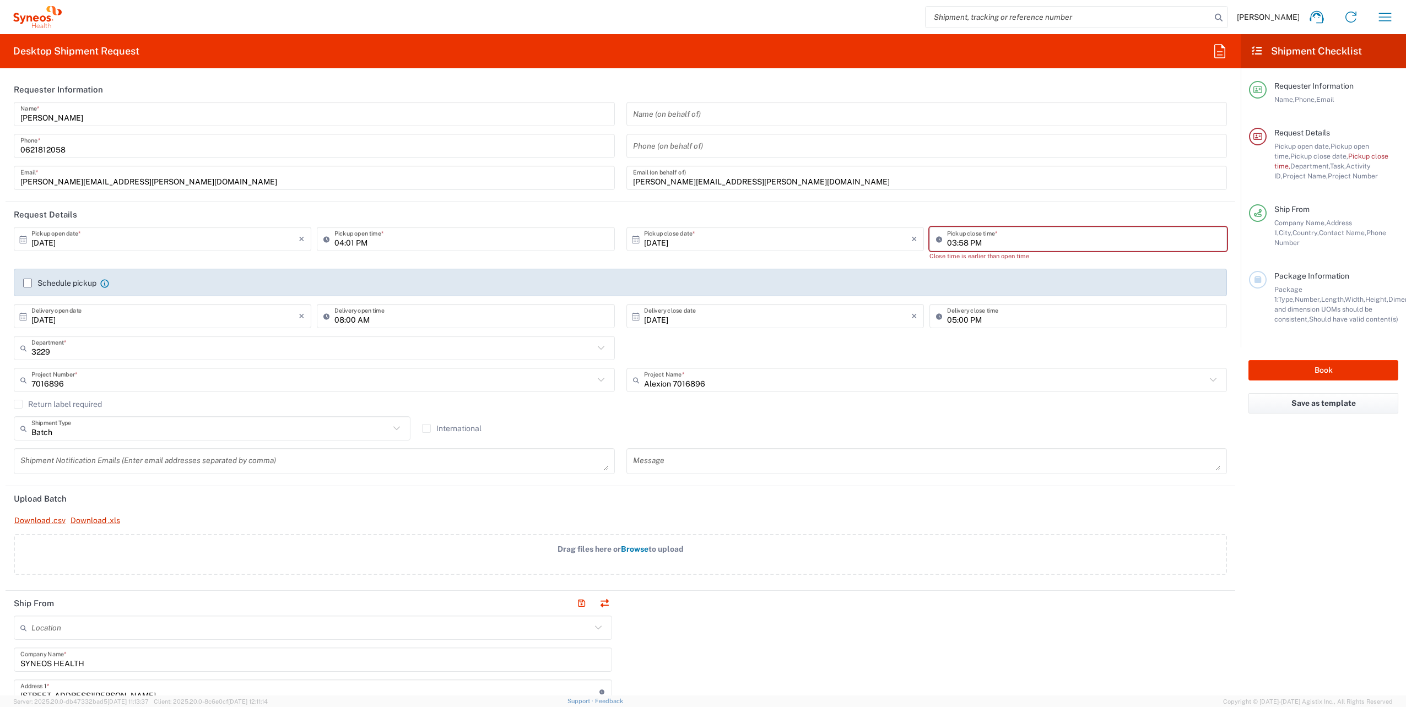
click at [972, 240] on input "03:58 PM" at bounding box center [1083, 239] width 273 height 19
drag, startPoint x: 992, startPoint y: 245, endPoint x: 928, endPoint y: 242, distance: 64.0
click at [929, 242] on div "03:58 PM Pickup close time *" at bounding box center [1077, 239] width 297 height 24
click at [998, 210] on header "Request Details" at bounding box center [620, 214] width 1229 height 25
type input "04:01 PM"
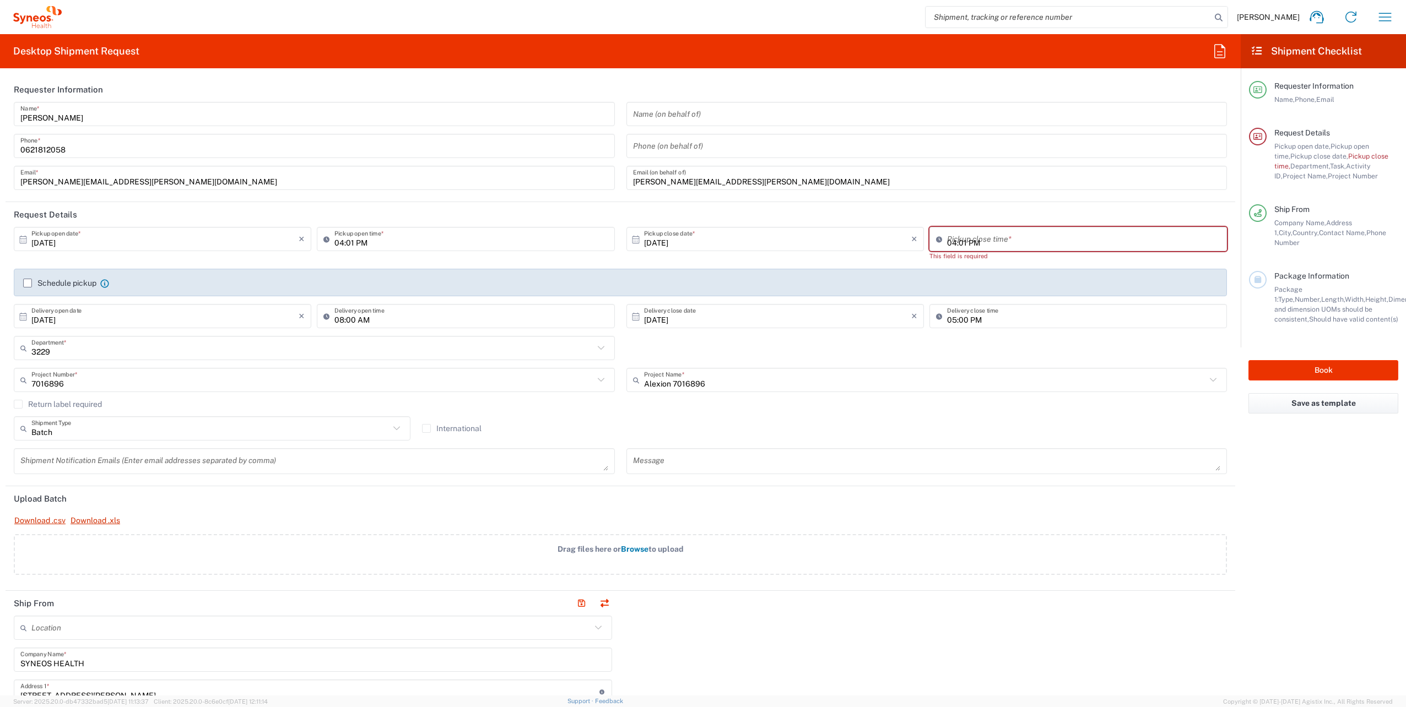
click at [999, 239] on input "04:01 PM" at bounding box center [1083, 239] width 273 height 19
click at [999, 264] on div "[DATE] × Pickup open date * Cancel Apply 04:01 PM Pickup open time * [DATE] × P…" at bounding box center [620, 281] width 1225 height 109
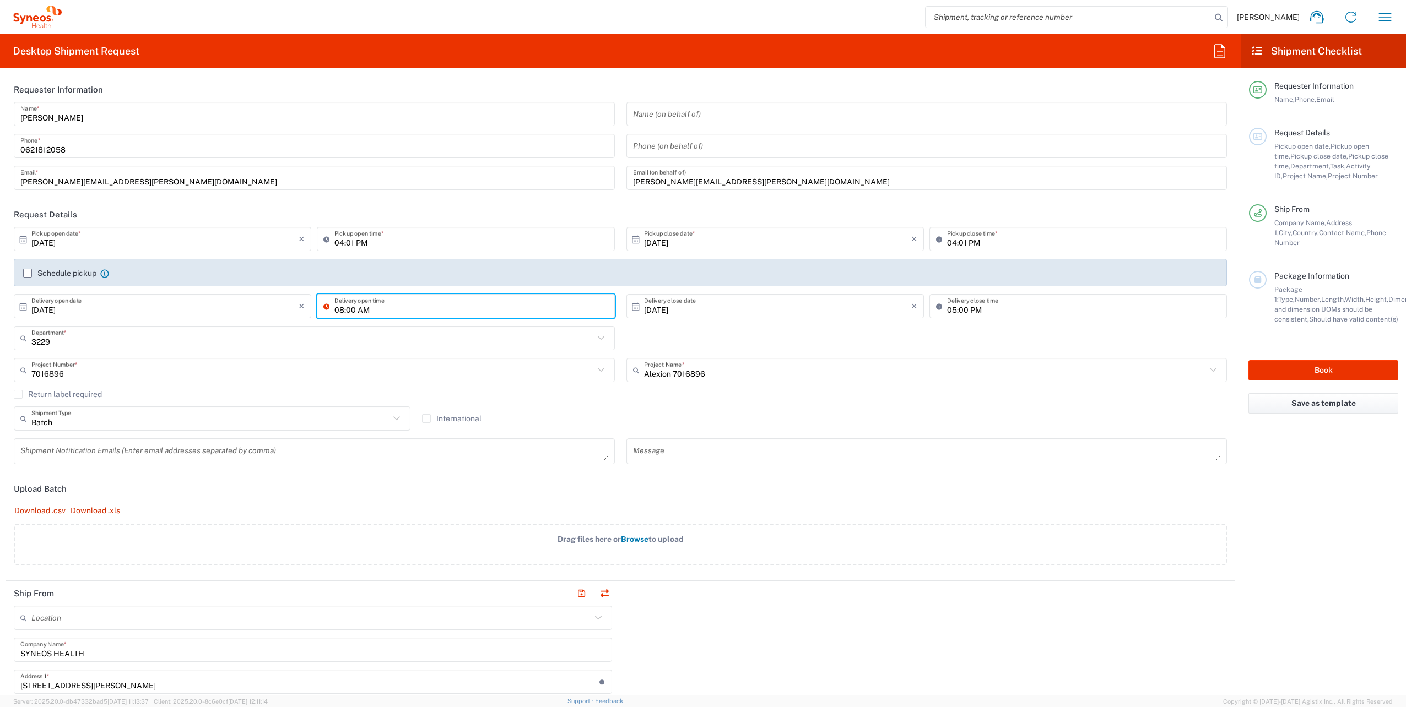
click at [397, 313] on input "08:00 AM" at bounding box center [470, 306] width 273 height 19
drag, startPoint x: 377, startPoint y: 312, endPoint x: 327, endPoint y: 301, distance: 50.8
click at [328, 303] on div "08:00 AM Delivery open time" at bounding box center [465, 306] width 297 height 24
click at [371, 338] on input "text" at bounding box center [312, 338] width 562 height 19
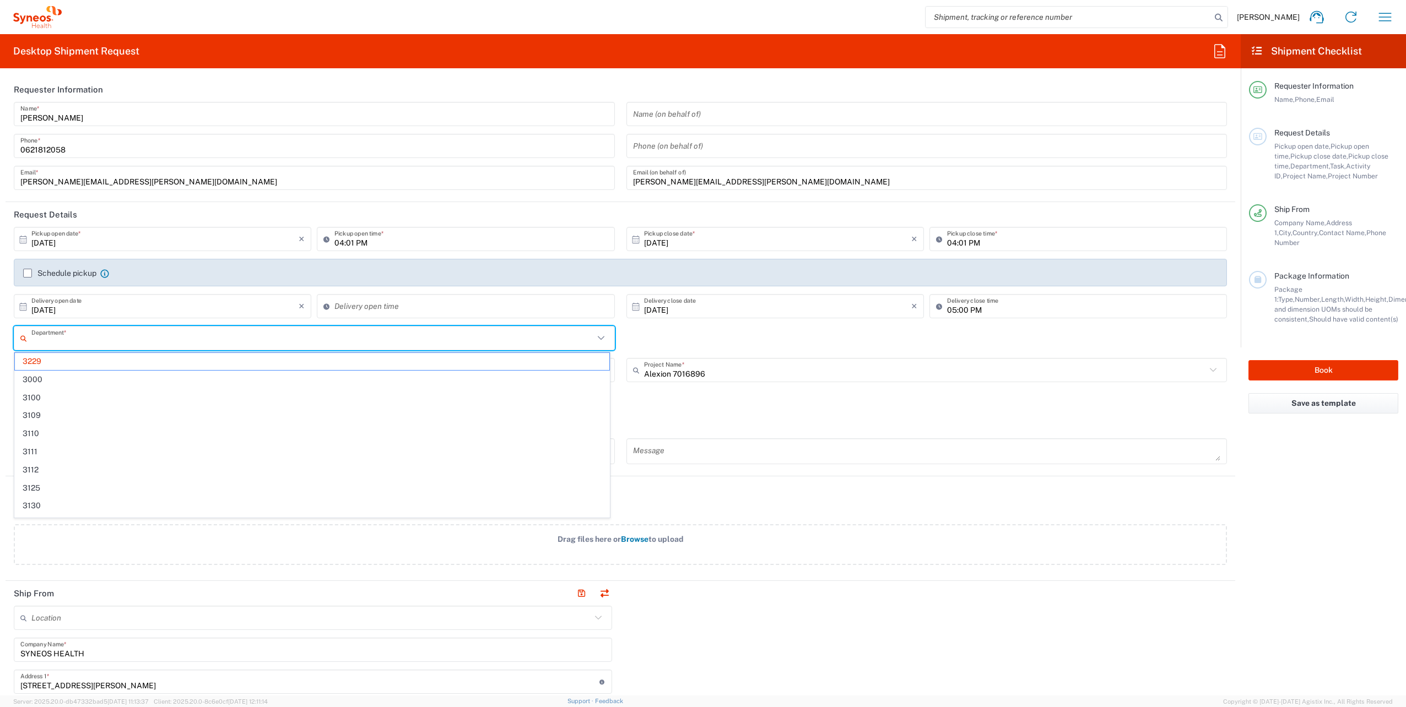
click at [367, 316] on div "Delivery open time" at bounding box center [465, 306] width 297 height 24
type input "3229"
type input "04:02 PM"
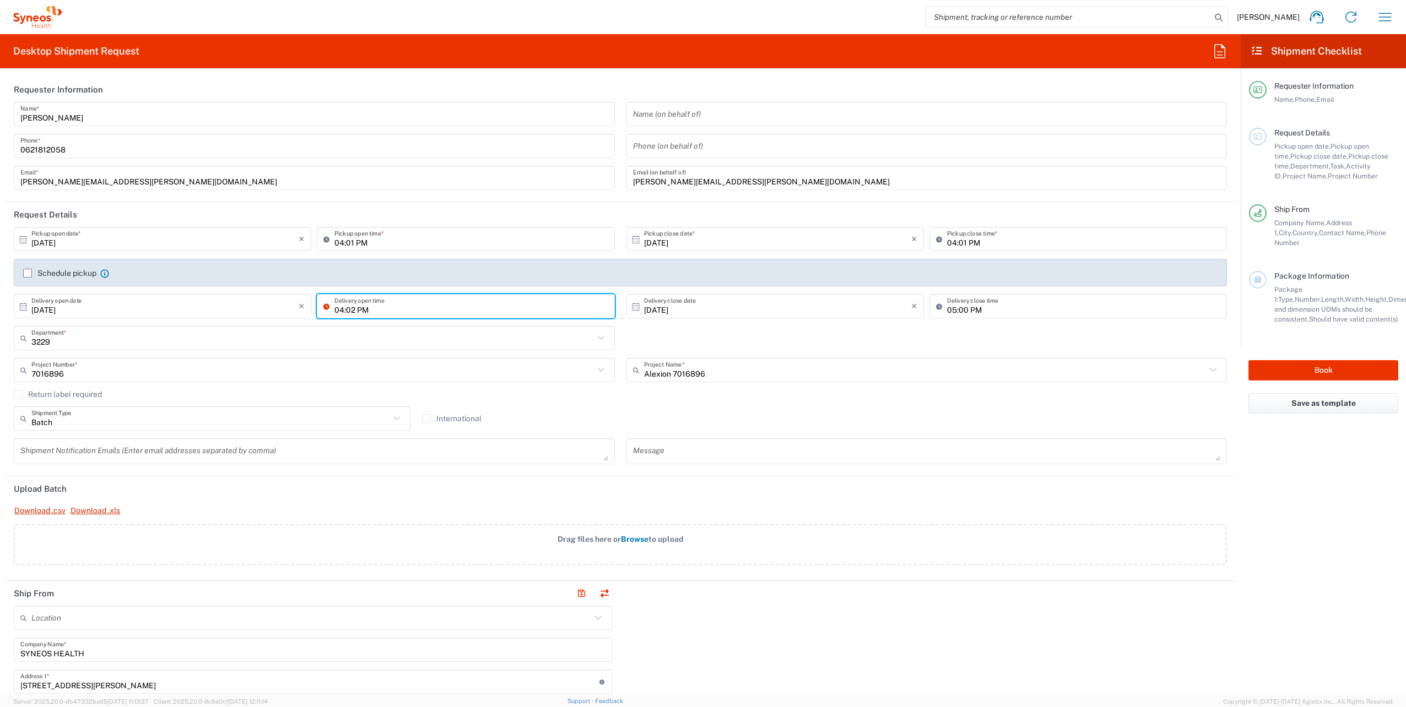
click at [369, 310] on input "04:02 PM" at bounding box center [470, 306] width 273 height 19
click at [146, 245] on input "[DATE]" at bounding box center [164, 239] width 267 height 19
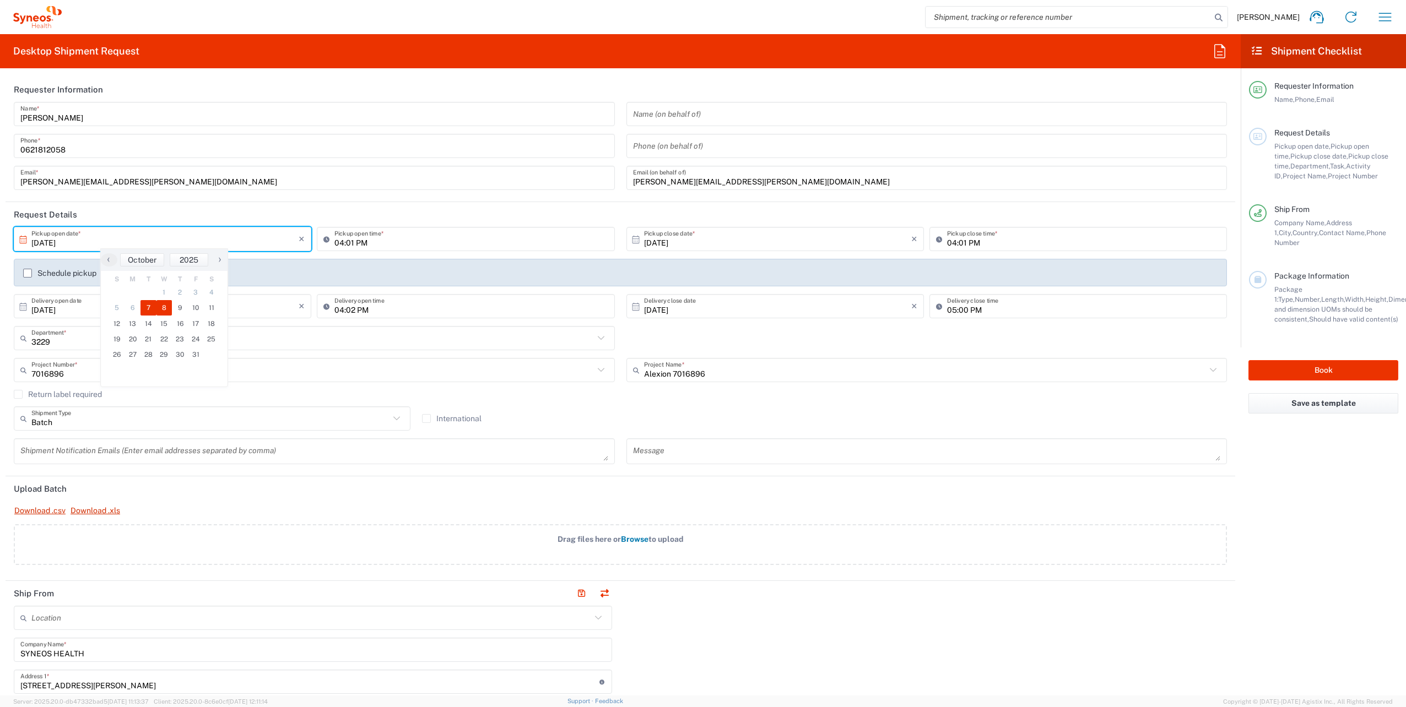
click at [148, 306] on span "7" at bounding box center [148, 307] width 16 height 15
type input "[DATE]"
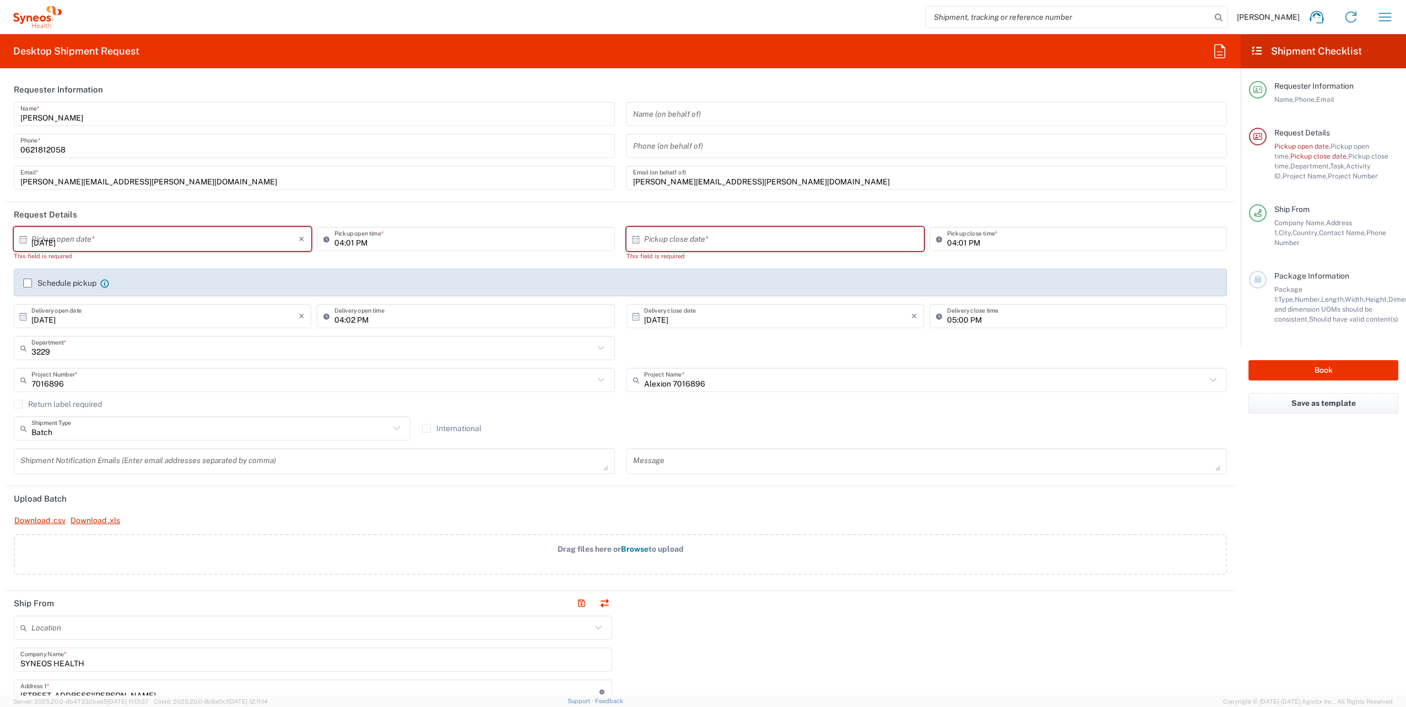
type input "[DATE]"
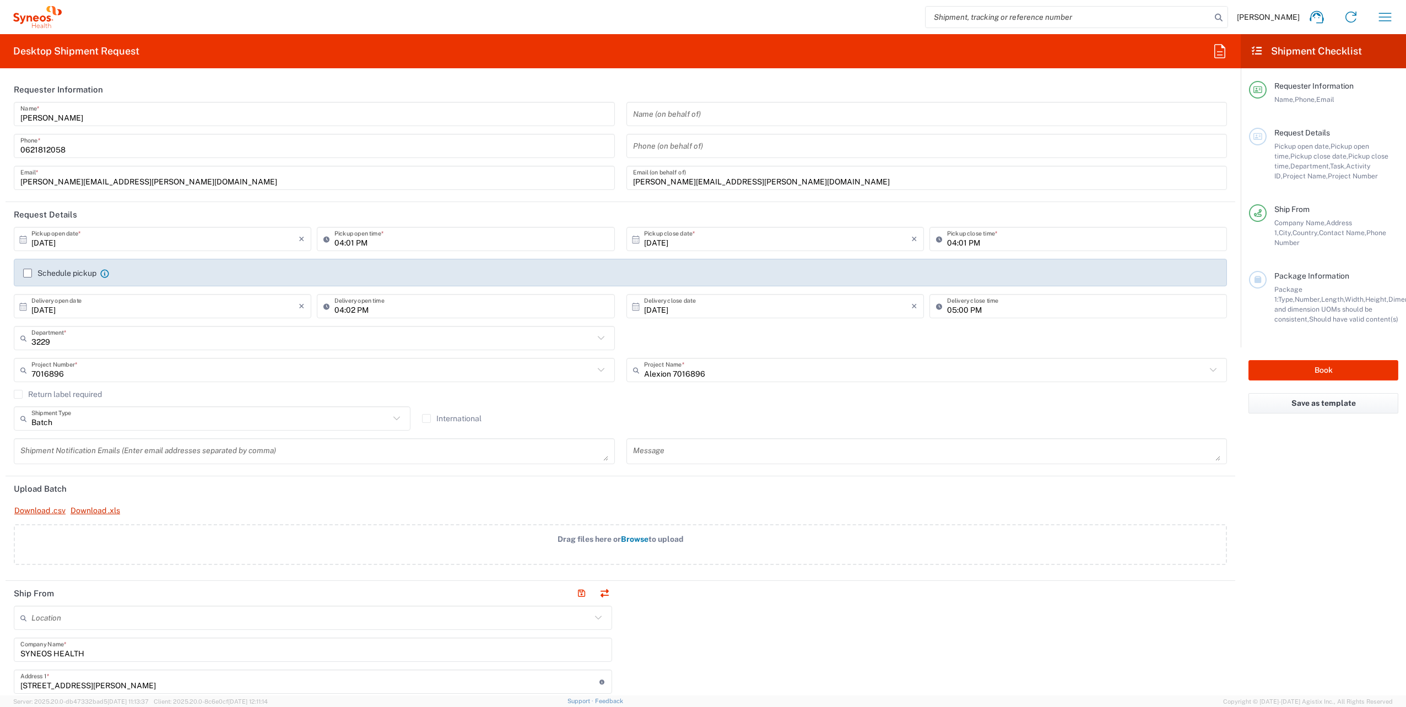
click at [97, 313] on input "[DATE]" at bounding box center [164, 306] width 267 height 19
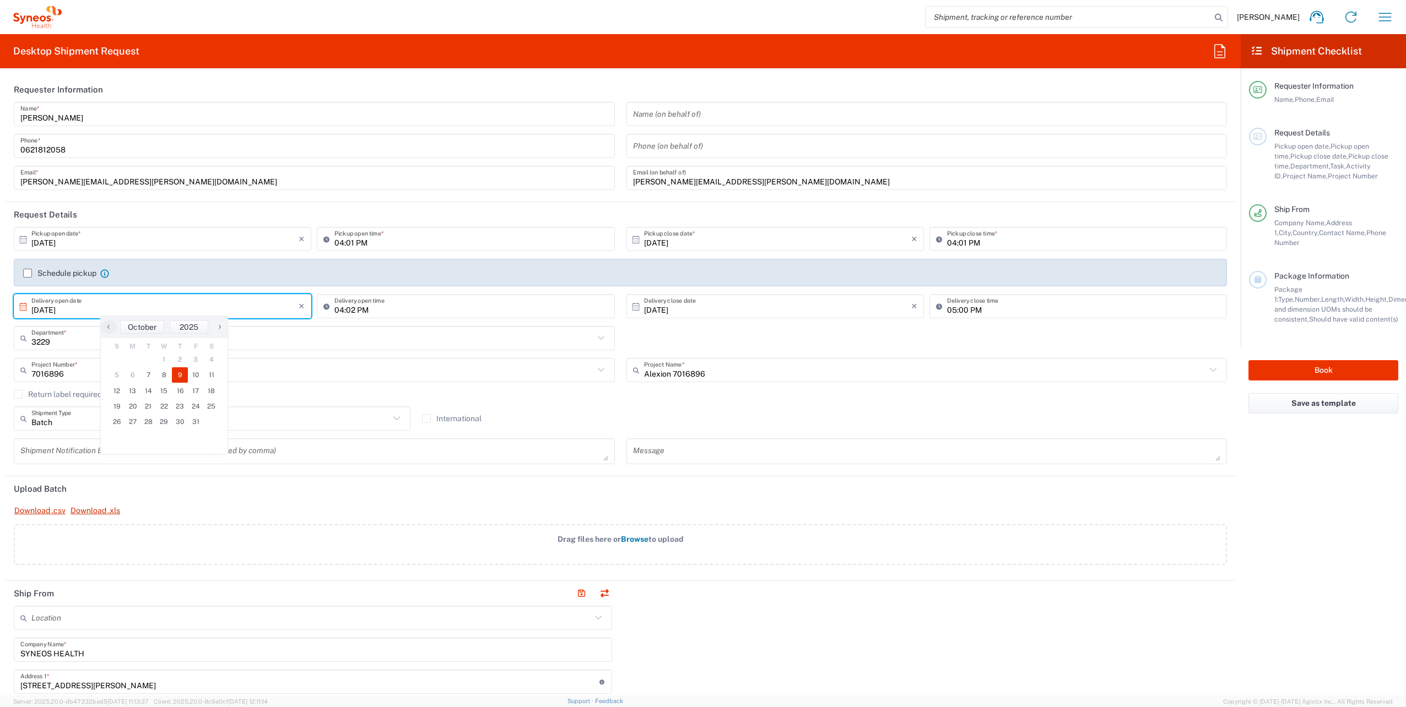
click at [850, 448] on textarea at bounding box center [927, 451] width 588 height 19
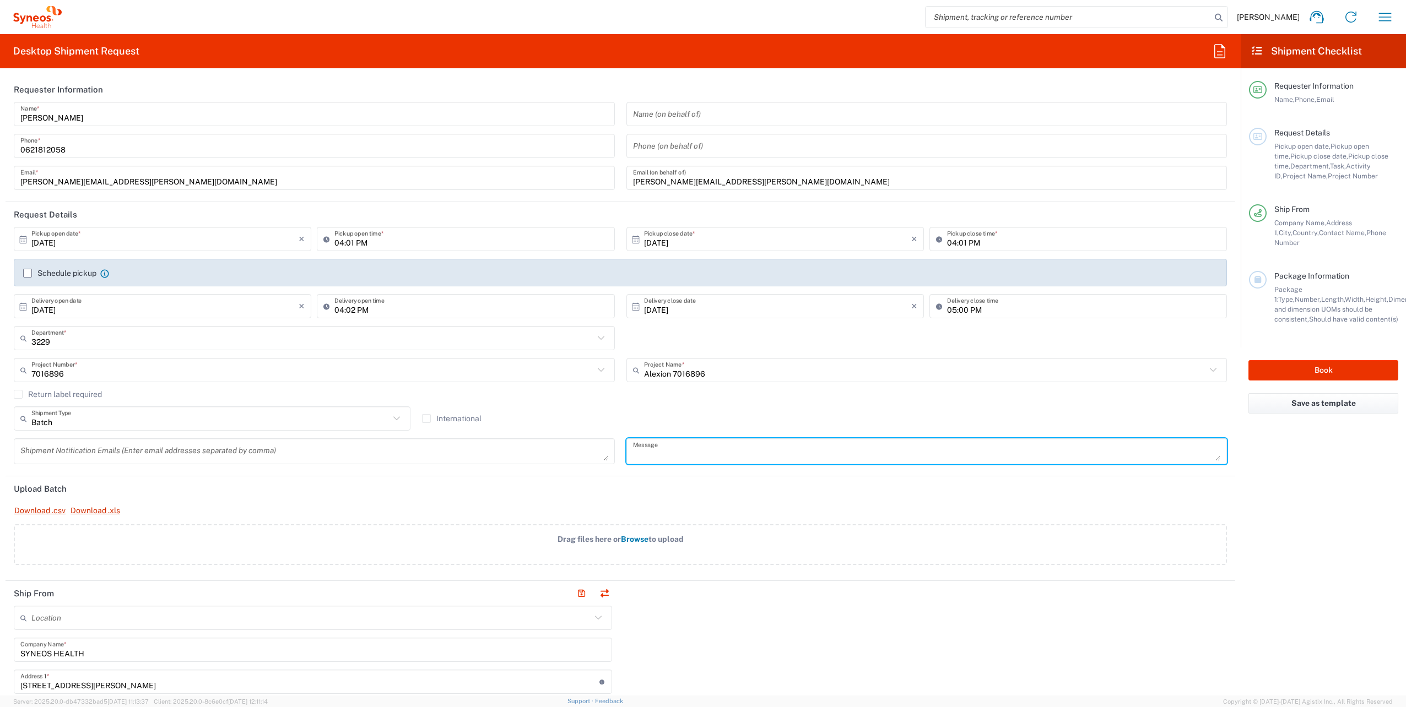
drag, startPoint x: 896, startPoint y: 353, endPoint x: 245, endPoint y: 204, distance: 667.9
click at [891, 350] on div "3229 Department * 3229 3000 3100 3109 3110 3111 3112 3125 3130 3135 3136 3150 3…" at bounding box center [620, 342] width 1225 height 32
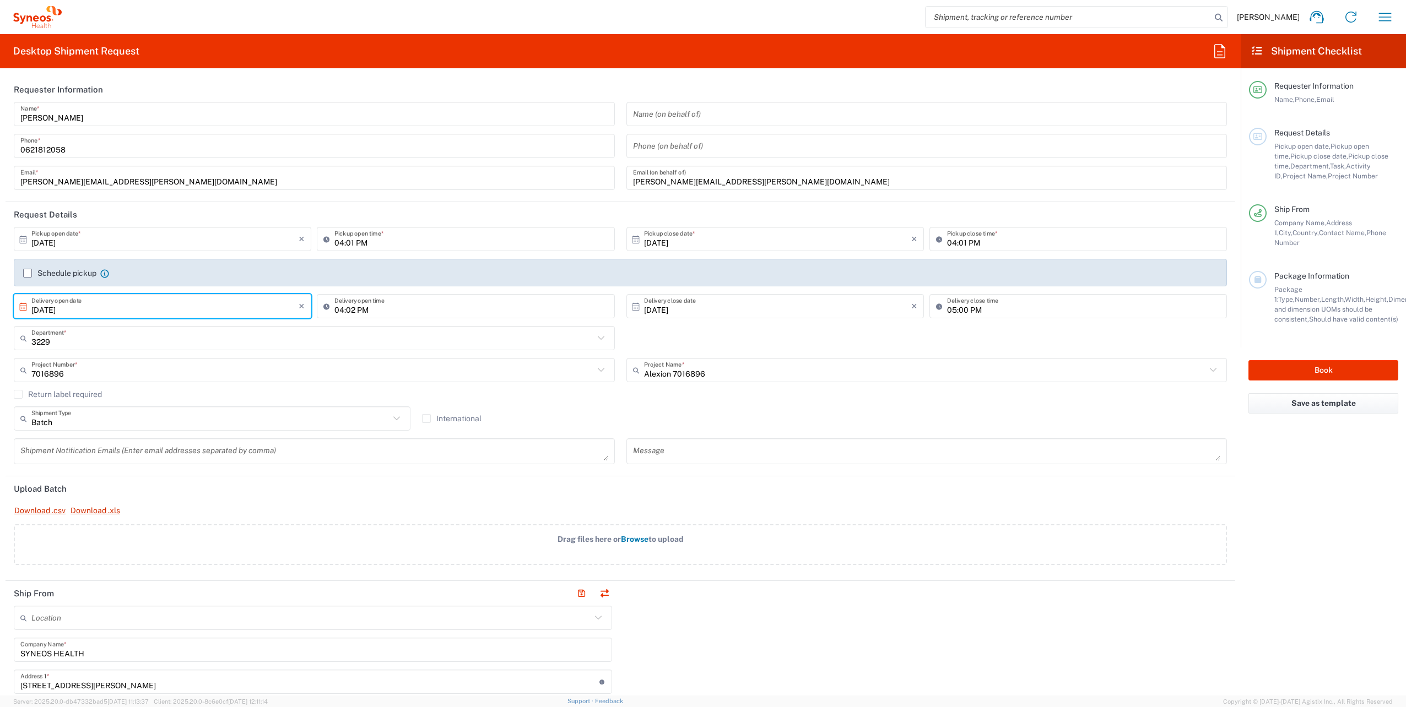
click at [162, 306] on input "[DATE]" at bounding box center [164, 306] width 267 height 19
click at [165, 371] on span "8" at bounding box center [164, 374] width 16 height 15
type input "[DATE]"
drag, startPoint x: 904, startPoint y: 456, endPoint x: 685, endPoint y: 268, distance: 288.6
click at [904, 456] on textarea at bounding box center [927, 451] width 588 height 19
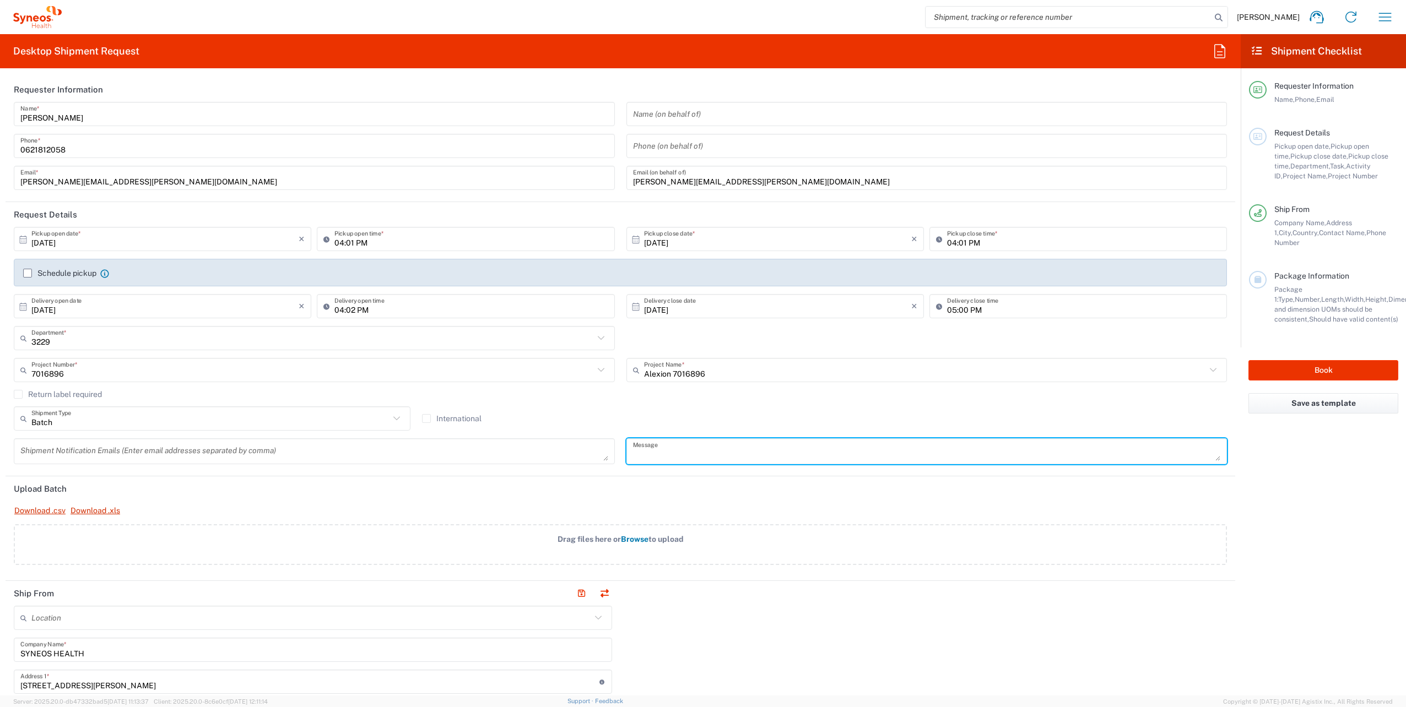
click at [689, 310] on input "[DATE]" at bounding box center [777, 306] width 267 height 19
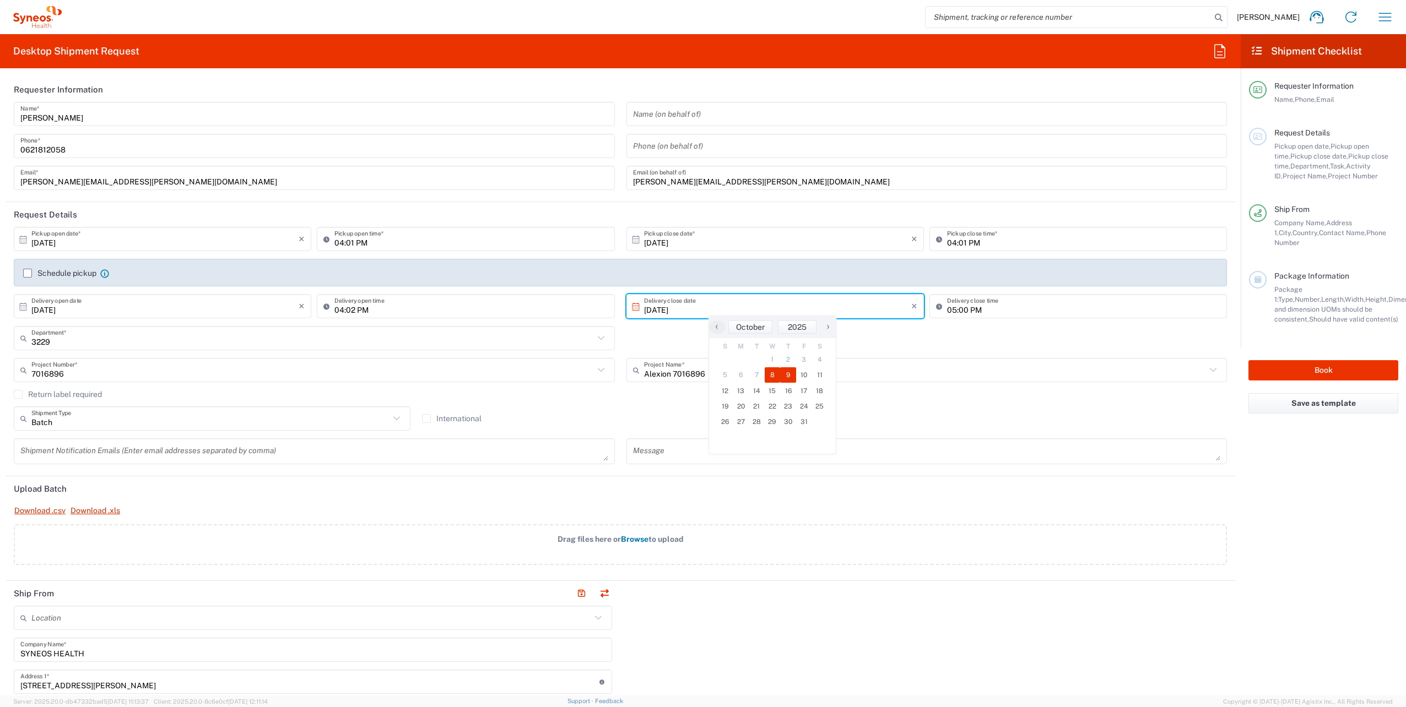
drag, startPoint x: 763, startPoint y: 378, endPoint x: 768, endPoint y: 372, distance: 7.1
click at [768, 372] on span "8" at bounding box center [773, 374] width 16 height 15
type input "[DATE]"
click at [865, 434] on div "Batch Shipment Type Batch Regular International" at bounding box center [620, 423] width 1225 height 32
drag, startPoint x: 920, startPoint y: 322, endPoint x: 311, endPoint y: 266, distance: 611.9
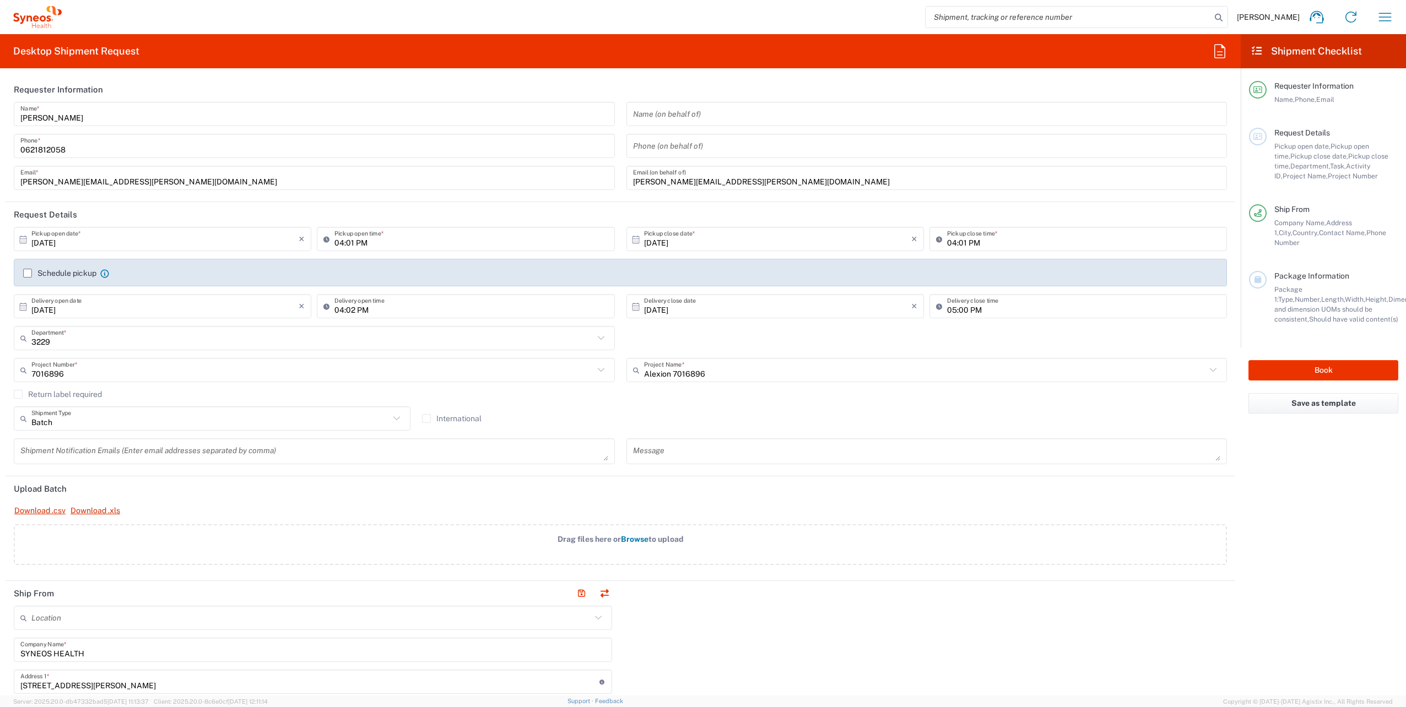
click at [919, 322] on div "[DATE] × Delivery close date Cancel Apply 05:00 PM Delivery close time" at bounding box center [927, 310] width 606 height 32
click at [745, 334] on div "3229 Department * 3229 3000 3100 3109 3110 3111 3112 3125 3130 3135 3136 3150 3…" at bounding box center [620, 342] width 1225 height 32
click at [1315, 151] on div "Pickup open date, Pickup open time, Pickup close date, Pickup close time, Depar…" at bounding box center [1336, 162] width 124 height 40
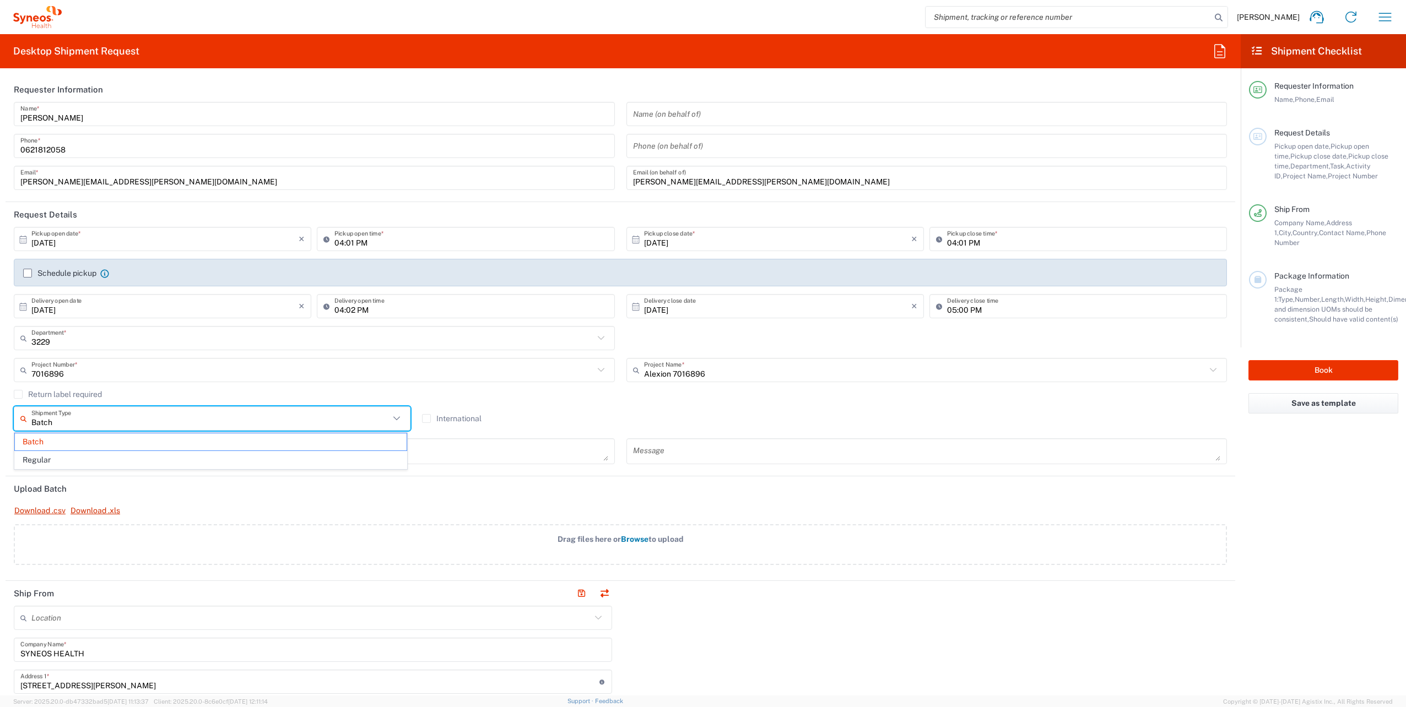
click at [98, 426] on input "Batch" at bounding box center [210, 418] width 358 height 19
click at [250, 456] on span "Regular" at bounding box center [211, 460] width 392 height 17
click at [278, 465] on div "Shipment Notification Emails (Enter email addresses separated by comma)" at bounding box center [314, 455] width 613 height 34
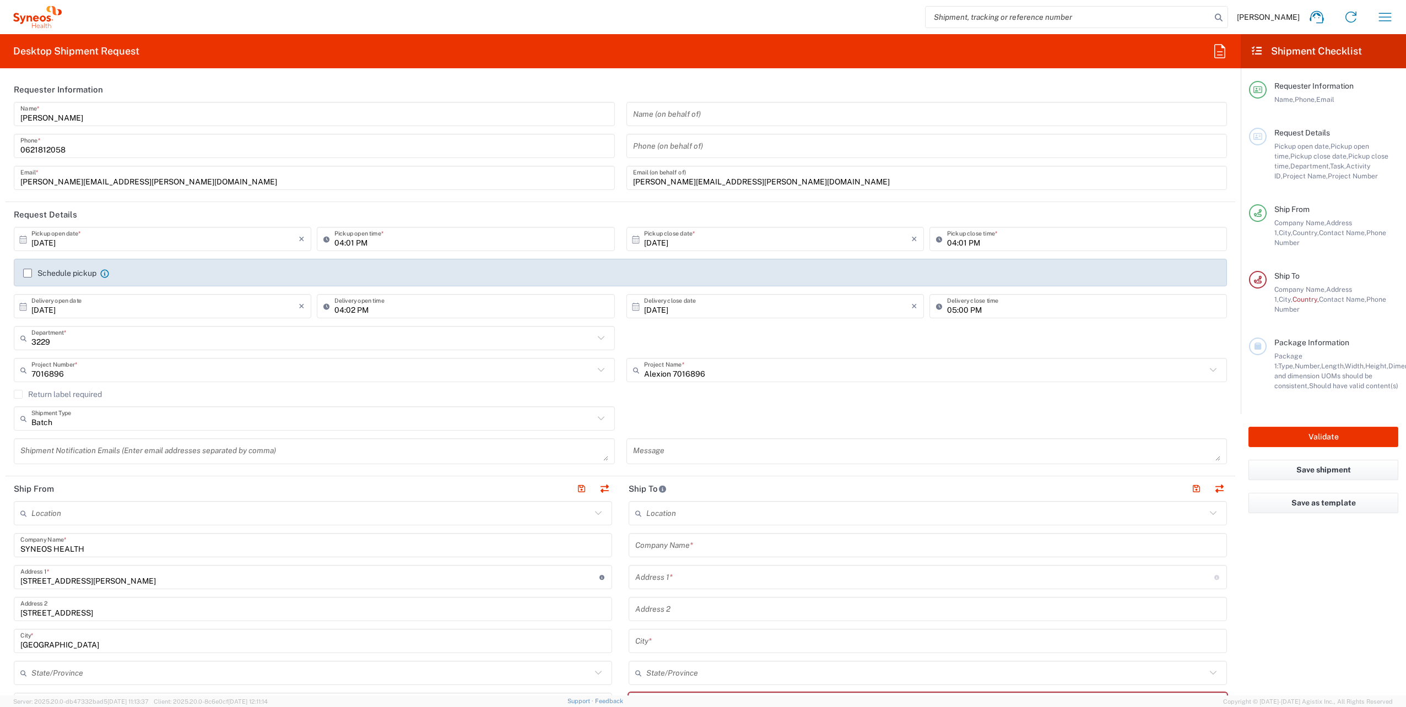
type input "Regular"
click at [284, 462] on div "Shipment Notification Emails (Enter email addresses separated by comma)" at bounding box center [314, 451] width 601 height 26
click at [284, 460] on div "Shipment Notification Emails (Enter email addresses separated by comma)" at bounding box center [314, 451] width 601 height 26
click at [270, 443] on textarea at bounding box center [314, 451] width 588 height 19
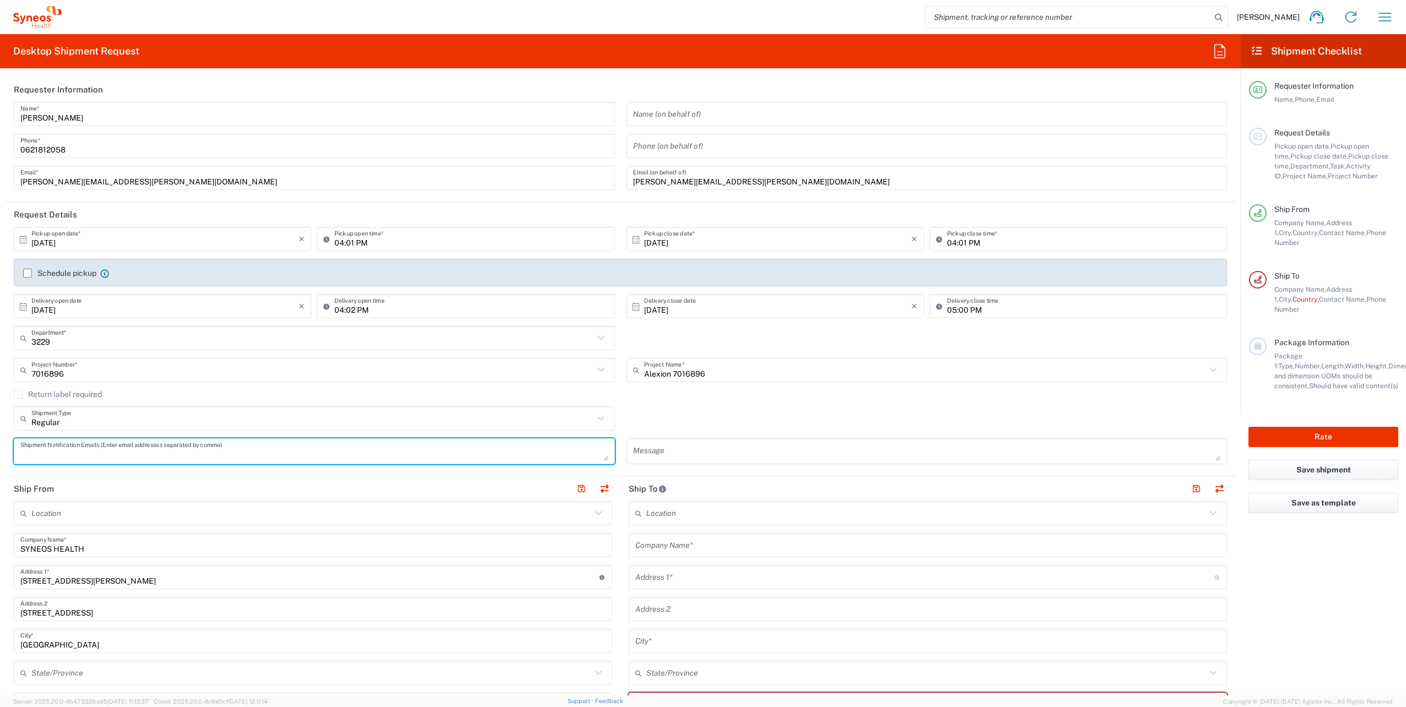
click at [29, 273] on label "Schedule pickup" at bounding box center [59, 273] width 73 height 9
click at [28, 273] on input "Schedule pickup" at bounding box center [28, 273] width 0 height 0
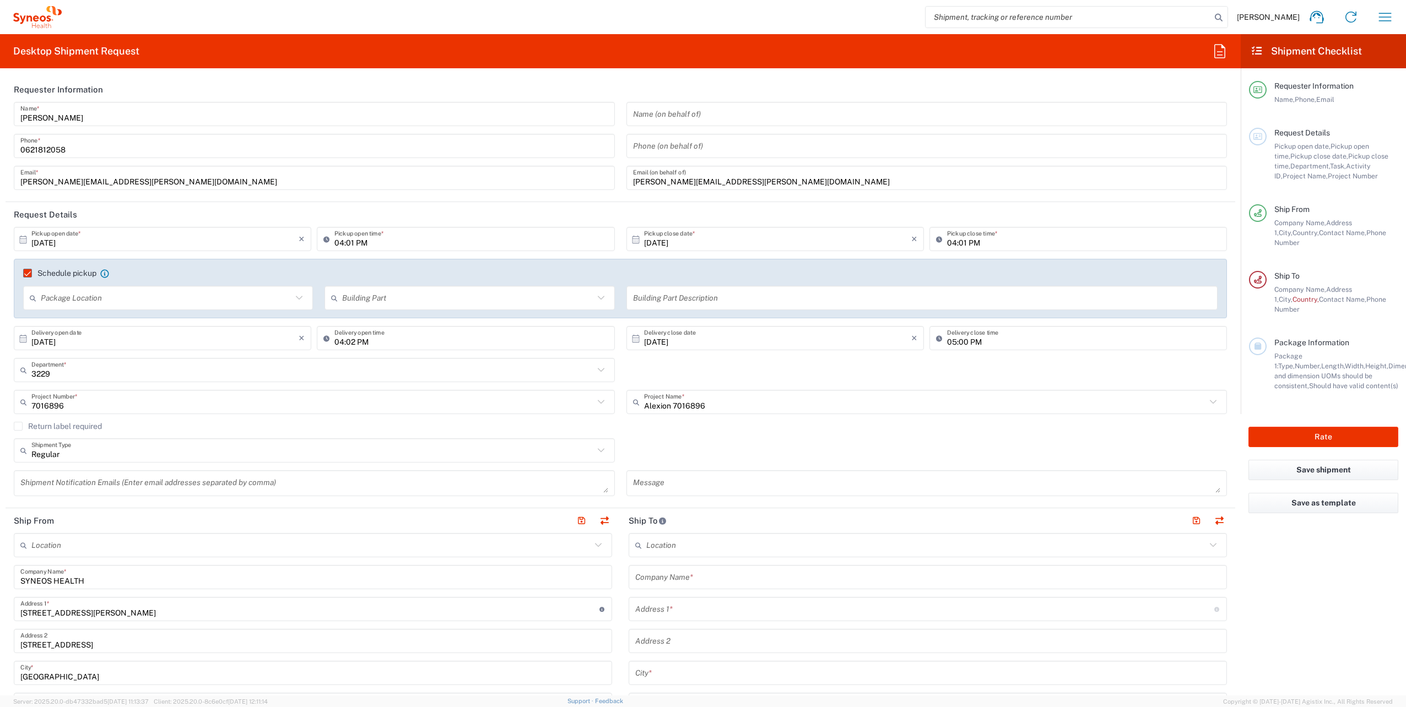
click at [110, 302] on input "text" at bounding box center [166, 298] width 251 height 19
click at [380, 294] on input "text" at bounding box center [467, 298] width 251 height 19
click at [951, 454] on div "Regular Shipment Type Batch Regular" at bounding box center [620, 454] width 1225 height 32
click at [817, 448] on div "Regular Shipment Type Batch Regular" at bounding box center [620, 454] width 1225 height 32
click at [33, 270] on label "Schedule pickup" at bounding box center [59, 273] width 73 height 9
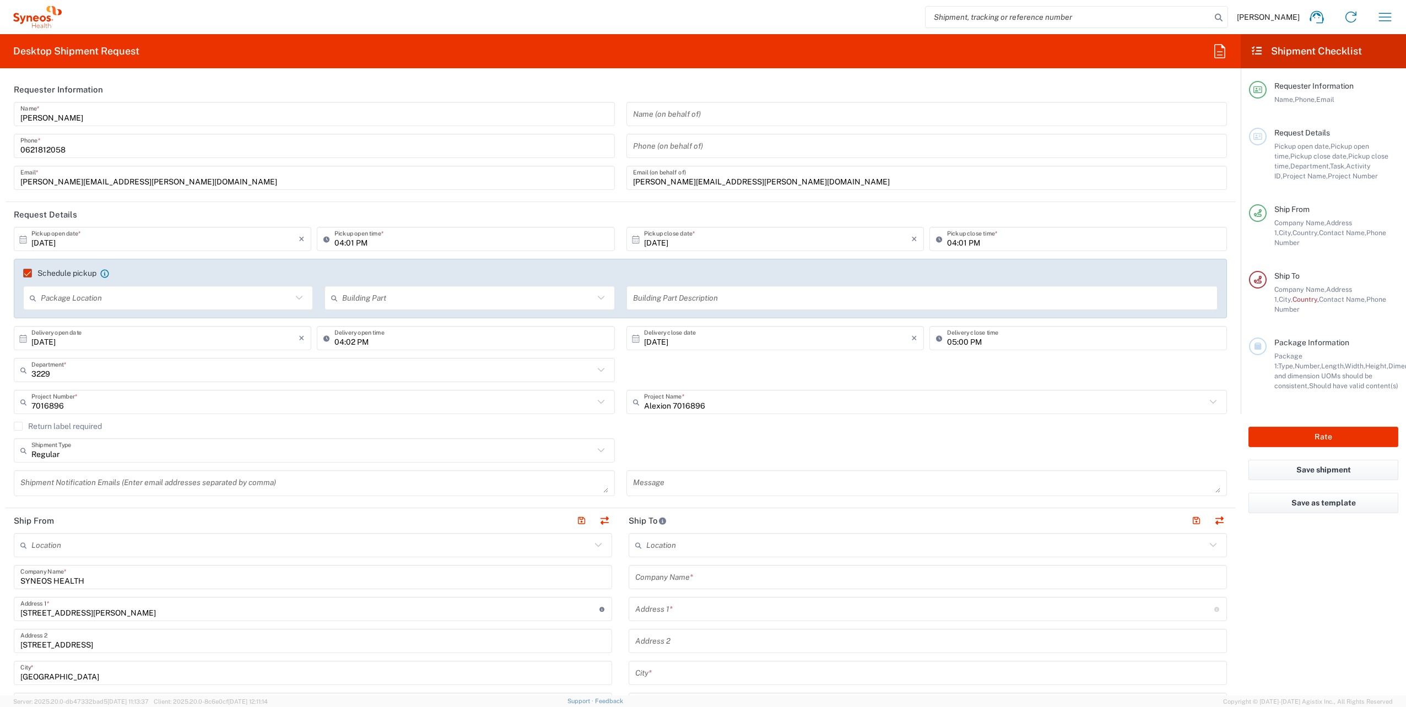
click at [23, 273] on input "Schedule pickup" at bounding box center [23, 273] width 0 height 0
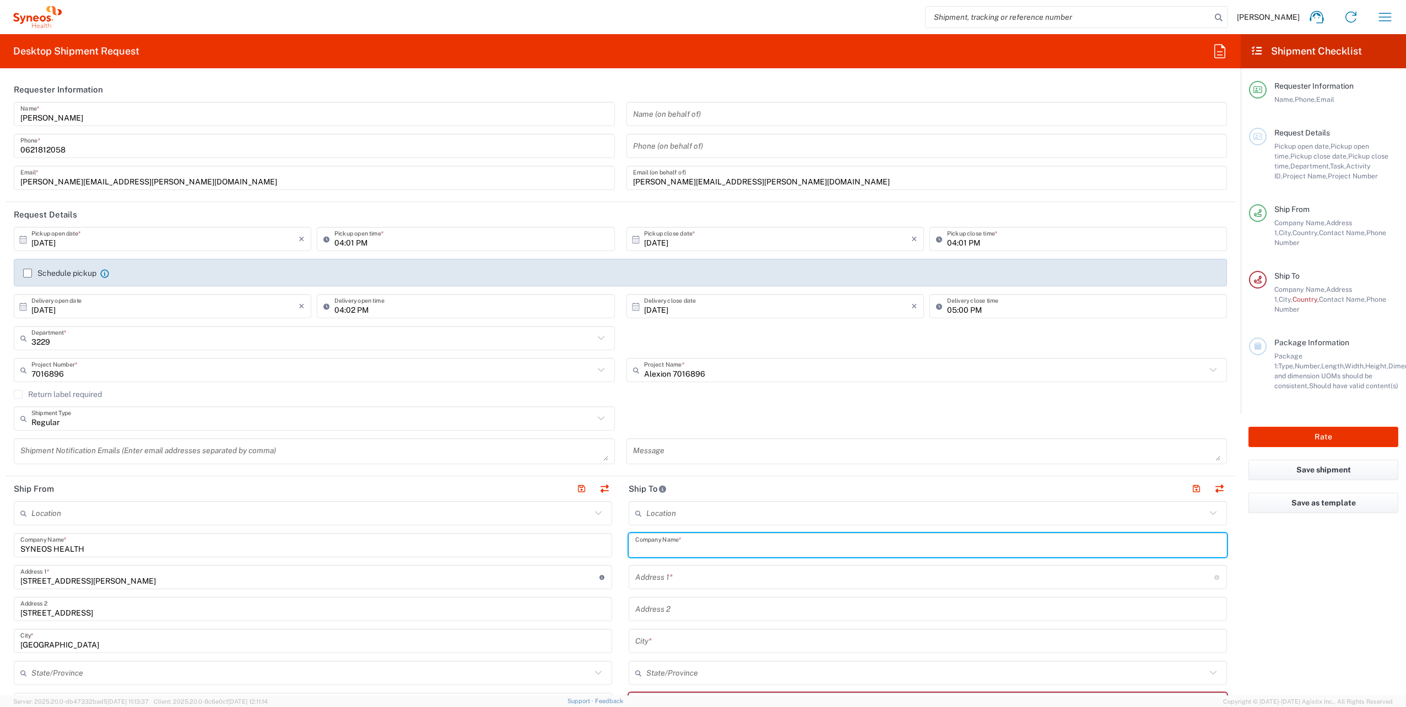
click at [697, 550] on input "text" at bounding box center [927, 545] width 585 height 19
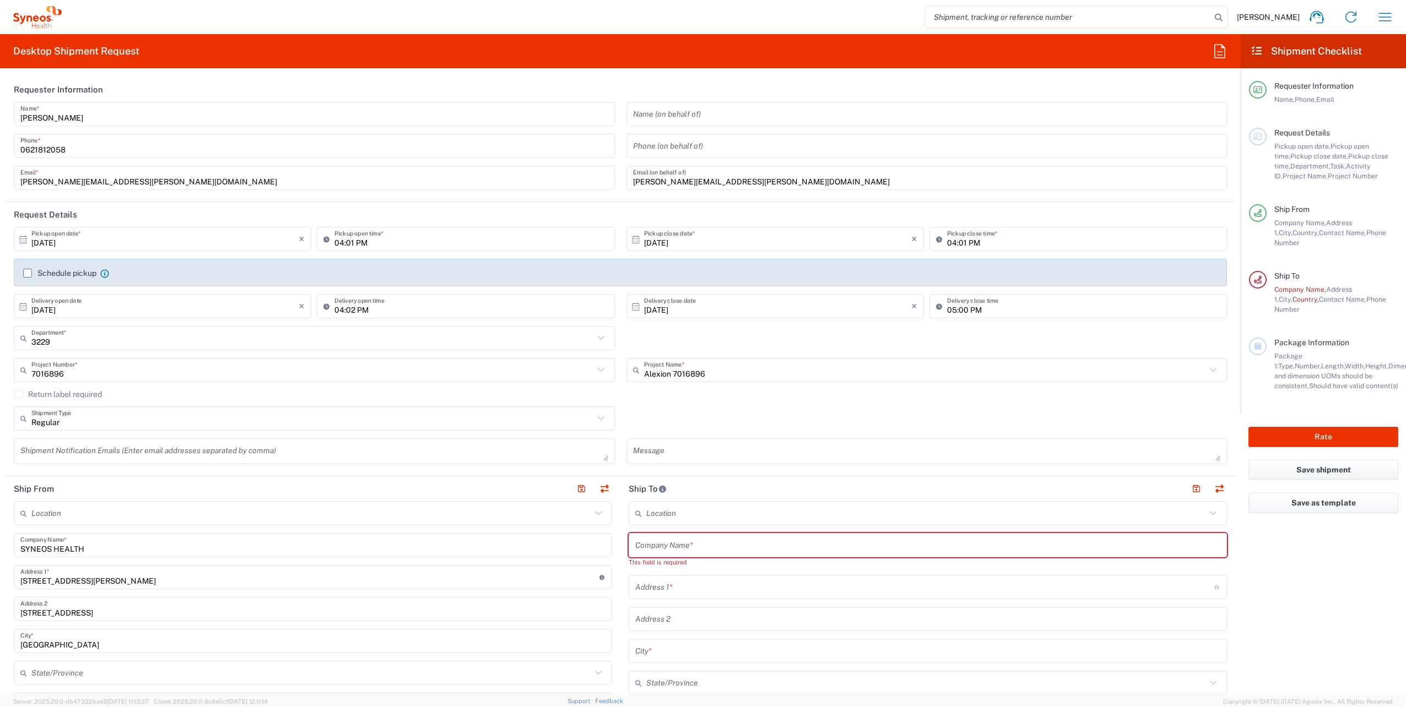
drag, startPoint x: 797, startPoint y: 404, endPoint x: 216, endPoint y: 190, distance: 618.9
click at [797, 400] on div "[DATE] × Pickup open date * Cancel Apply 04:01 PM Pickup open time * [DATE] × P…" at bounding box center [620, 349] width 1225 height 245
click at [749, 410] on div "Regular Shipment Type Batch Regular" at bounding box center [620, 423] width 1225 height 32
click at [754, 541] on input "text" at bounding box center [927, 545] width 585 height 19
click at [718, 545] on input "text" at bounding box center [927, 545] width 585 height 19
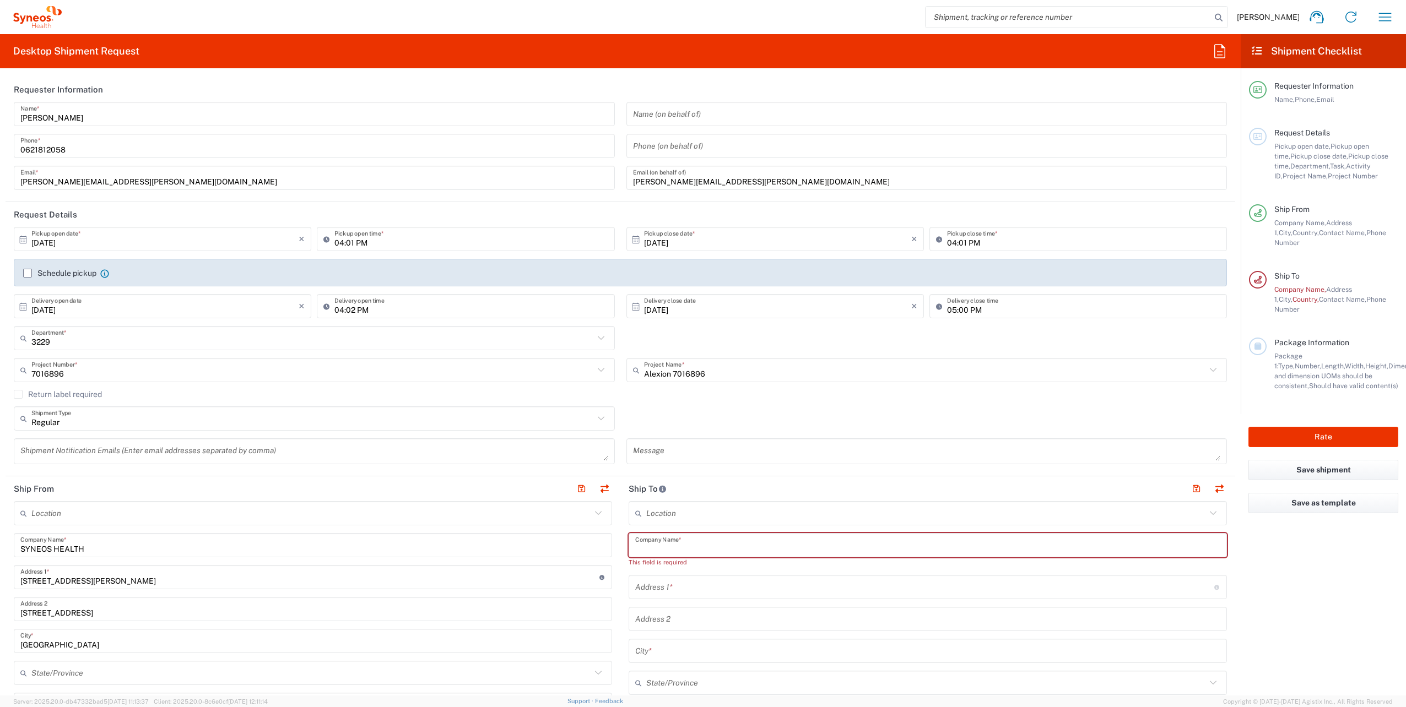
paste input "Nouvel Hôpital Civil"
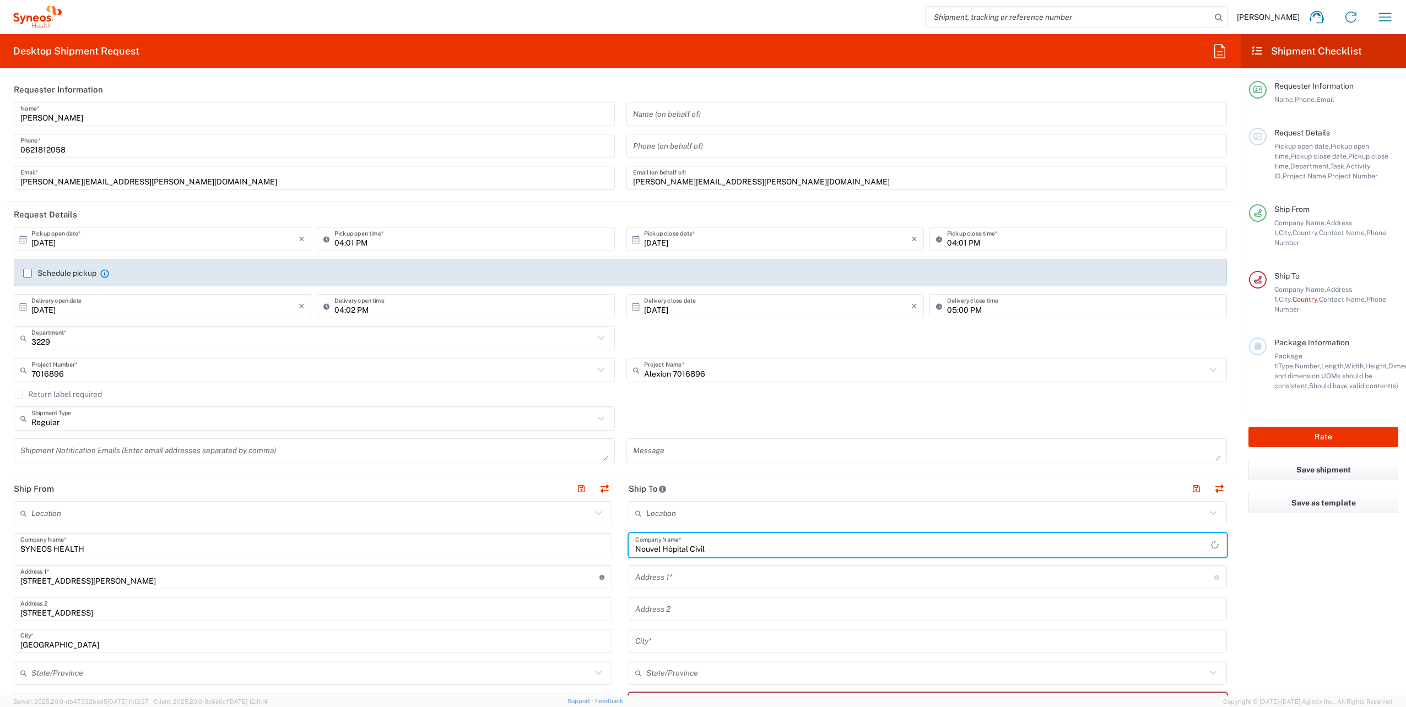
type input "Nouvel Hôpital Civil"
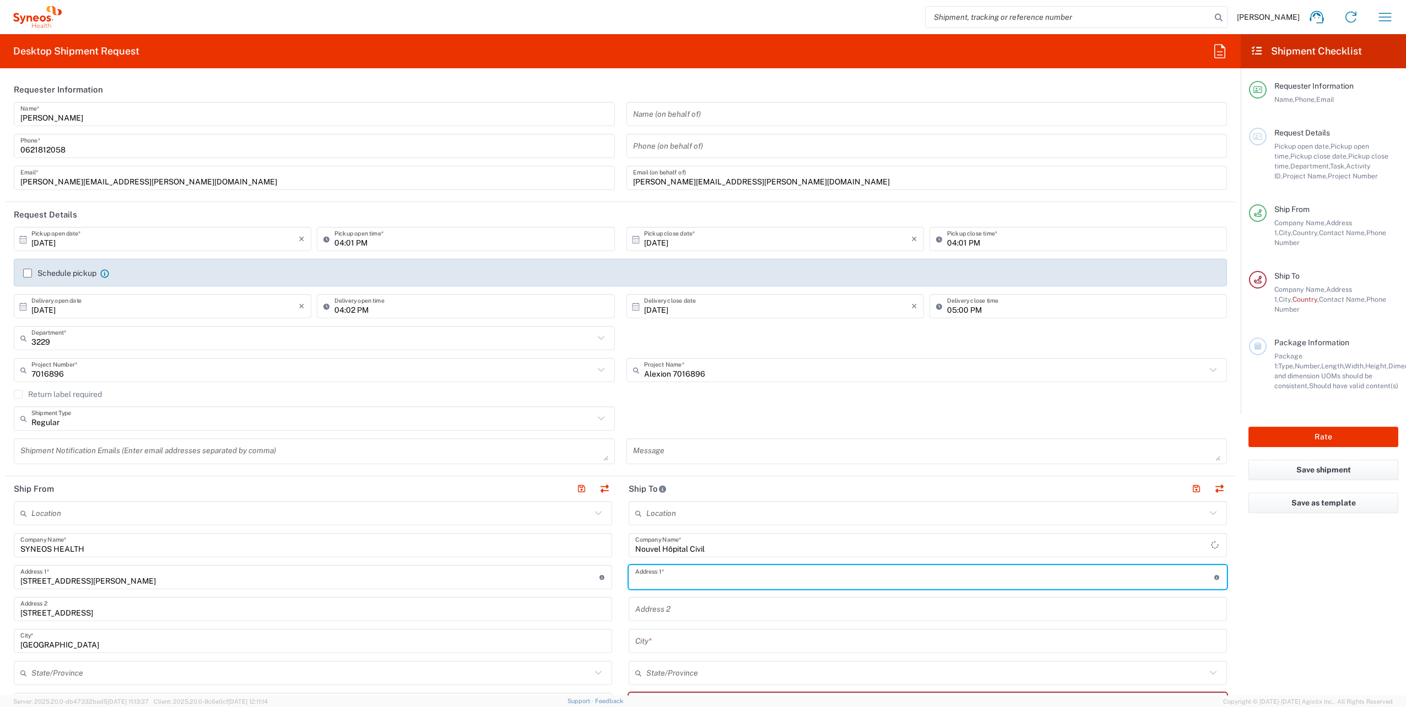
drag, startPoint x: 679, startPoint y: 579, endPoint x: 32, endPoint y: 617, distance: 647.8
click at [679, 579] on input "text" at bounding box center [924, 577] width 579 height 19
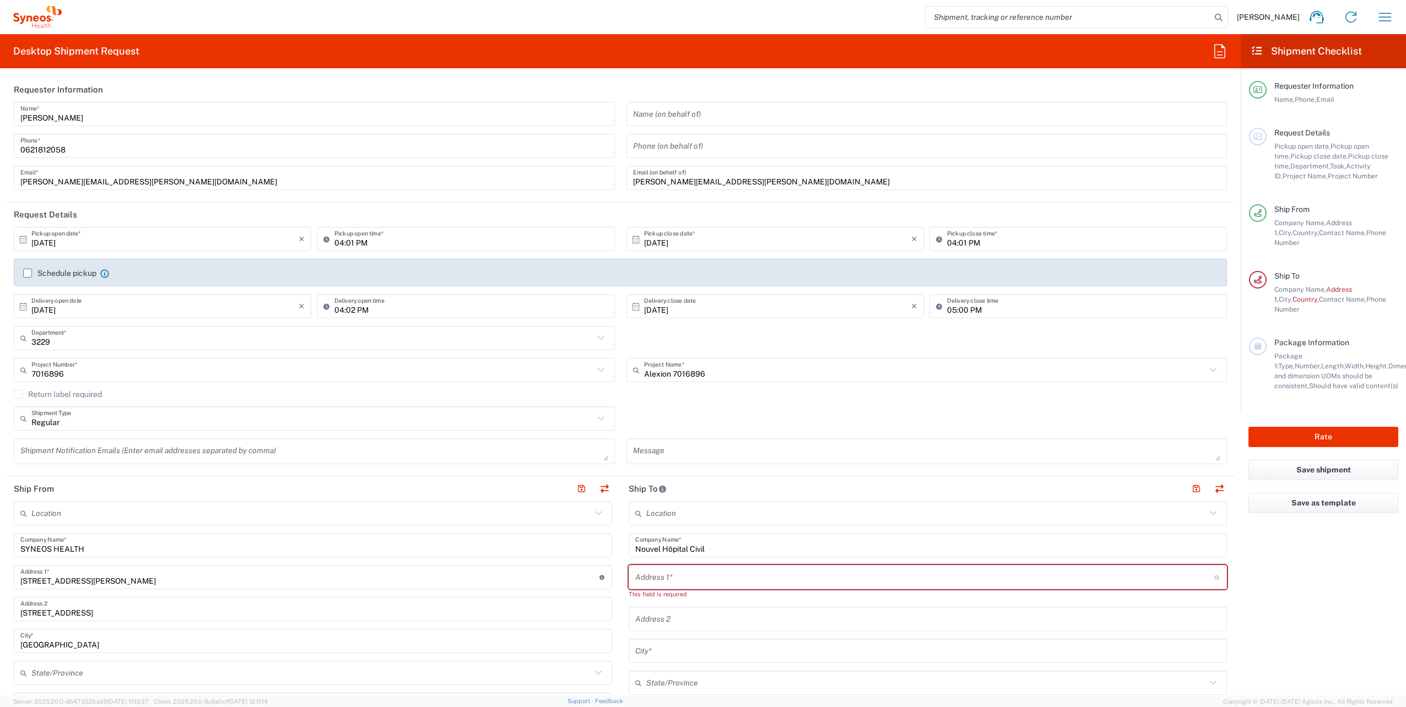
click at [694, 576] on input "text" at bounding box center [924, 577] width 579 height 19
paste input "[STREET_ADDRESS]"
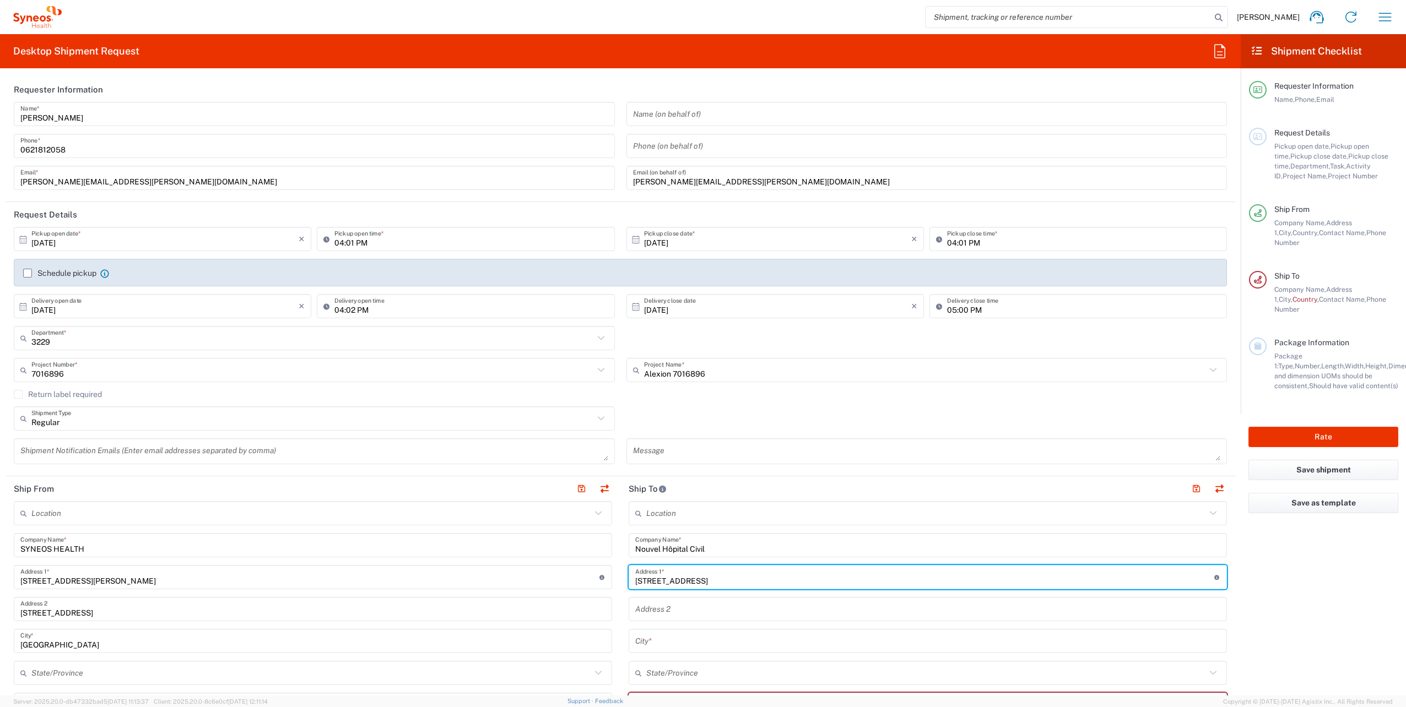
type input "[STREET_ADDRESS]"
click at [708, 615] on input "text" at bounding box center [927, 609] width 585 height 19
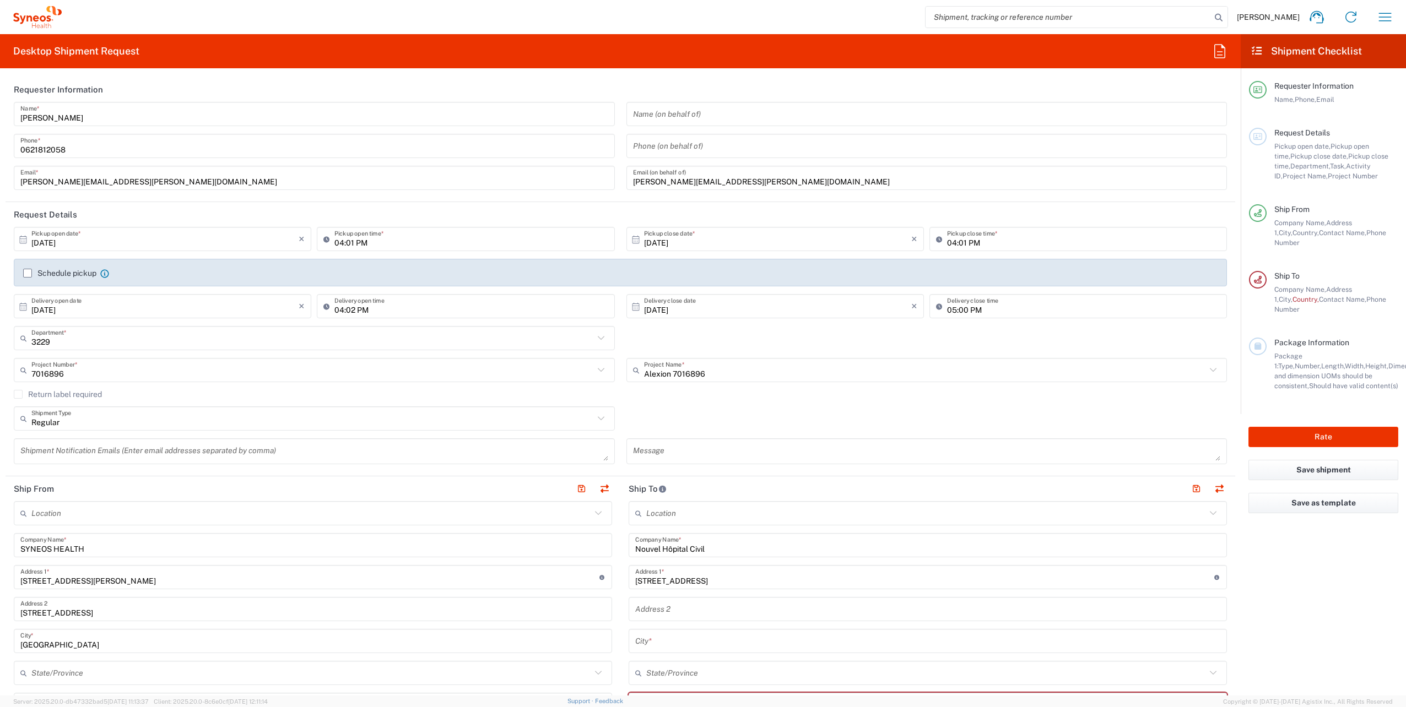
click at [679, 608] on input "text" at bounding box center [927, 609] width 585 height 19
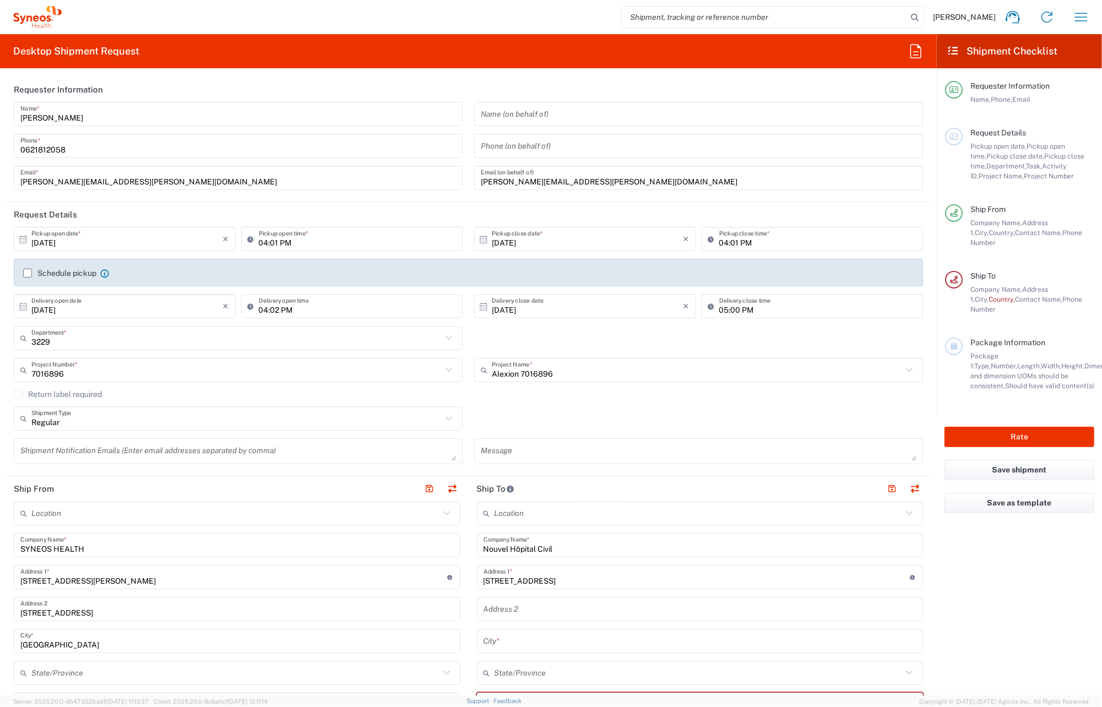
click at [582, 611] on input "text" at bounding box center [701, 609] width 434 height 19
click at [566, 613] on input "text" at bounding box center [701, 609] width 434 height 19
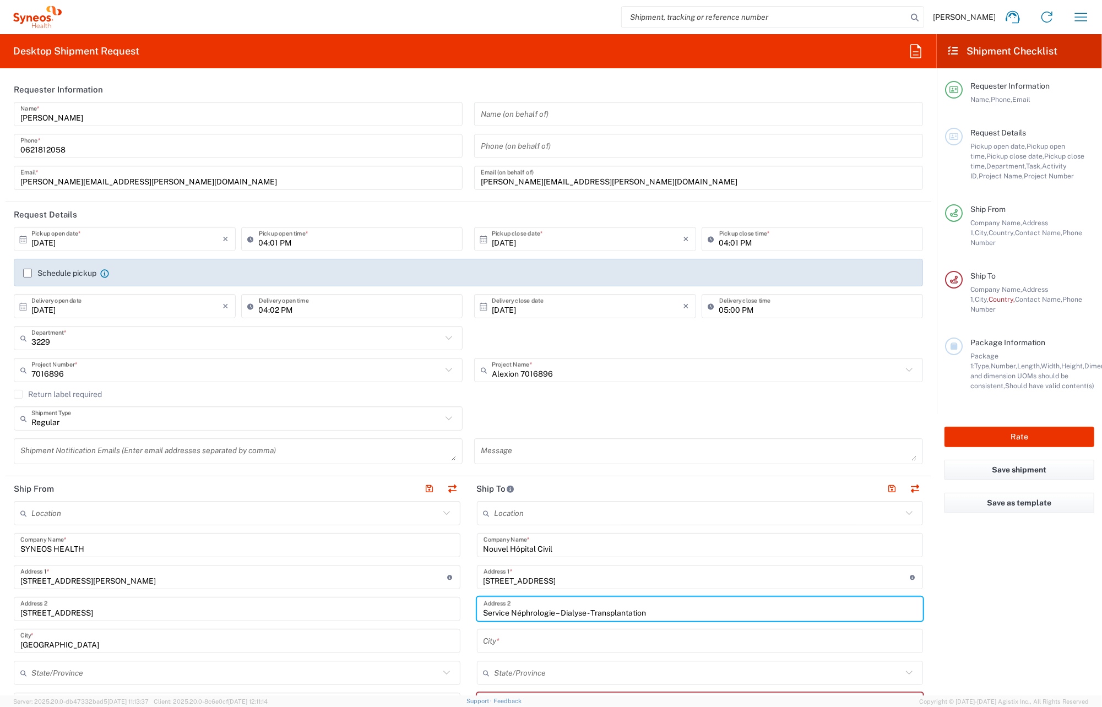
type input "Service Néphrologie – Dialyse - Transplantation"
drag, startPoint x: 565, startPoint y: 606, endPoint x: 2, endPoint y: 578, distance: 563.7
click at [559, 646] on input "text" at bounding box center [701, 641] width 434 height 19
click at [524, 647] on input "text" at bounding box center [701, 641] width 434 height 19
click at [513, 638] on input "text" at bounding box center [701, 641] width 434 height 19
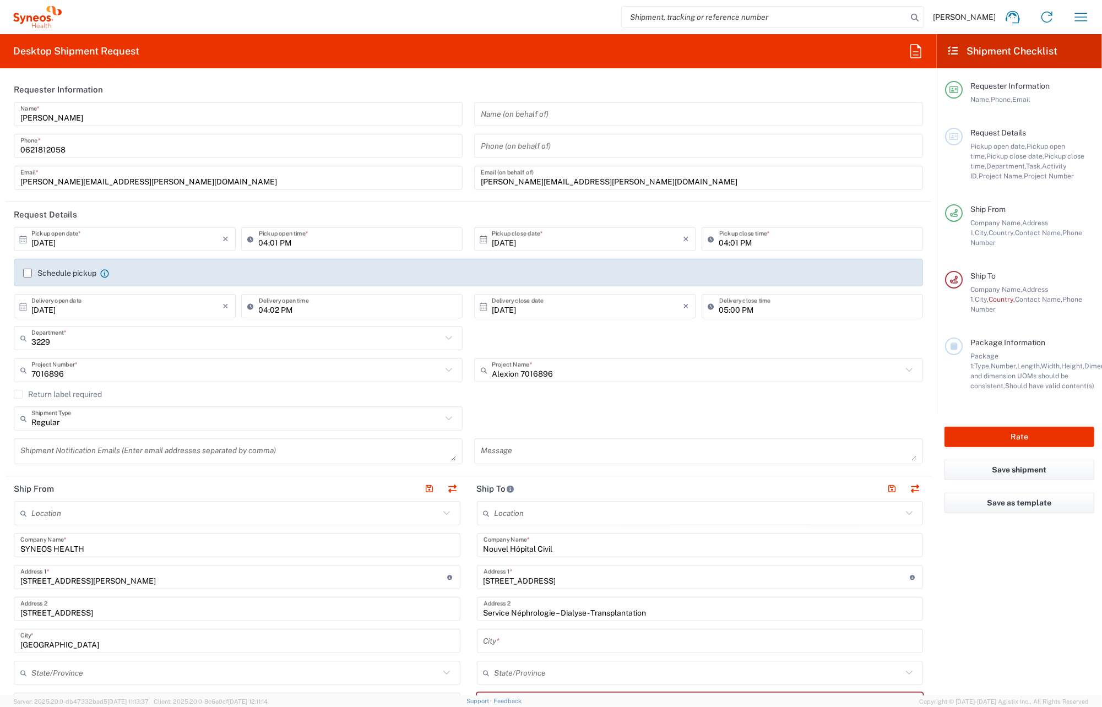
click at [983, 631] on agx-form-checklist "Shipment Checklist Requester Information Name, Phone, Email Request Details Pic…" at bounding box center [1019, 365] width 165 height 662
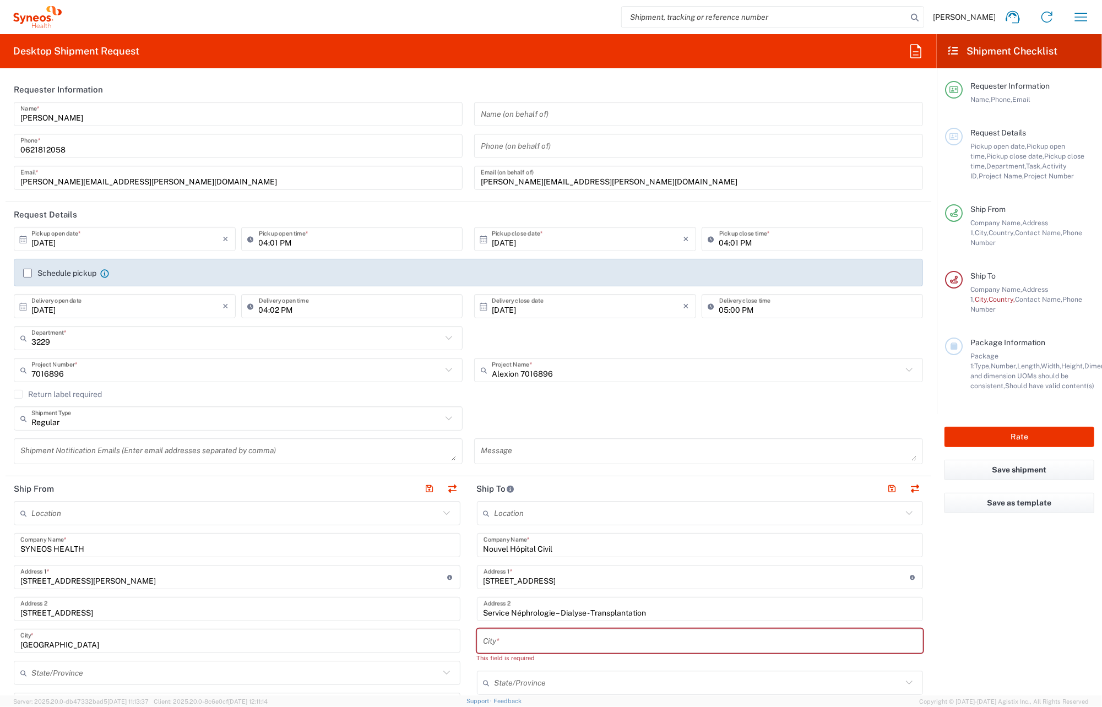
click at [521, 642] on input "text" at bounding box center [701, 641] width 434 height 19
click at [528, 638] on input "text" at bounding box center [701, 641] width 434 height 19
paste input "[GEOGRAPHIC_DATA]"
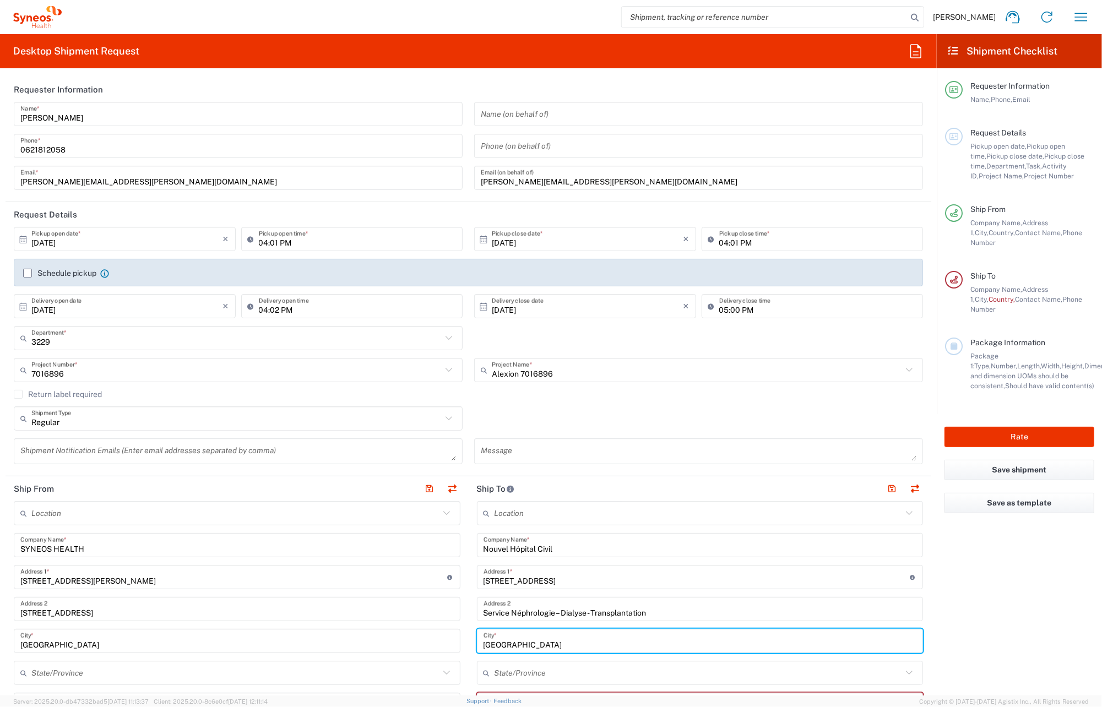
drag, startPoint x: 748, startPoint y: 643, endPoint x: 1101, endPoint y: 587, distance: 356.9
click at [746, 644] on input "[GEOGRAPHIC_DATA]" at bounding box center [701, 641] width 434 height 19
paste input "[GEOGRAPHIC_DATA]"
type input "[GEOGRAPHIC_DATA]"
click at [979, 618] on agx-form-checklist "Shipment Checklist Requester Information Name, Phone, Email Request Details Pic…" at bounding box center [1019, 365] width 165 height 662
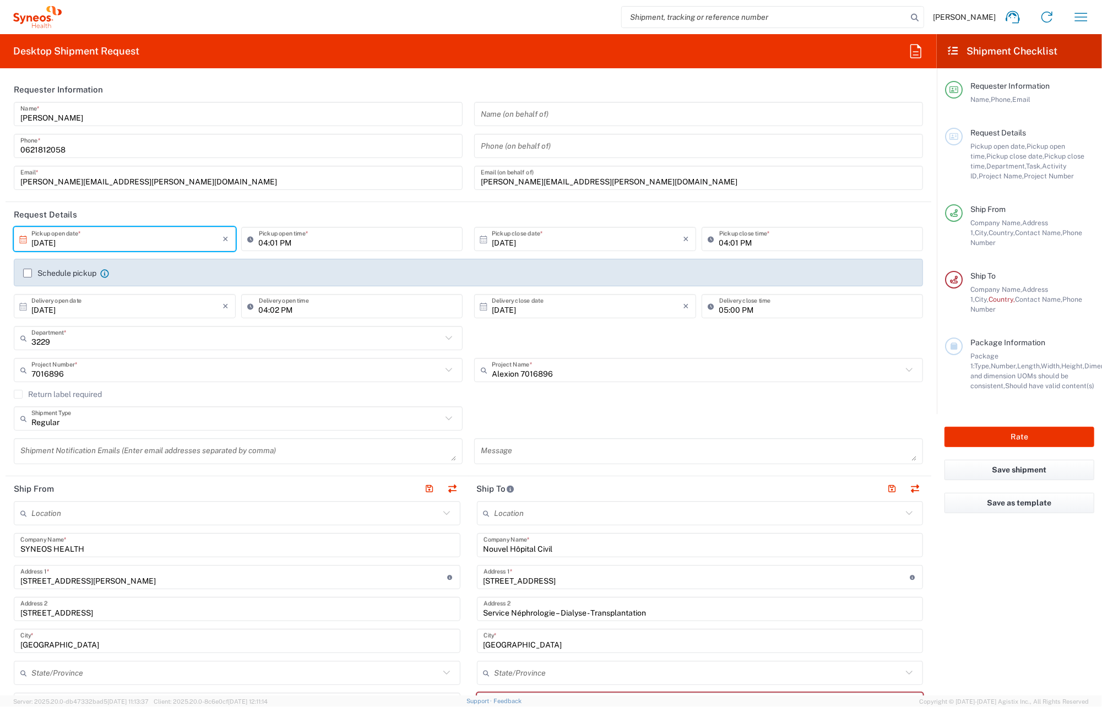
drag, startPoint x: 170, startPoint y: 245, endPoint x: 1089, endPoint y: 218, distance: 919.7
click at [168, 242] on input "[DATE]" at bounding box center [127, 239] width 192 height 19
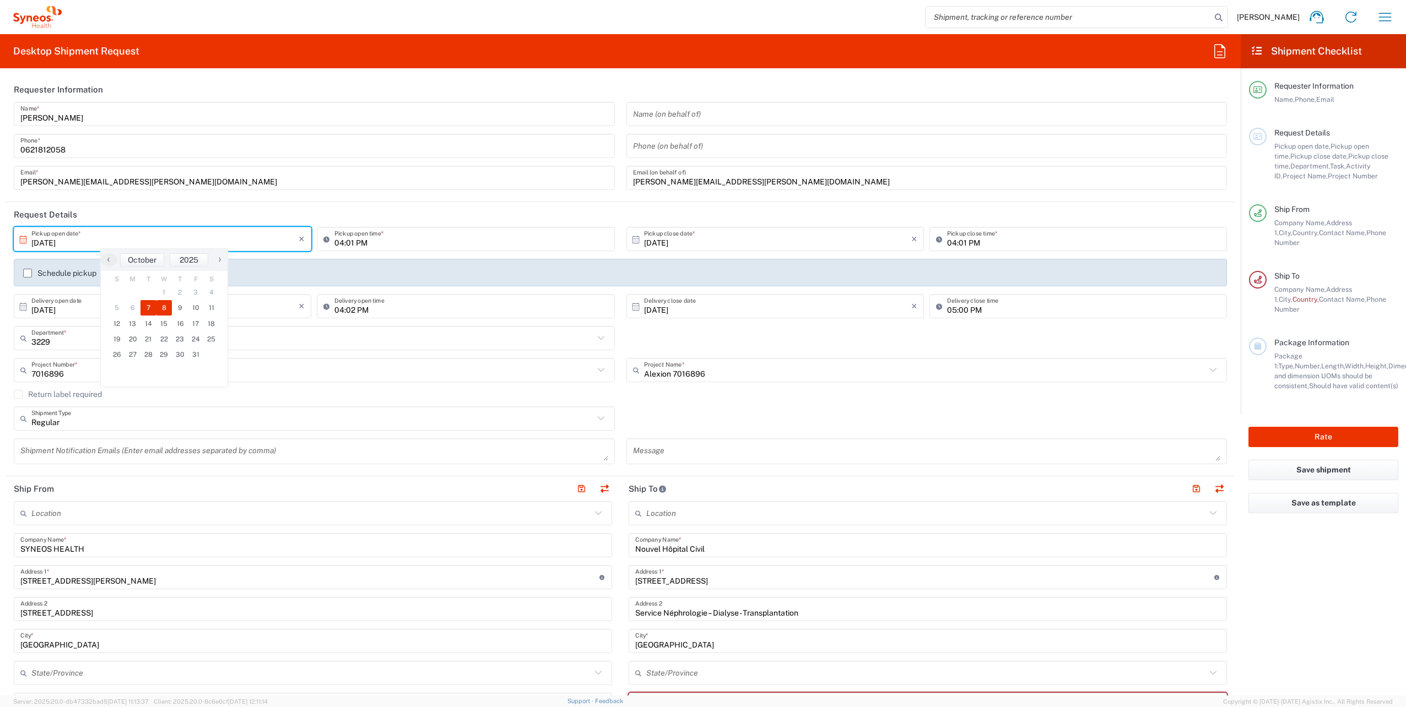
click at [161, 307] on span "8" at bounding box center [164, 307] width 16 height 15
type input "[DATE]"
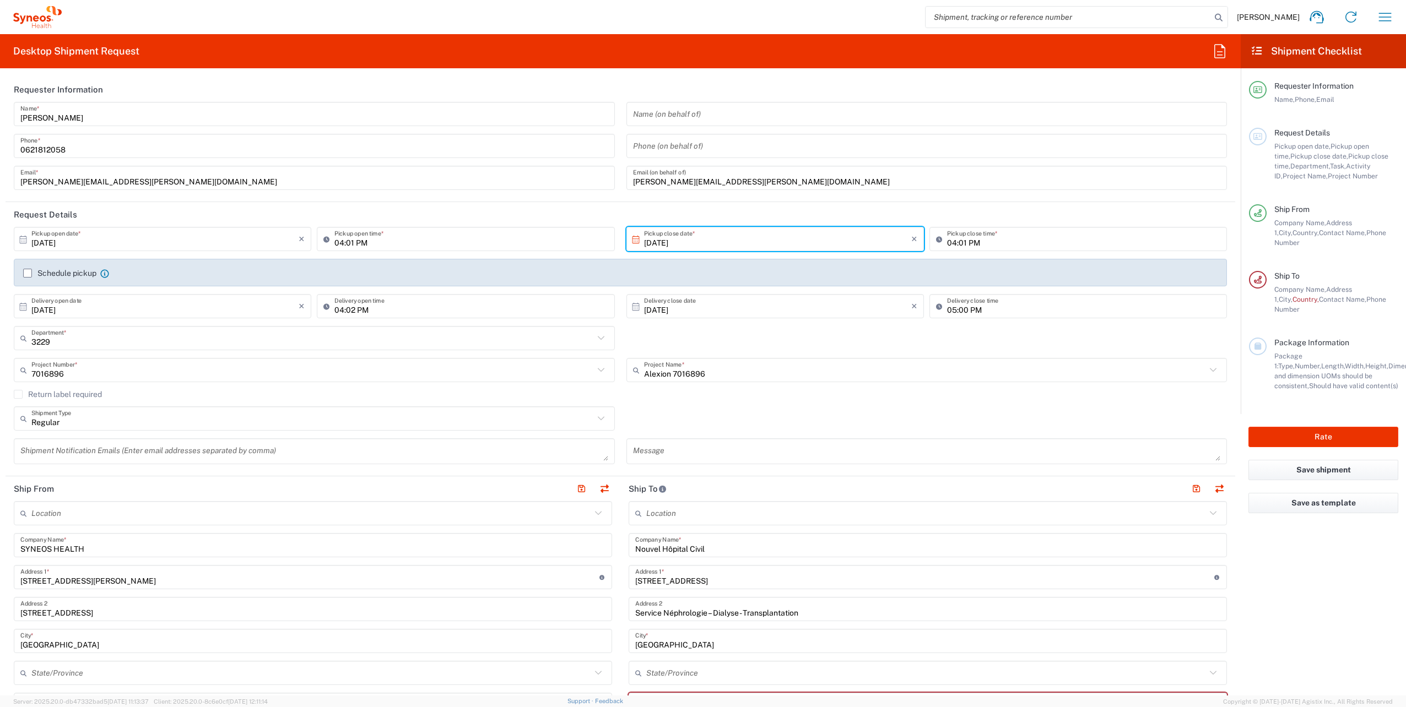
click at [380, 241] on input "04:01 PM" at bounding box center [470, 239] width 273 height 19
drag, startPoint x: 367, startPoint y: 241, endPoint x: 328, endPoint y: 239, distance: 38.6
click at [322, 239] on div "04:01 PM Pickup open time *" at bounding box center [465, 239] width 297 height 24
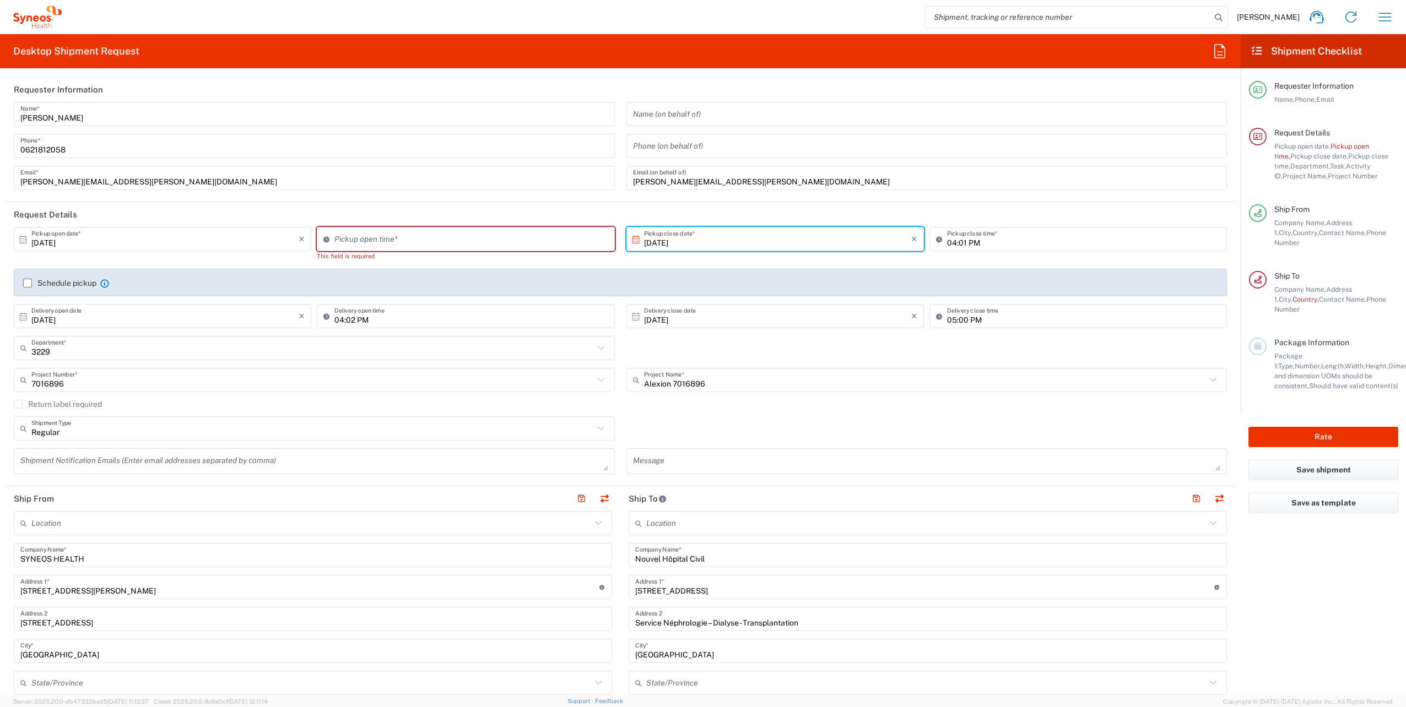
click at [425, 216] on header "Request Details" at bounding box center [620, 214] width 1229 height 25
drag, startPoint x: 733, startPoint y: 239, endPoint x: 644, endPoint y: 232, distance: 89.0
click at [595, 237] on div "[DATE] × Pickup open date * Cancel Apply Pickup open time * This field is requi…" at bounding box center [620, 281] width 1225 height 109
click at [691, 260] on div "[DATE] × Pickup close date * Cancel Apply 04:01 PM Pickup close time *" at bounding box center [926, 248] width 613 height 42
drag, startPoint x: 101, startPoint y: 324, endPoint x: 286, endPoint y: 316, distance: 185.8
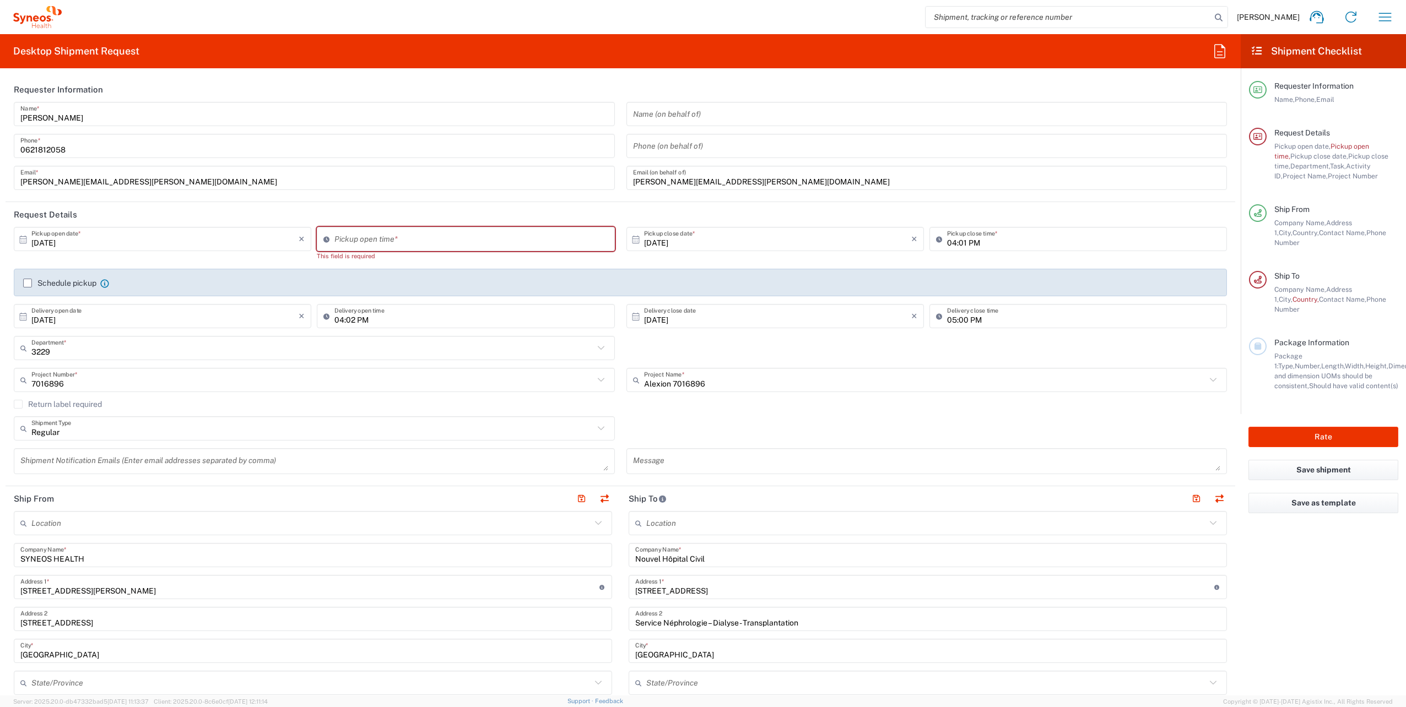
click at [101, 323] on input "[DATE]" at bounding box center [164, 316] width 267 height 19
click at [303, 319] on div "[DATE] × Delivery open date" at bounding box center [162, 316] width 297 height 24
drag, startPoint x: 162, startPoint y: 314, endPoint x: 22, endPoint y: 317, distance: 140.0
click at [22, 316] on div "[DATE] × Delivery open date" at bounding box center [162, 316] width 297 height 24
type input "04:02 PM"
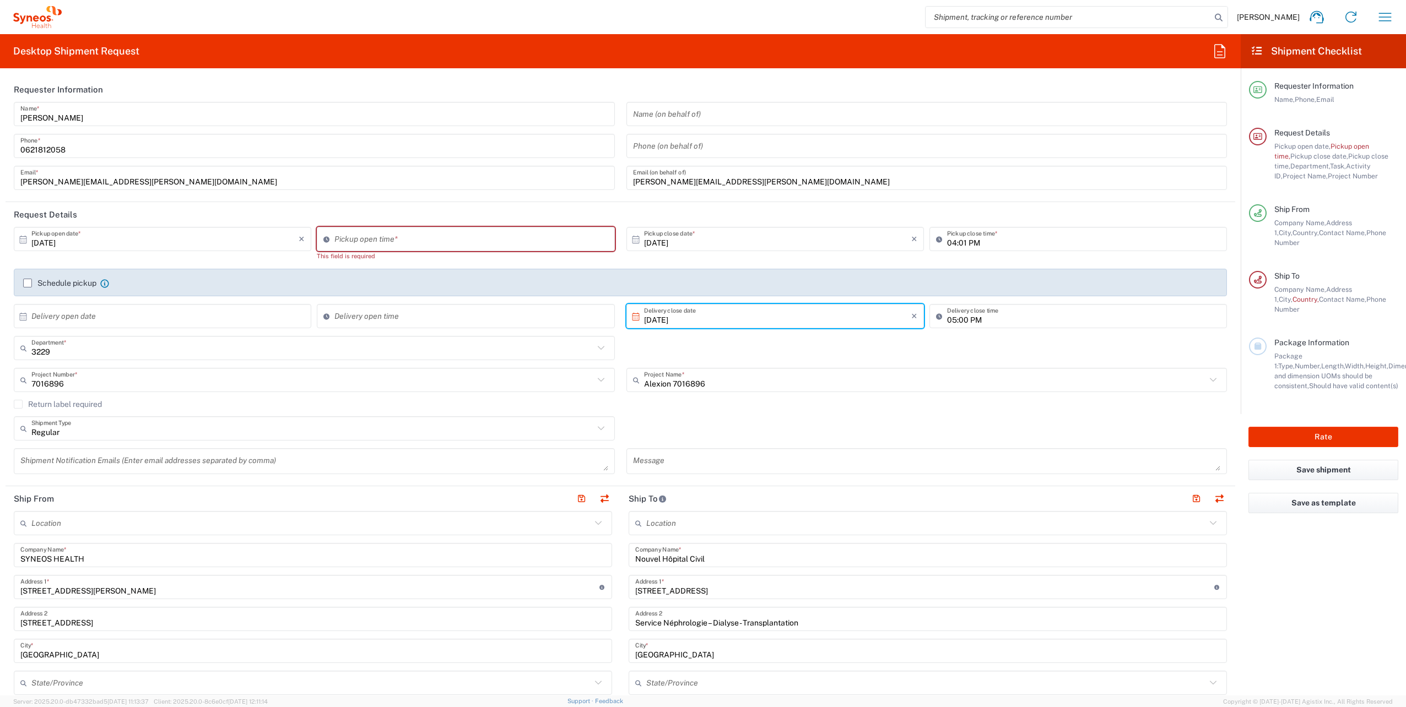
drag, startPoint x: 805, startPoint y: 322, endPoint x: 963, endPoint y: 314, distance: 157.8
click at [600, 324] on div "[DATE] × Pickup open date * Cancel Apply Pickup open time * This field is requi…" at bounding box center [620, 281] width 1225 height 109
drag, startPoint x: 550, startPoint y: 317, endPoint x: 317, endPoint y: 239, distance: 245.8
click at [257, 241] on div "[DATE] × Pickup open date * Cancel Apply Pickup open time * This field is requi…" at bounding box center [620, 281] width 1225 height 109
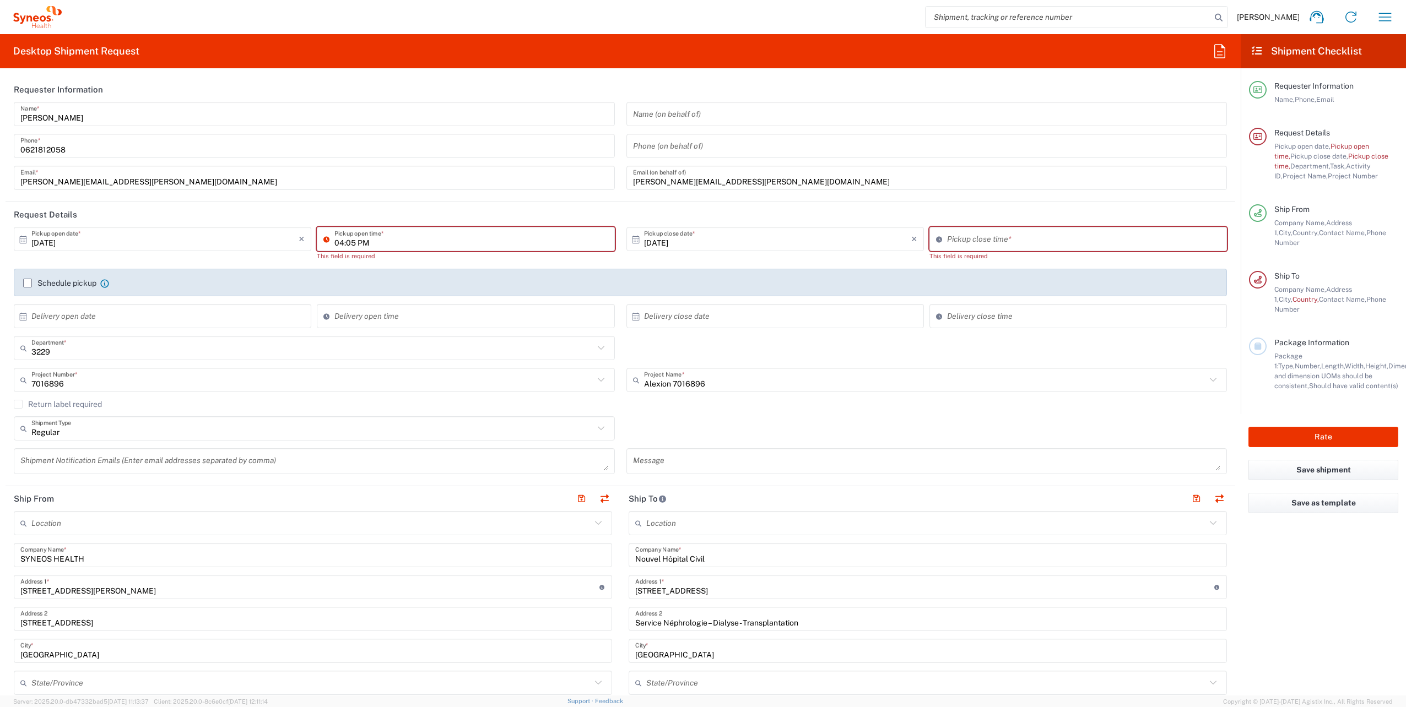
click at [341, 242] on input "04:05 PM" at bounding box center [470, 239] width 273 height 19
click at [357, 239] on input "10:05 PM" at bounding box center [470, 239] width 273 height 19
type input "10:05 AM"
type input "04:05 PM"
click at [1014, 245] on input "04:05 PM" at bounding box center [1083, 239] width 273 height 19
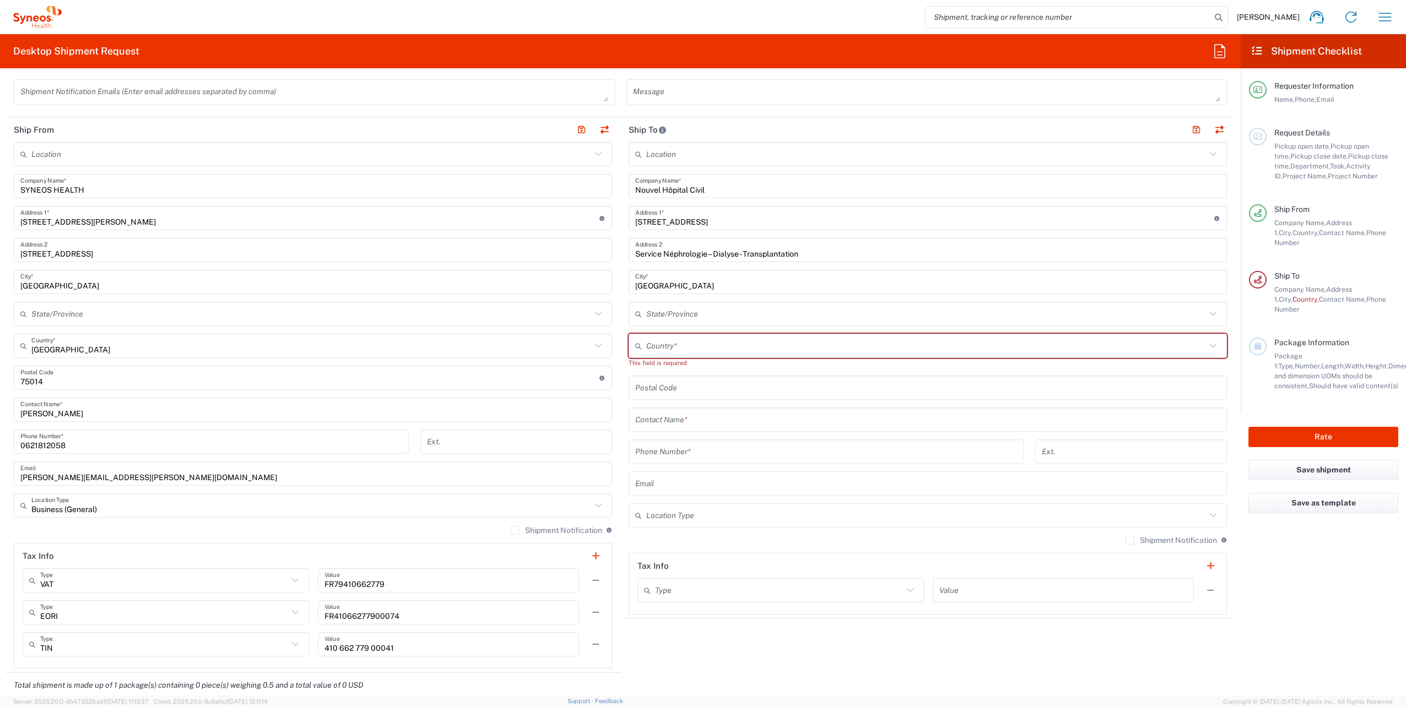
scroll to position [386, 0]
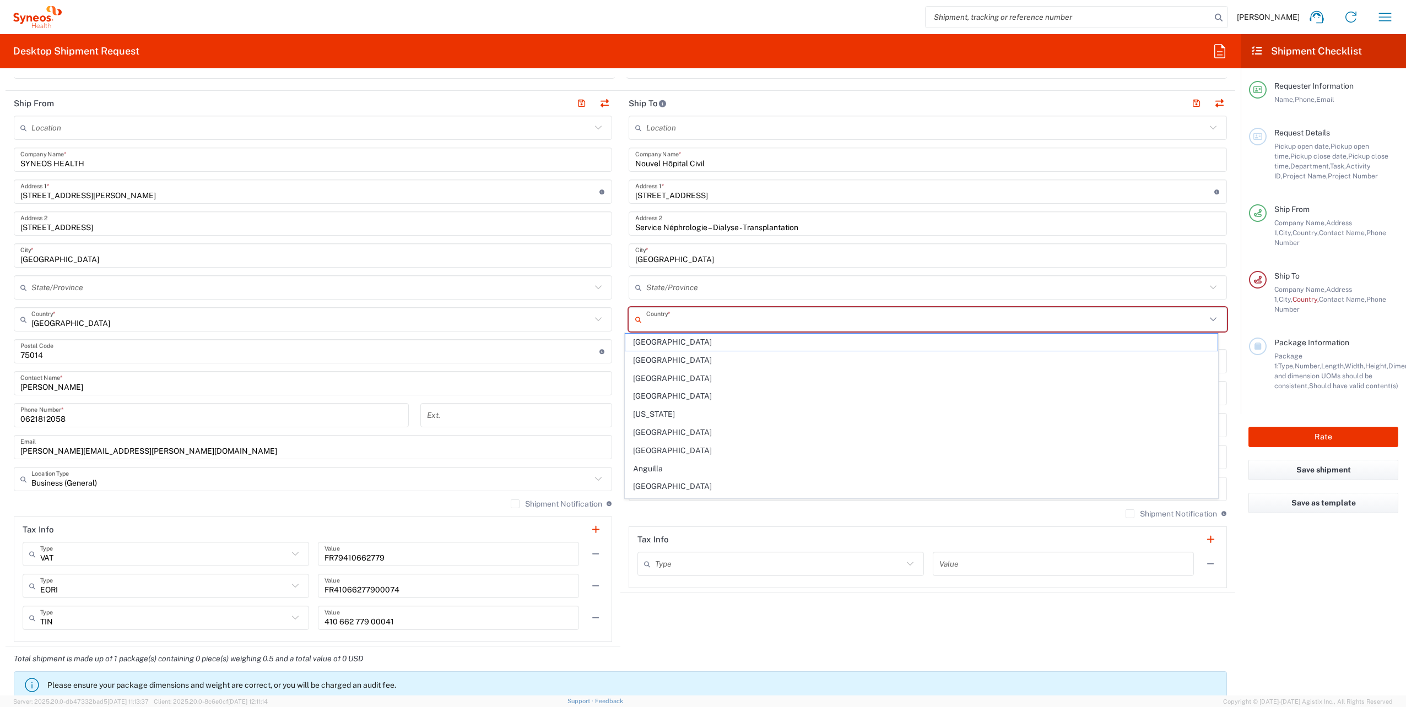
click at [907, 318] on input "text" at bounding box center [926, 319] width 560 height 19
click at [653, 319] on input "text" at bounding box center [926, 319] width 560 height 19
type input "FRAfra"
drag, startPoint x: 680, startPoint y: 319, endPoint x: 604, endPoint y: 311, distance: 76.5
click at [586, 313] on div "Ship From Location [PERSON_NAME] LLC-[GEOGRAPHIC_DATA] [GEOGRAPHIC_DATA] [GEOGR…" at bounding box center [620, 369] width 1229 height 556
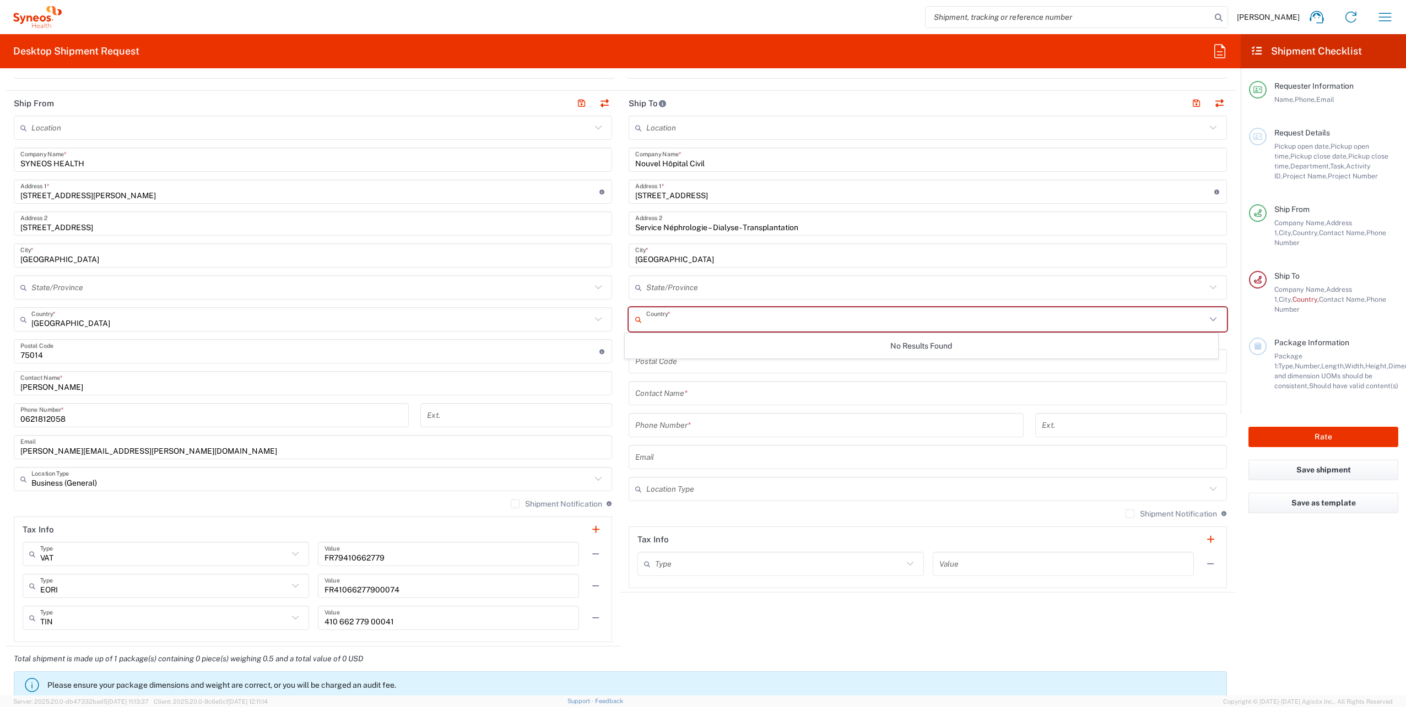
click at [663, 319] on input "text" at bounding box center [926, 319] width 560 height 19
type input "[GEOGRAPHIC_DATA]"
type input "Yes"
click at [613, 377] on main "Location [PERSON_NAME] LLC-[GEOGRAPHIC_DATA] [GEOGRAPHIC_DATA] [GEOGRAPHIC_DATA…" at bounding box center [313, 379] width 615 height 527
click at [740, 320] on input "text" at bounding box center [926, 319] width 560 height 19
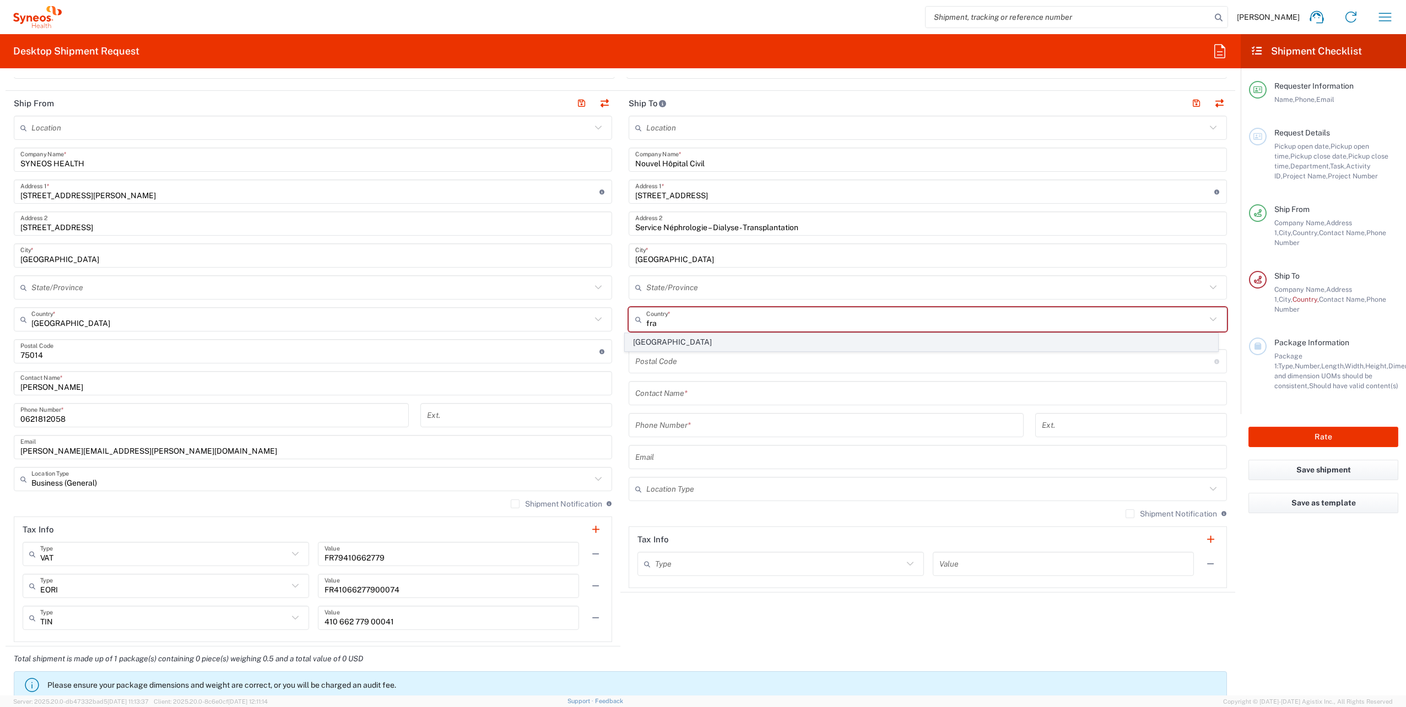
click at [638, 344] on span "[GEOGRAPHIC_DATA]" at bounding box center [921, 342] width 592 height 17
type input "[GEOGRAPHIC_DATA]"
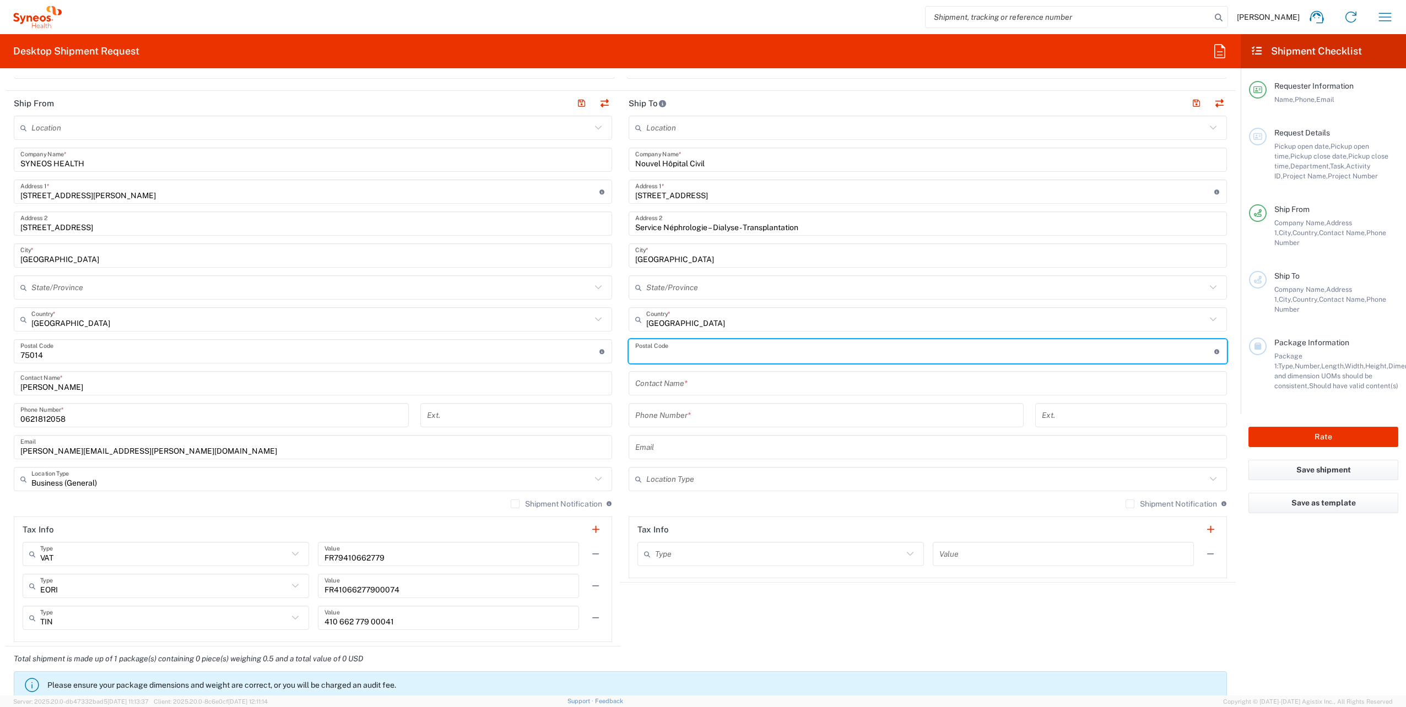
click at [751, 354] on input "undefined" at bounding box center [924, 351] width 579 height 19
type input "67091"
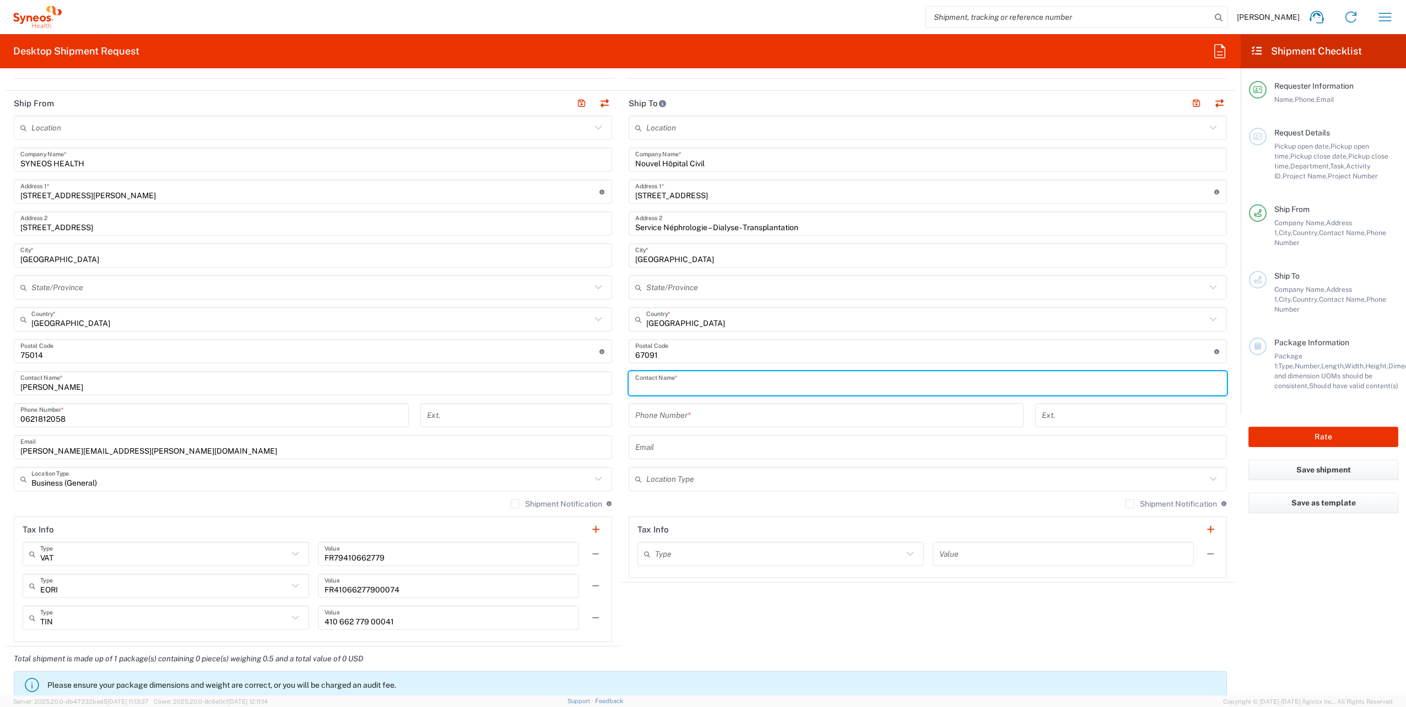
click at [697, 387] on input "text" at bounding box center [927, 383] width 585 height 19
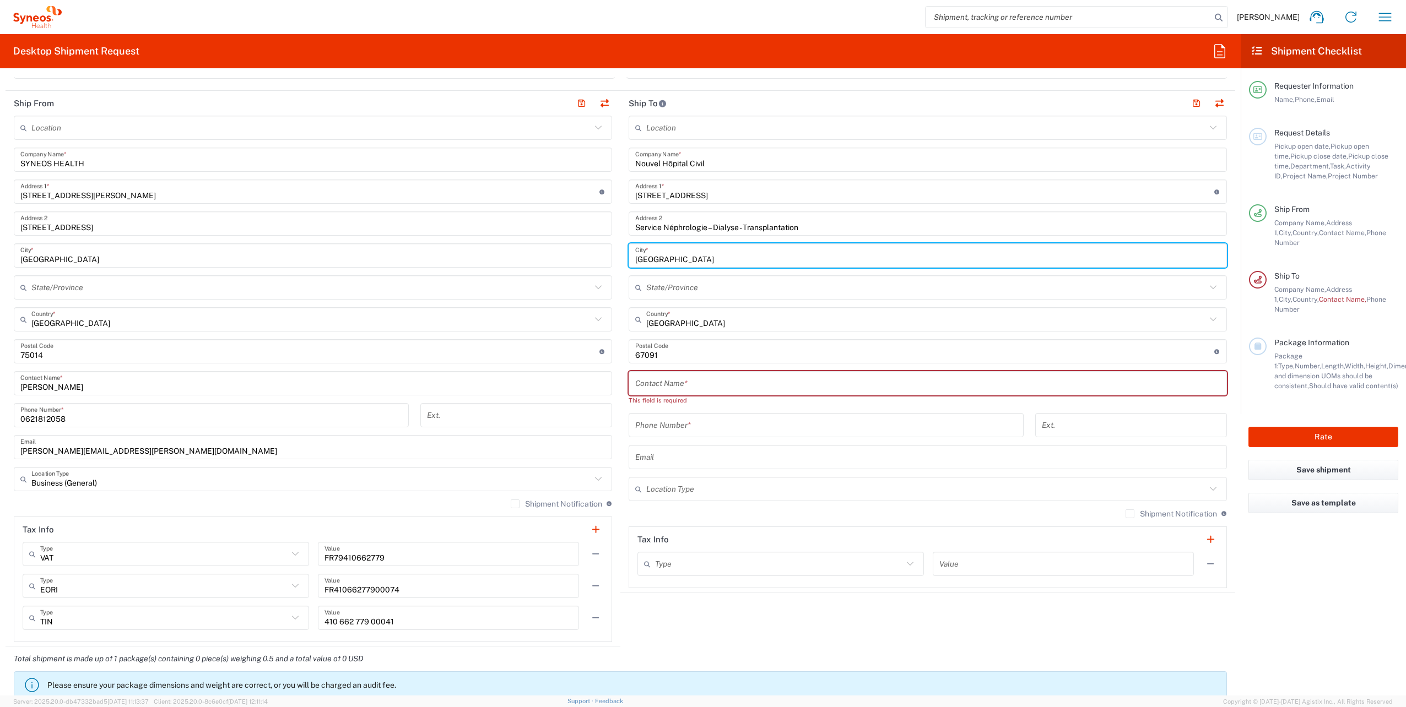
drag, startPoint x: 738, startPoint y: 252, endPoint x: 685, endPoint y: 259, distance: 53.4
click at [685, 259] on input "[GEOGRAPHIC_DATA]" at bounding box center [927, 255] width 585 height 19
type input "[GEOGRAPHIC_DATA]"
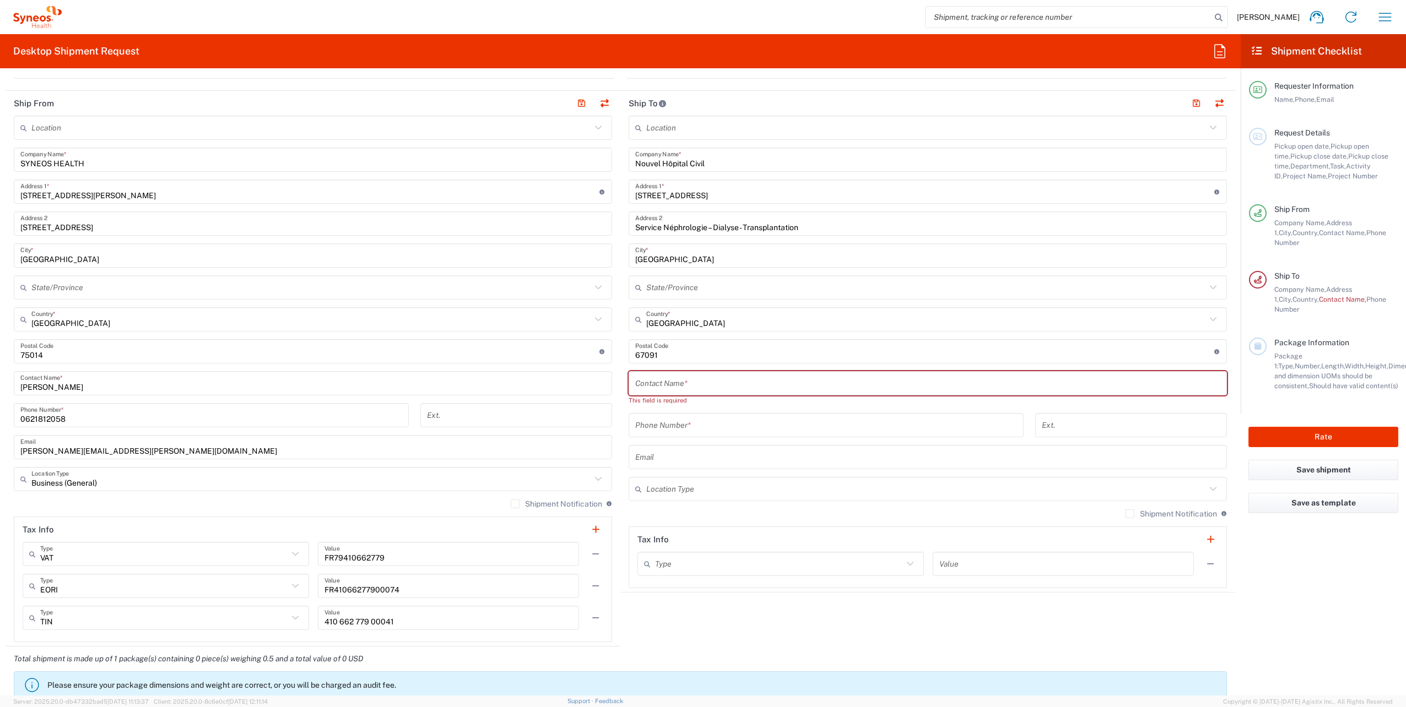
click at [678, 380] on input "text" at bounding box center [927, 383] width 585 height 19
paste input "[PERSON_NAME]"
type input "[PERSON_NAME]"
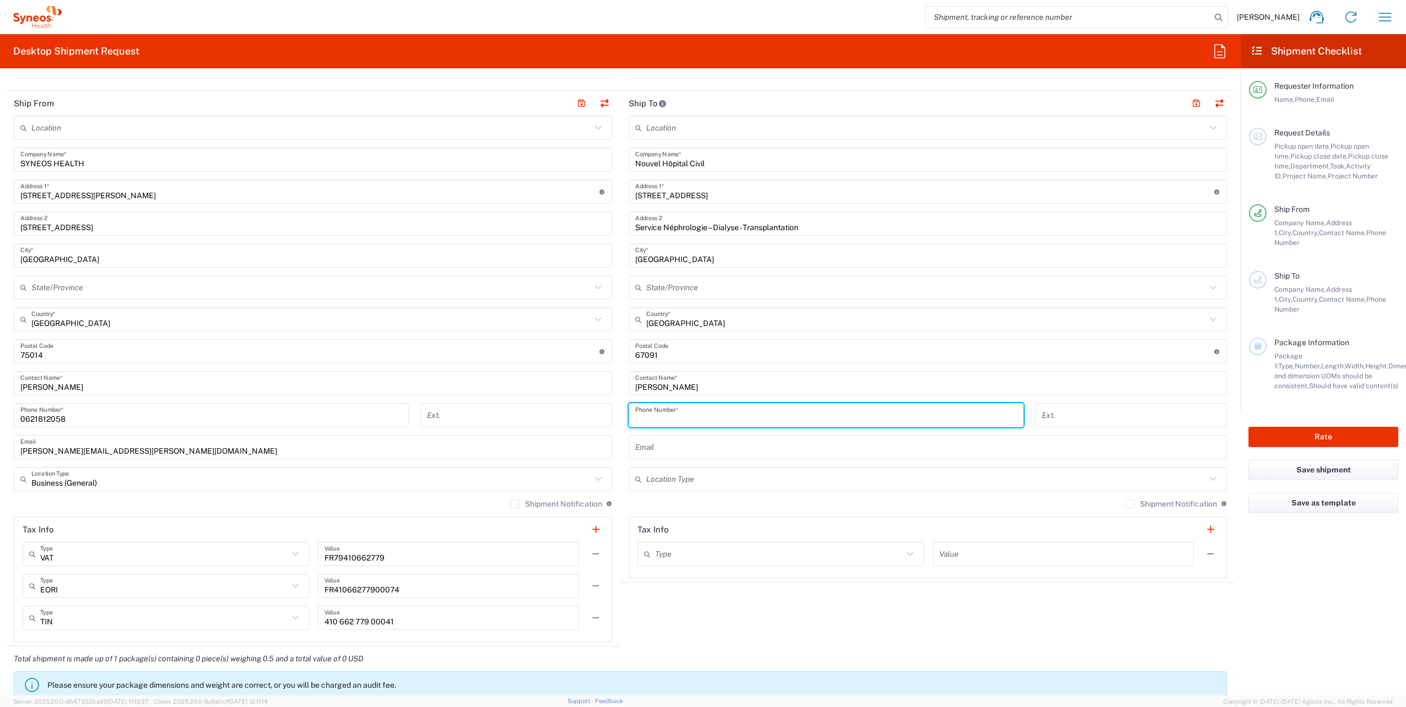
drag, startPoint x: 675, startPoint y: 419, endPoint x: 0, endPoint y: 457, distance: 676.4
click at [675, 419] on input "tel" at bounding box center [826, 415] width 382 height 19
click at [680, 418] on input "tel" at bounding box center [826, 415] width 382 height 19
paste input "03 69 55 16 29"
type input "03 69 55 16 29"
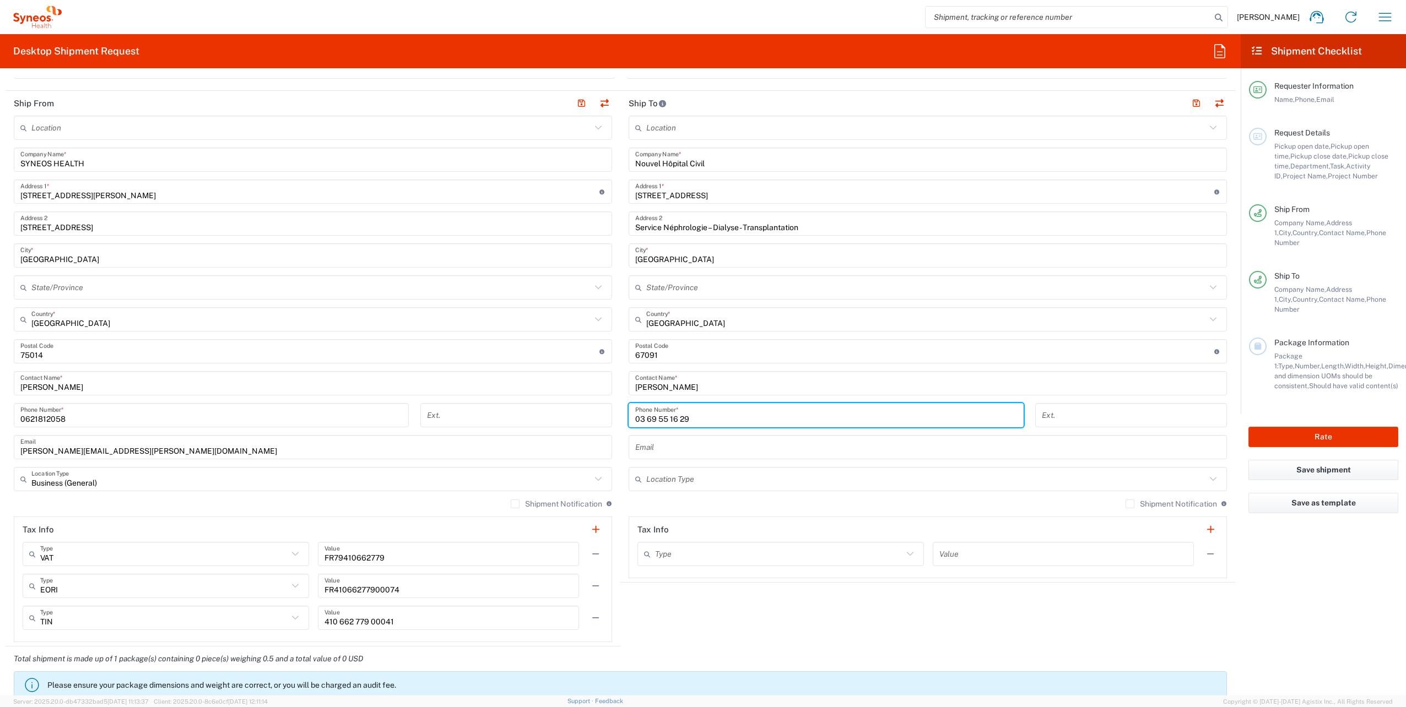
drag, startPoint x: 787, startPoint y: 451, endPoint x: 26, endPoint y: 464, distance: 760.3
click at [787, 451] on input "text" at bounding box center [927, 447] width 585 height 19
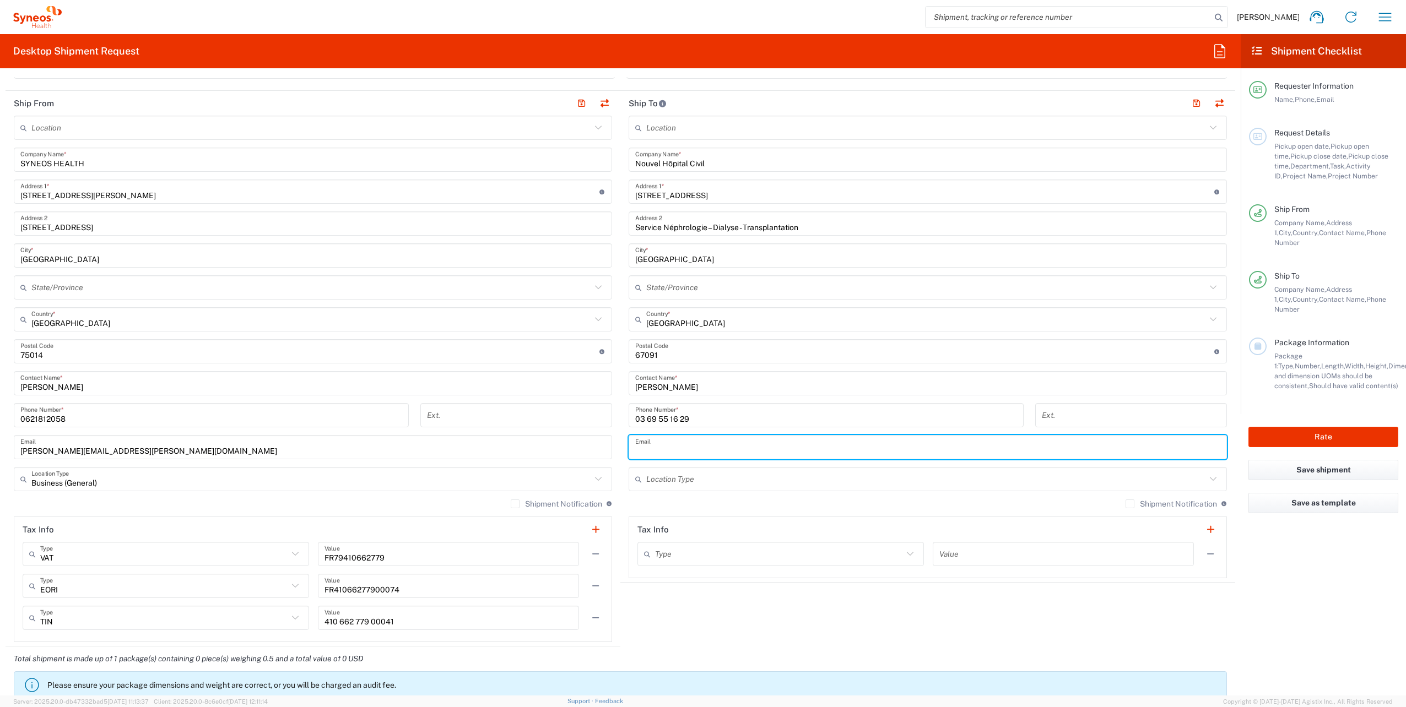
click at [698, 451] on input "text" at bounding box center [927, 447] width 585 height 19
paste input "[PERSON_NAME] <[EMAIL_ADDRESS][PERSON_NAME][DOMAIN_NAME]>"
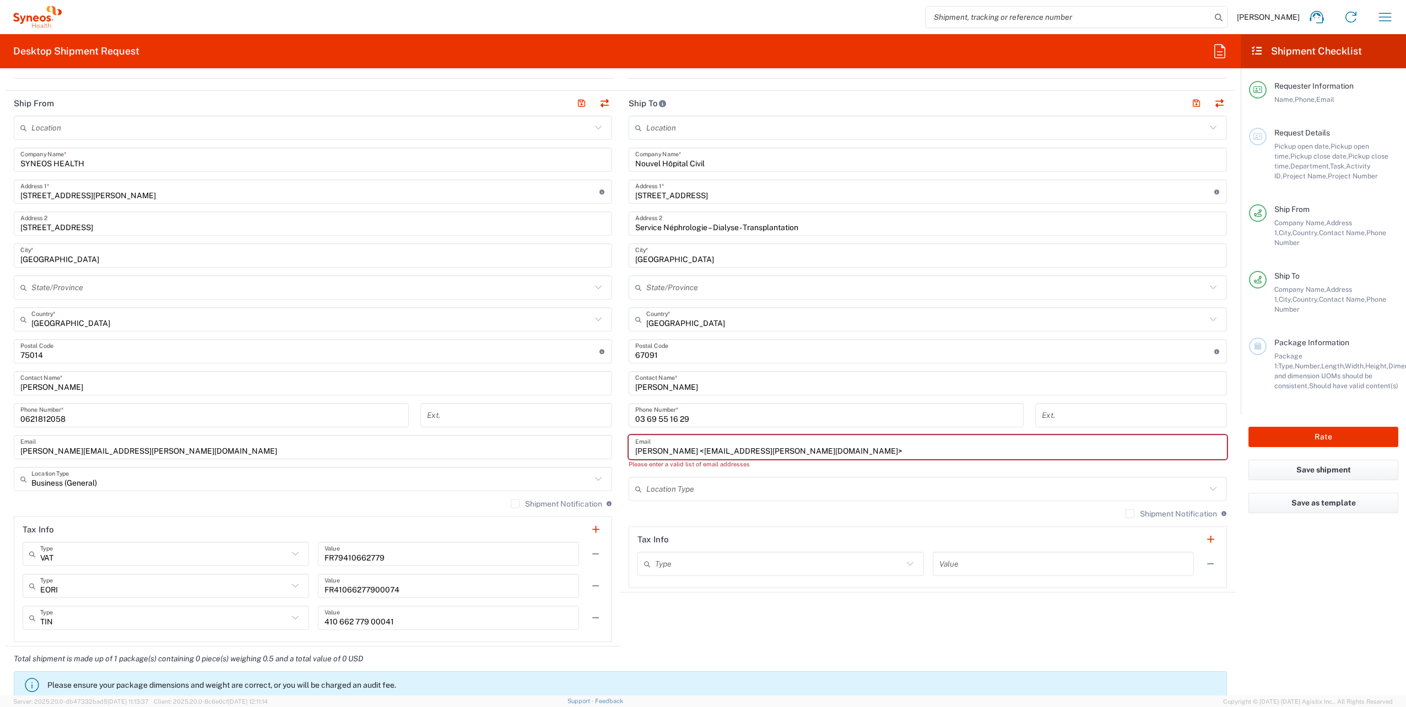
drag, startPoint x: 697, startPoint y: 449, endPoint x: 608, endPoint y: 447, distance: 88.7
click at [608, 447] on div "Ship From Location [PERSON_NAME] LLC-[GEOGRAPHIC_DATA] [GEOGRAPHIC_DATA] [GEOGR…" at bounding box center [620, 369] width 1229 height 556
click at [832, 452] on input "[EMAIL_ADDRESS][PERSON_NAME][DOMAIN_NAME]>" at bounding box center [927, 447] width 585 height 19
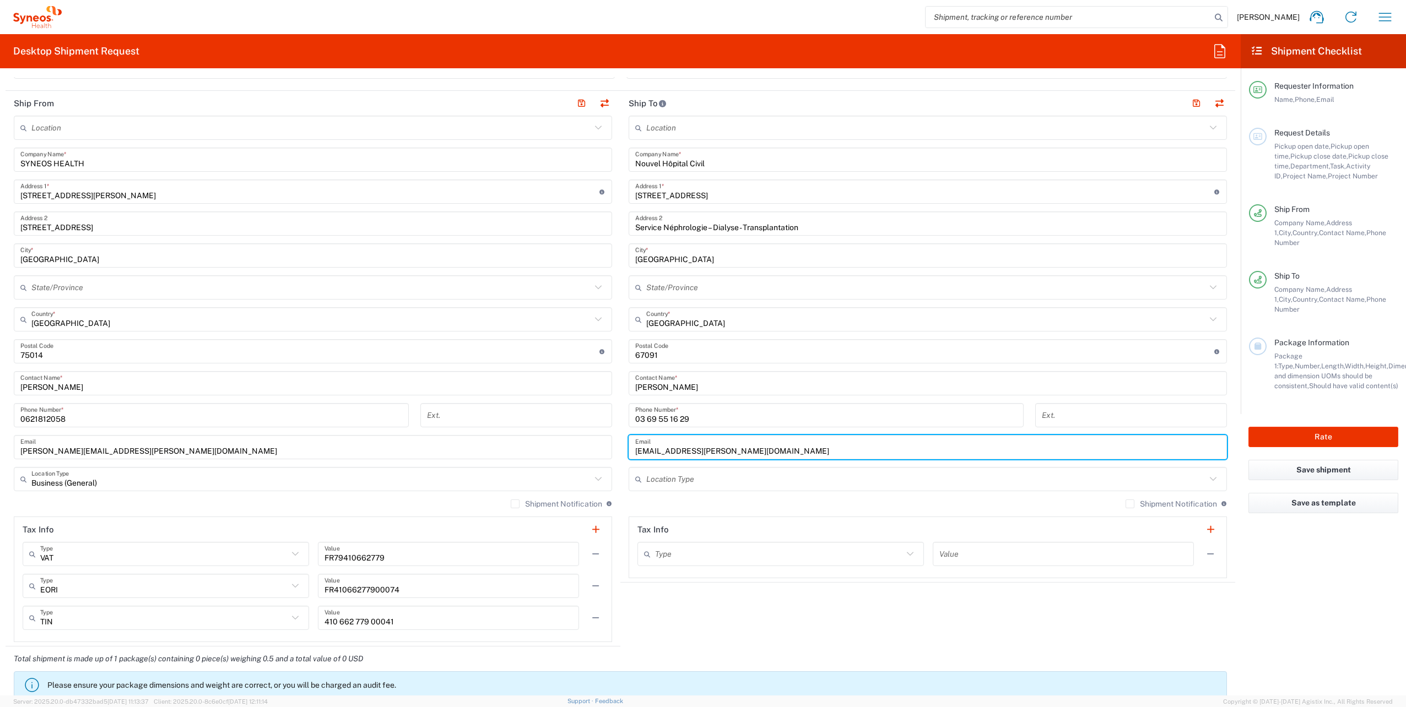
click at [635, 449] on input "[EMAIL_ADDRESS][PERSON_NAME][DOMAIN_NAME]" at bounding box center [927, 447] width 585 height 19
type input "[EMAIL_ADDRESS][PERSON_NAME][DOMAIN_NAME]"
click at [696, 484] on input "text" at bounding box center [926, 479] width 560 height 19
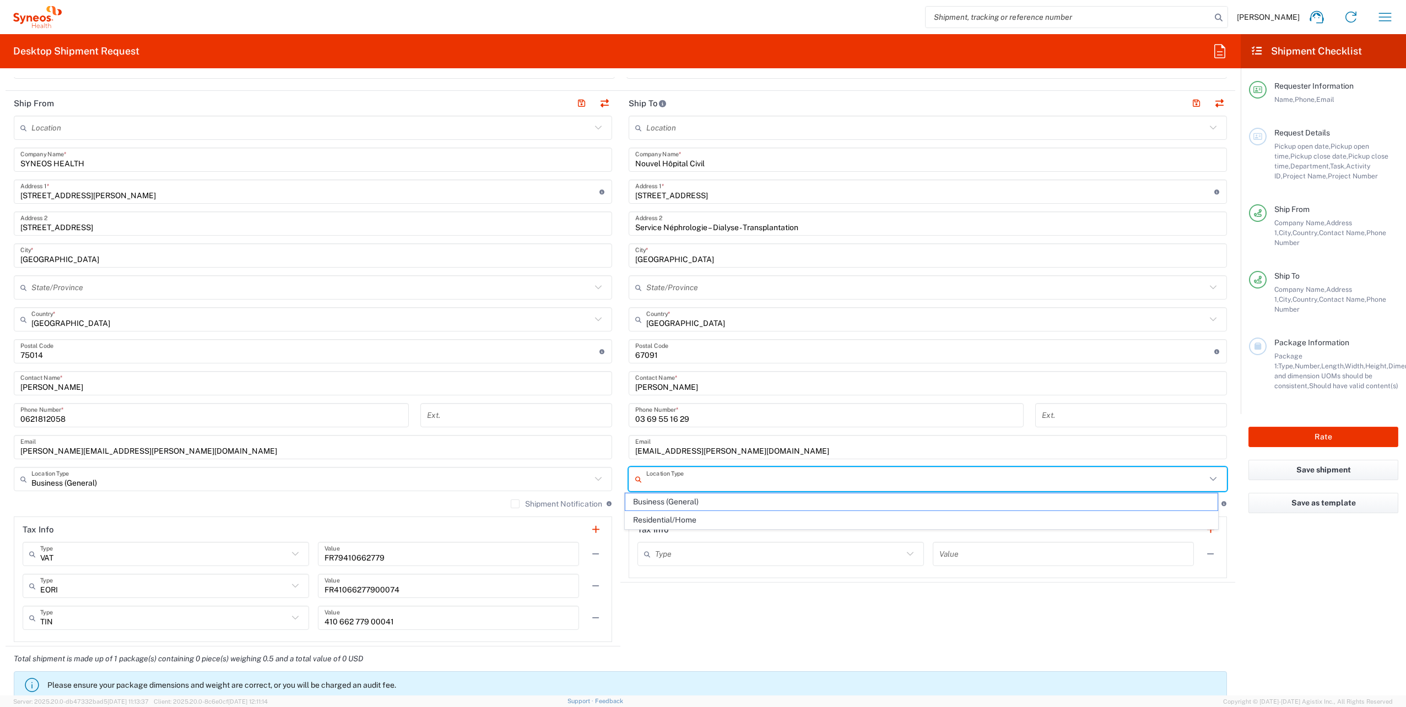
click at [697, 499] on span "Business (General)" at bounding box center [921, 502] width 592 height 17
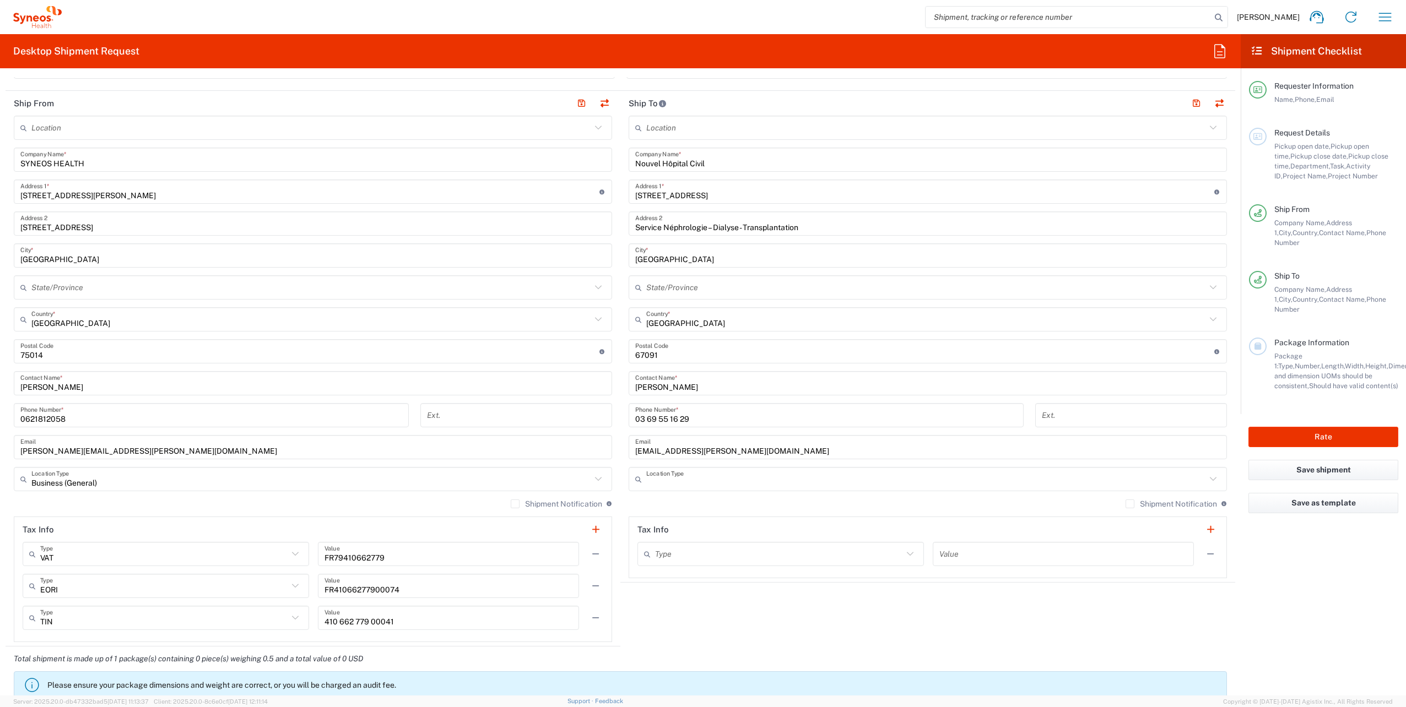
type input "Business (General)"
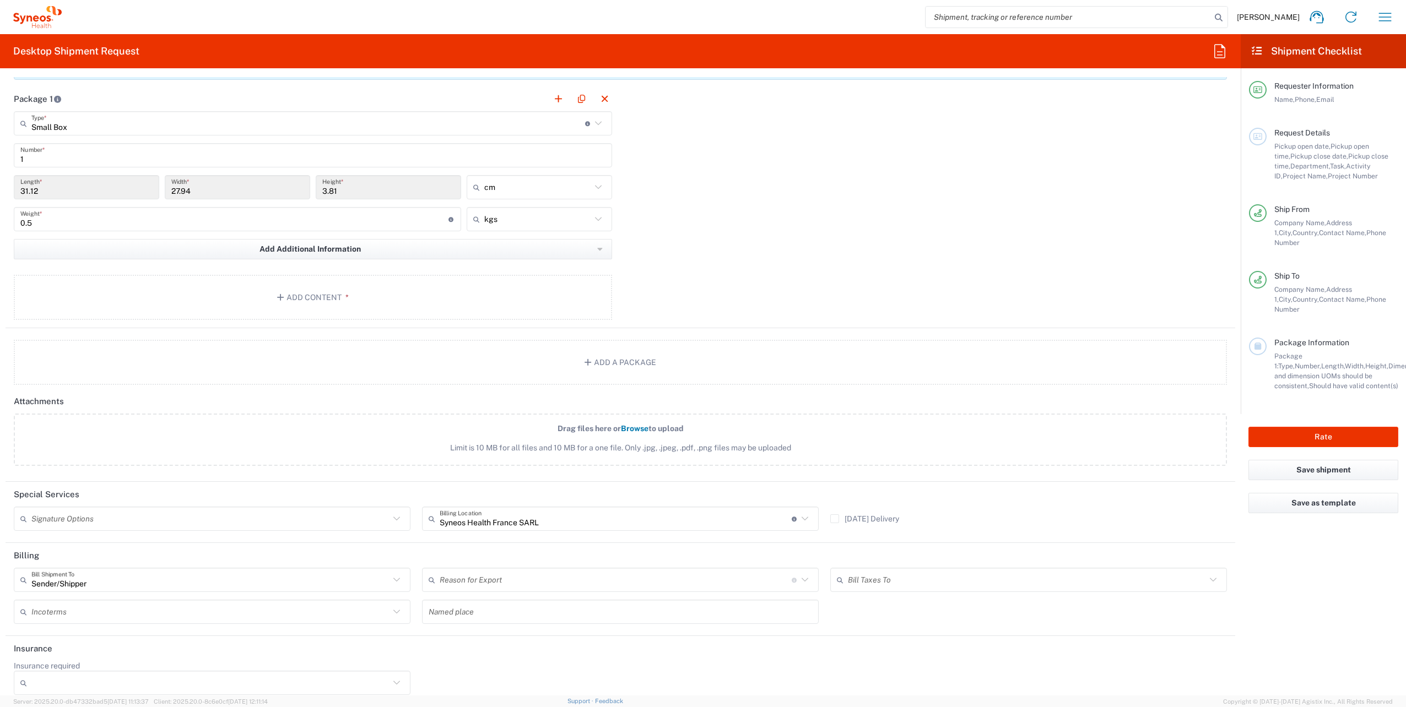
scroll to position [1012, 0]
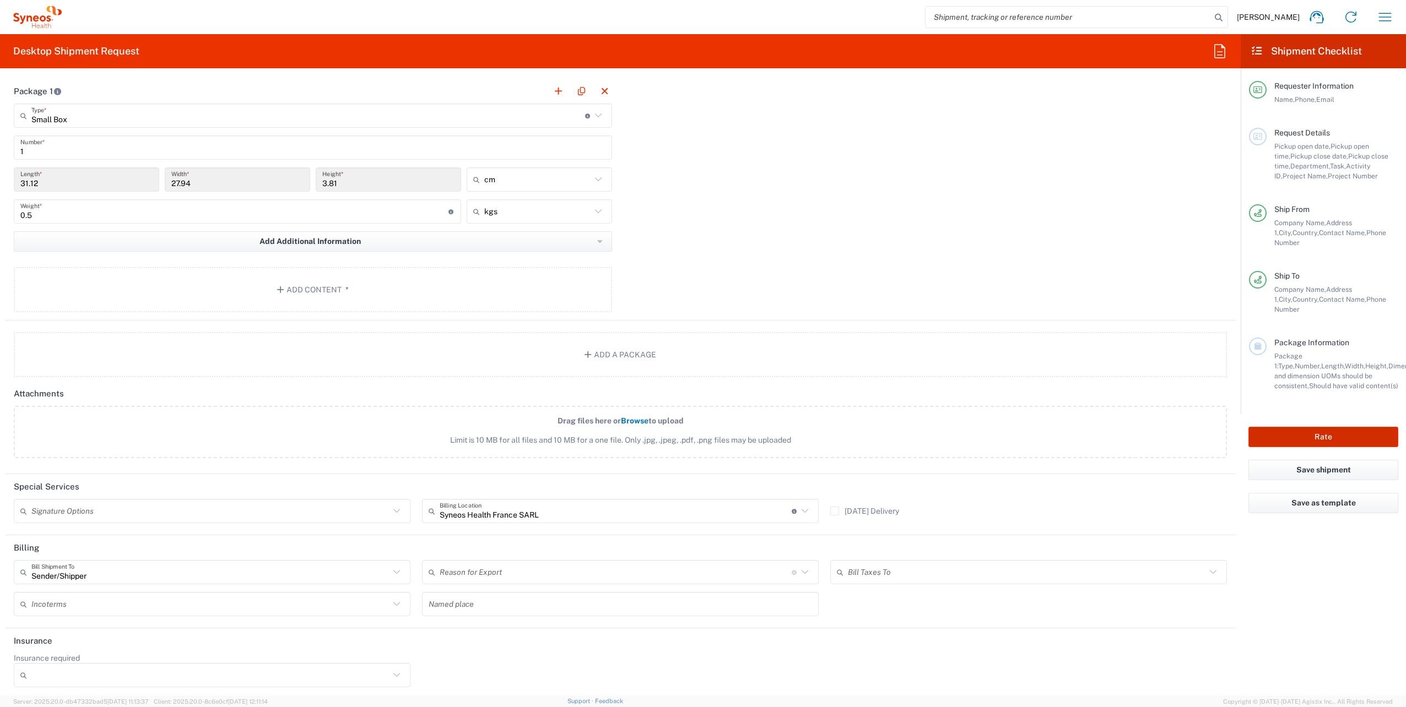
click at [1337, 427] on button "Rate" at bounding box center [1323, 437] width 150 height 20
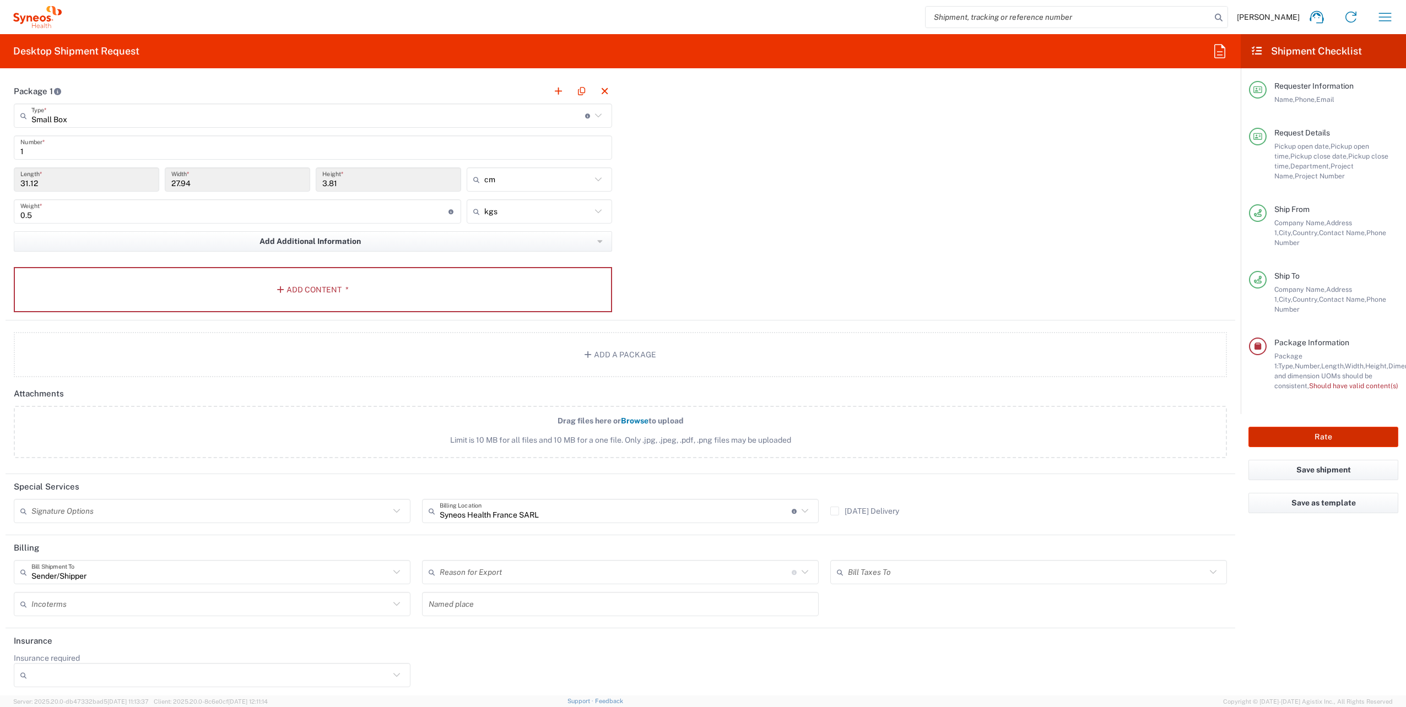
type input "7016896"
click at [308, 286] on button "Add Content *" at bounding box center [313, 289] width 598 height 45
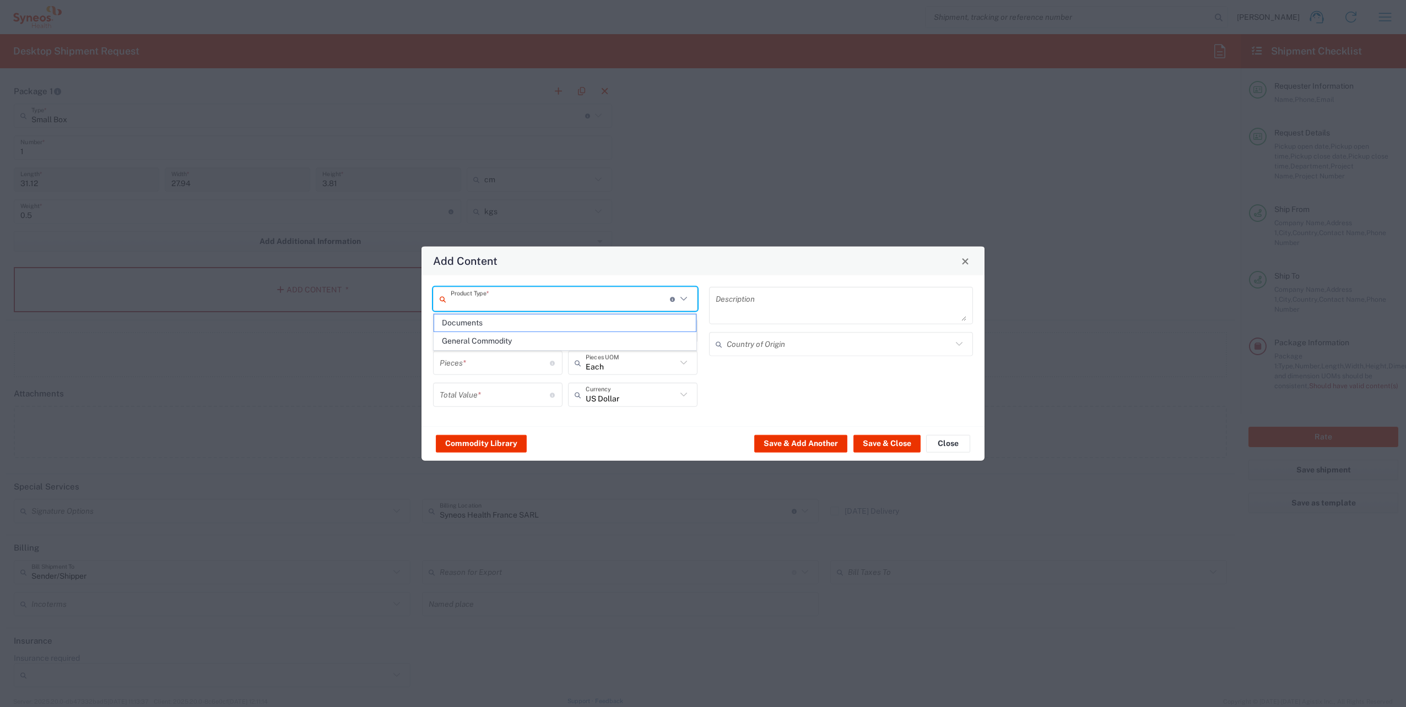
click at [548, 305] on input "text" at bounding box center [560, 298] width 219 height 19
click at [534, 324] on span "Documents" at bounding box center [565, 323] width 262 height 17
click at [487, 323] on input "text" at bounding box center [565, 330] width 251 height 19
click at [475, 318] on div "Product Type * Document: Paper document generated internally by Syneos, a clien…" at bounding box center [565, 351] width 276 height 128
click at [475, 324] on input "text" at bounding box center [565, 330] width 251 height 19
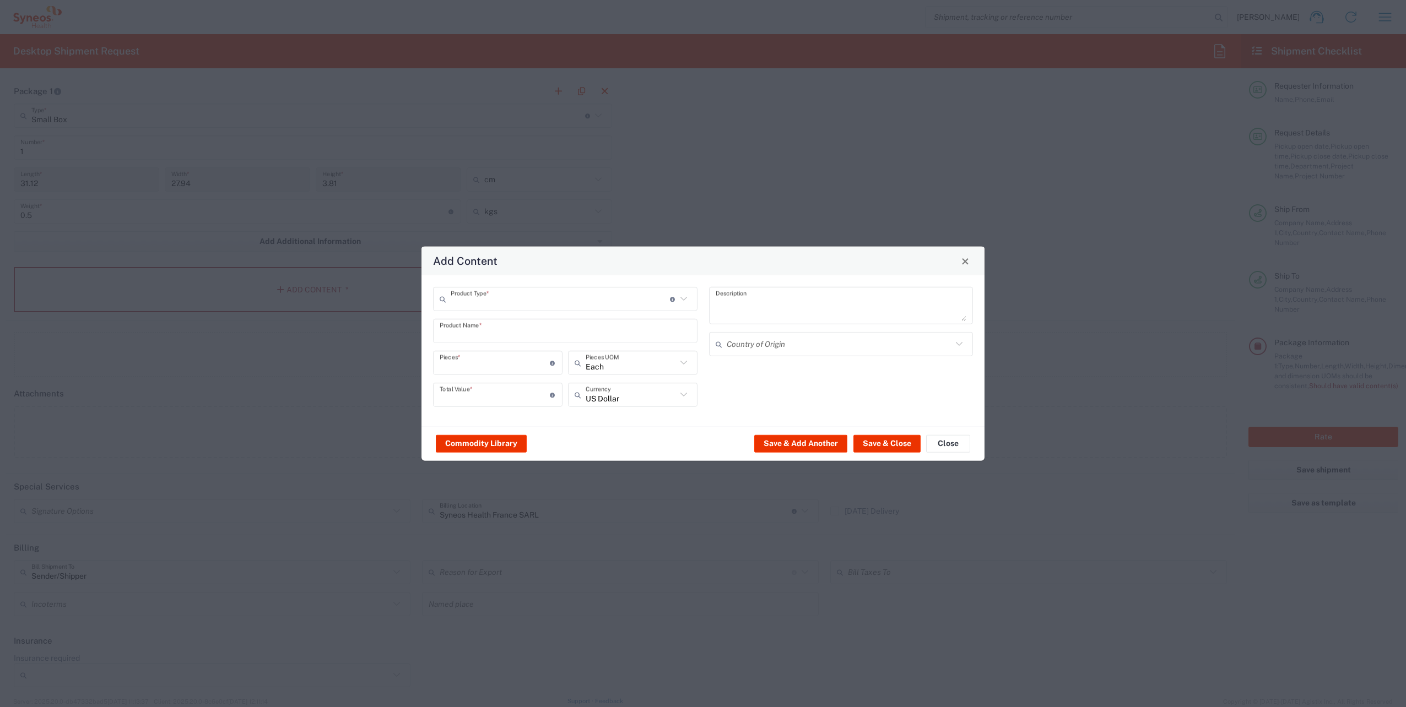
type input "Documents"
type input "1"
type textarea "Documents"
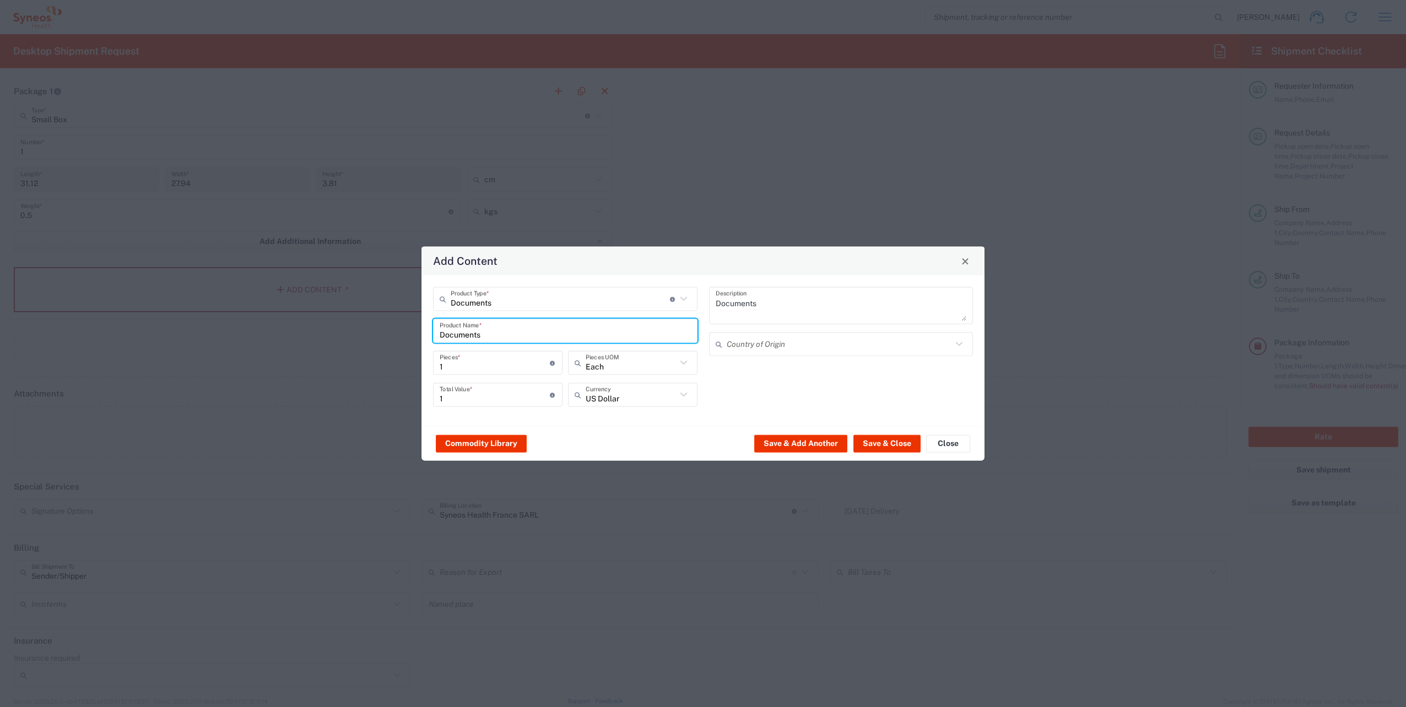
click at [810, 346] on input "text" at bounding box center [840, 343] width 226 height 19
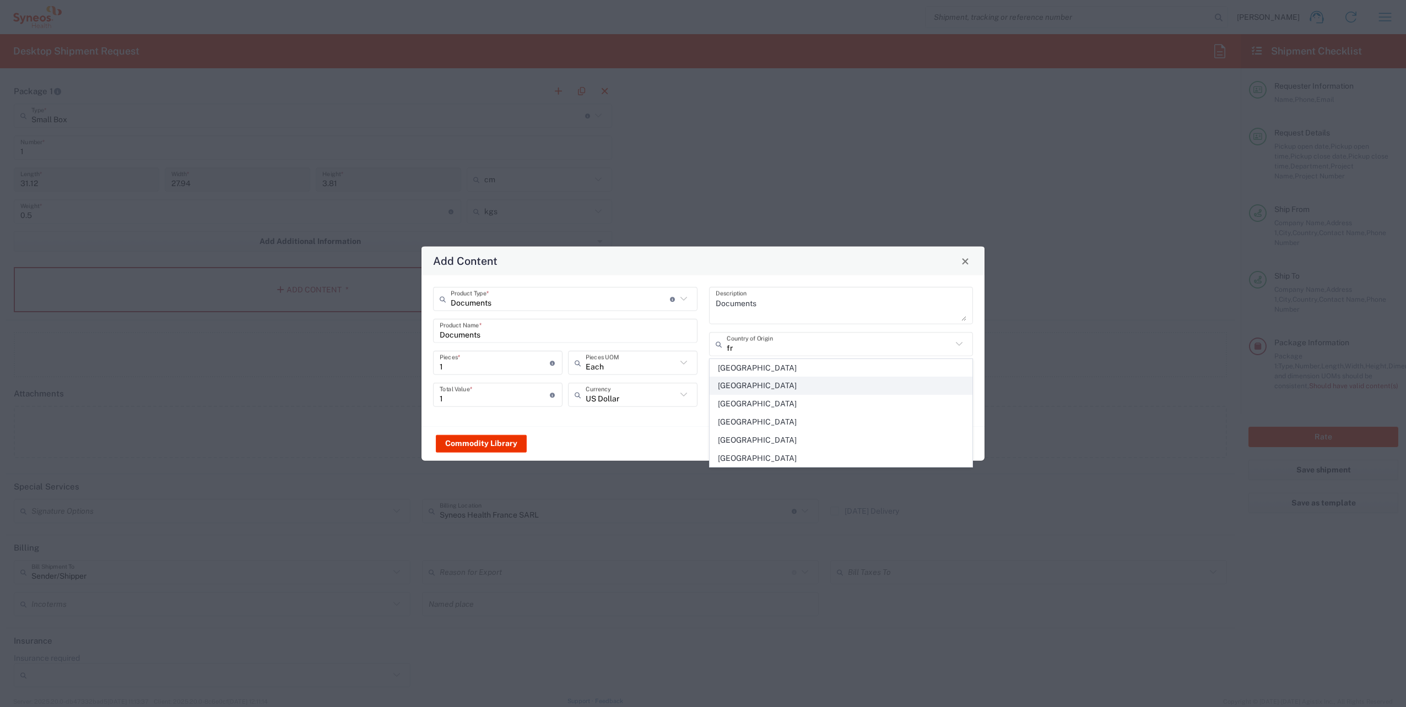
click at [732, 387] on span "[GEOGRAPHIC_DATA]" at bounding box center [841, 385] width 262 height 17
type input "[GEOGRAPHIC_DATA]"
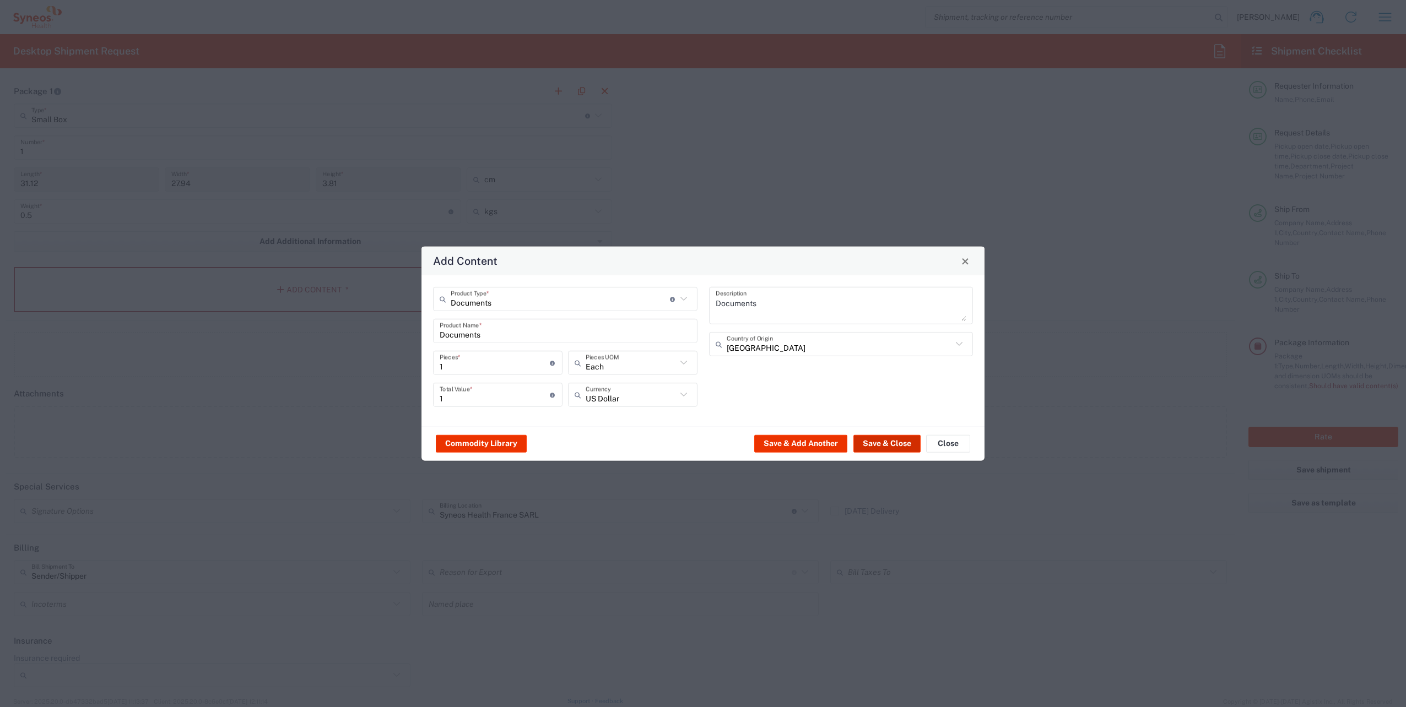
click at [877, 447] on button "Save & Close" at bounding box center [886, 444] width 67 height 18
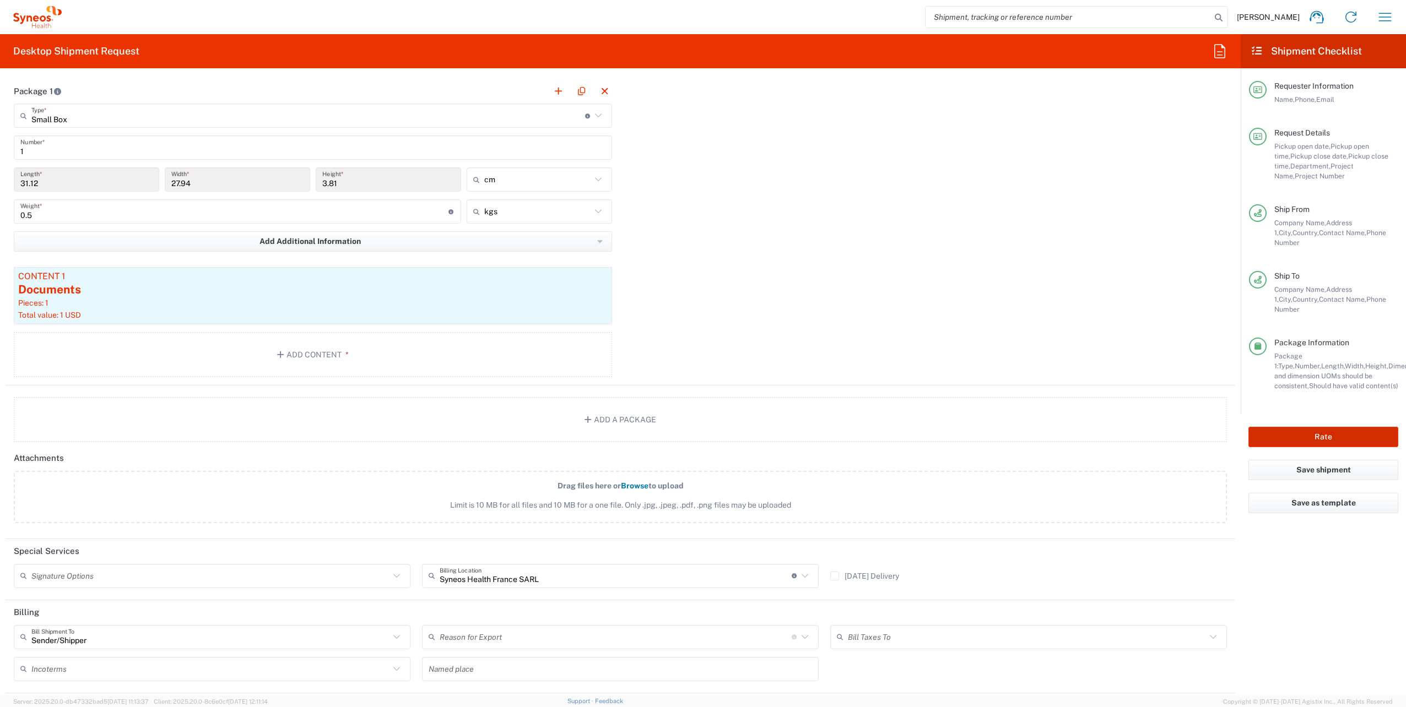
click at [1330, 427] on button "Rate" at bounding box center [1323, 437] width 150 height 20
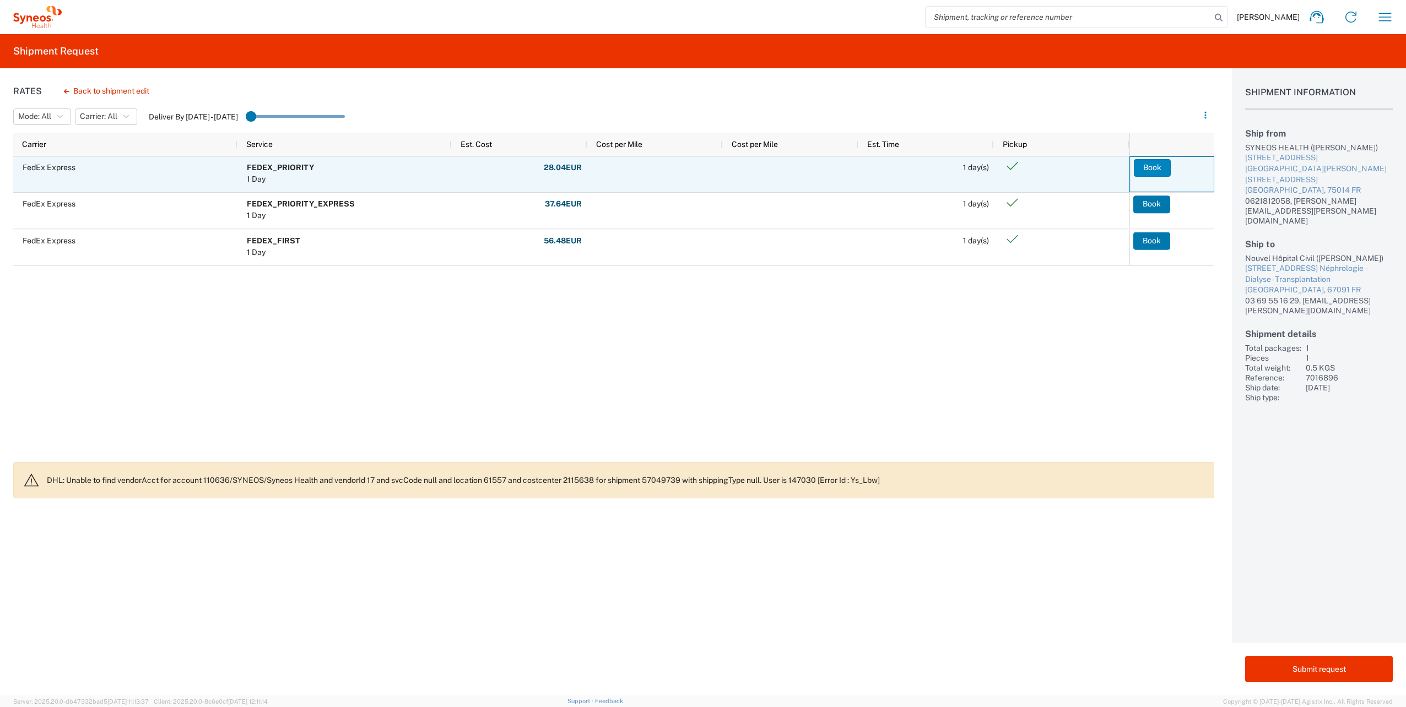
click at [1152, 169] on button "Book" at bounding box center [1152, 168] width 37 height 18
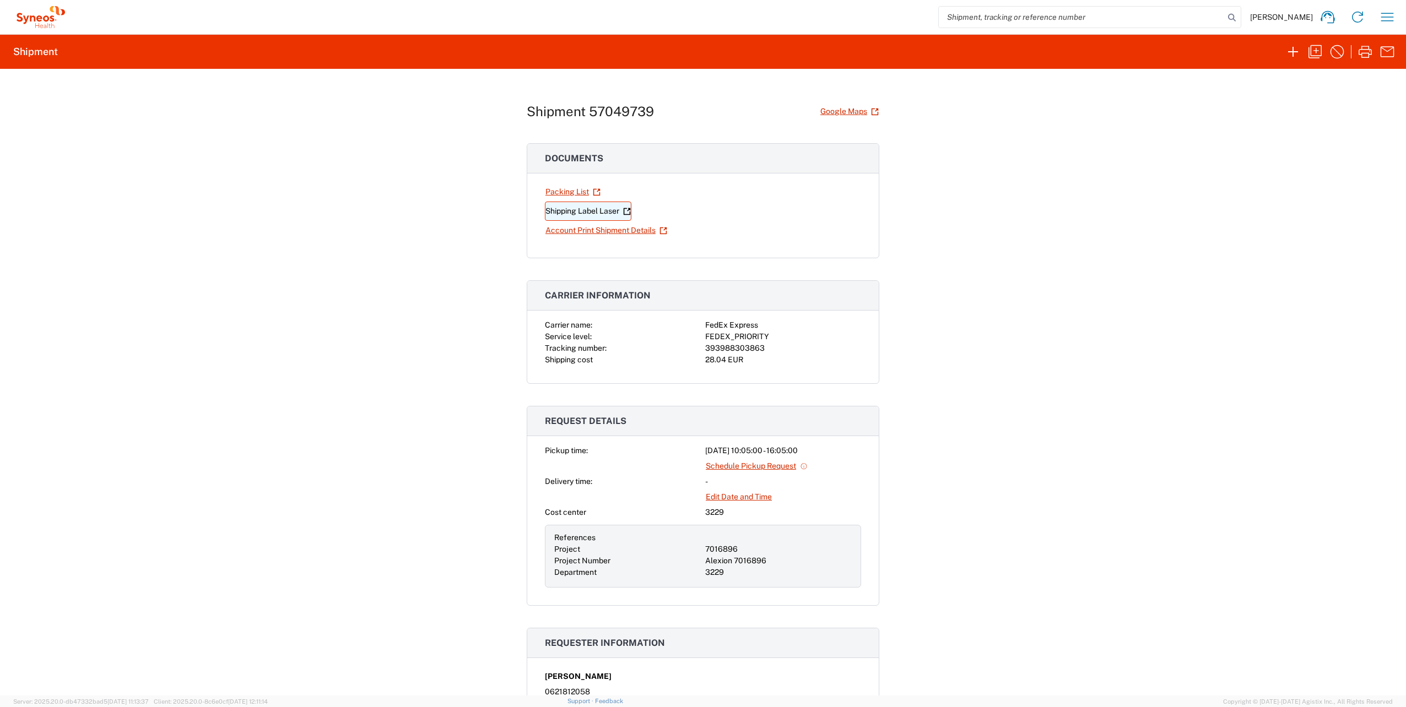
click at [573, 208] on link "Shipping Label Laser" at bounding box center [588, 211] width 86 height 19
